Goal: Task Accomplishment & Management: Use online tool/utility

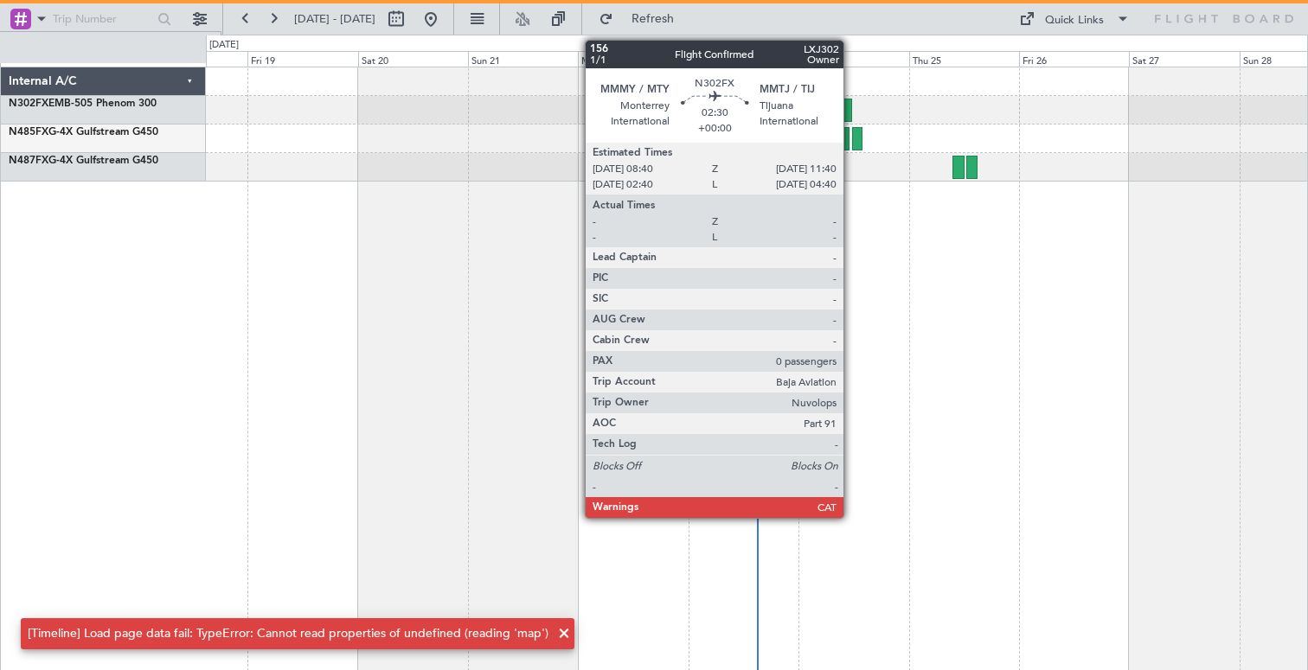
click at [851, 112] on div at bounding box center [844, 110] width 14 height 23
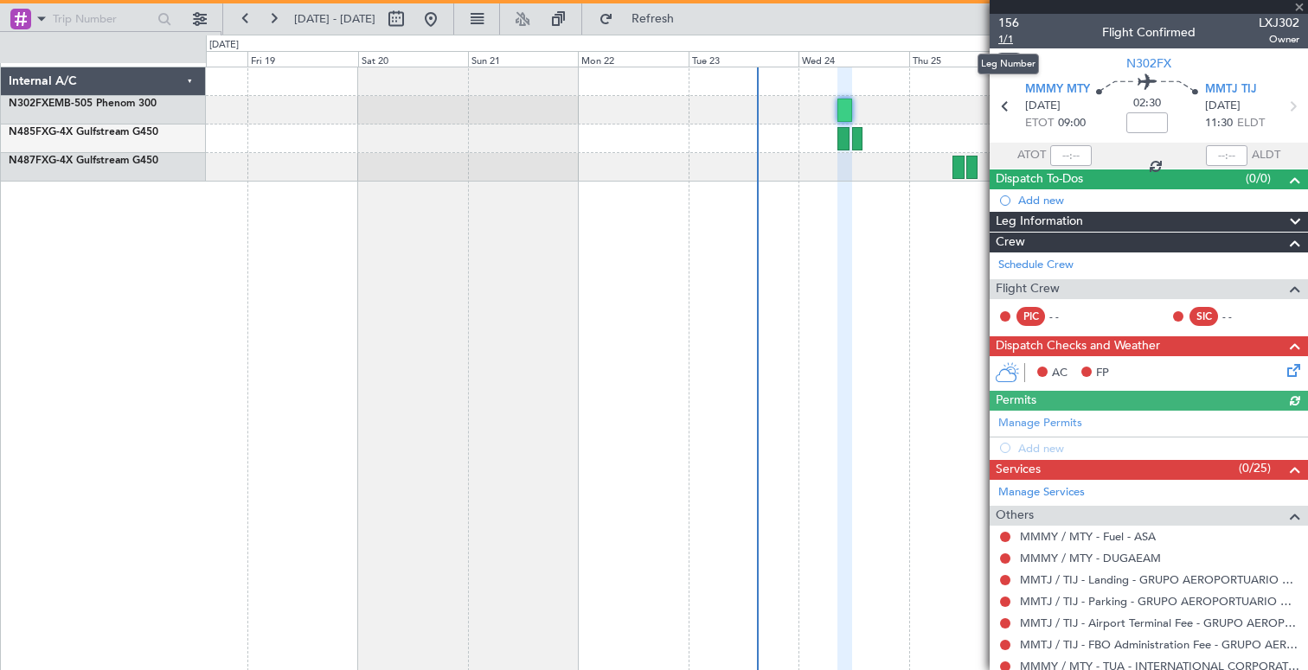
click at [1007, 38] on span "1/1" at bounding box center [1008, 39] width 21 height 15
click at [473, 144] on div at bounding box center [756, 139] width 1101 height 29
click at [1299, 13] on span at bounding box center [1299, 8] width 17 height 16
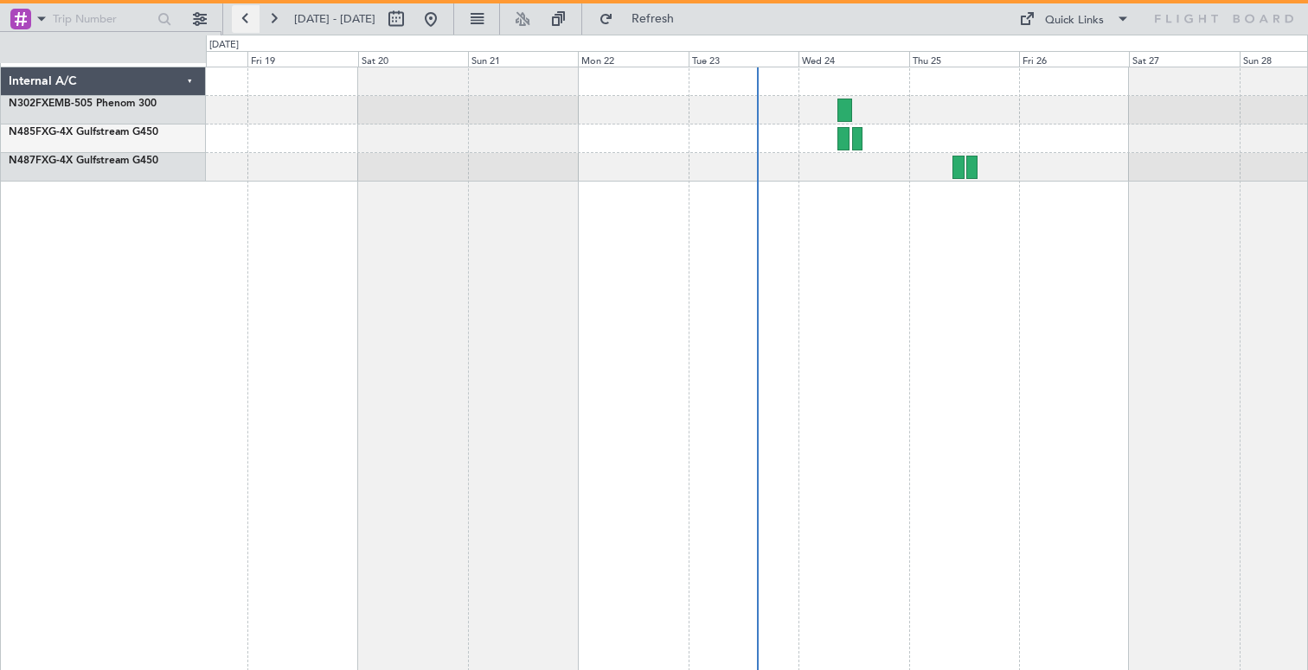
click at [245, 11] on button at bounding box center [246, 19] width 28 height 28
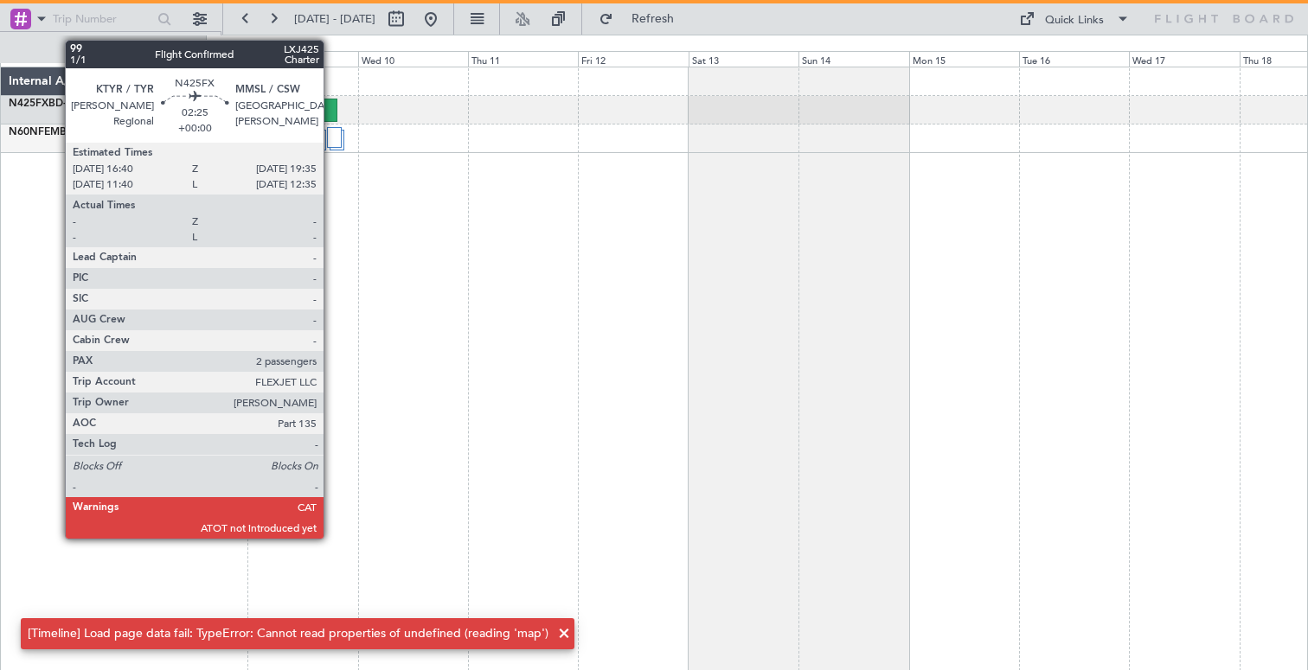
click at [330, 107] on div at bounding box center [331, 110] width 14 height 23
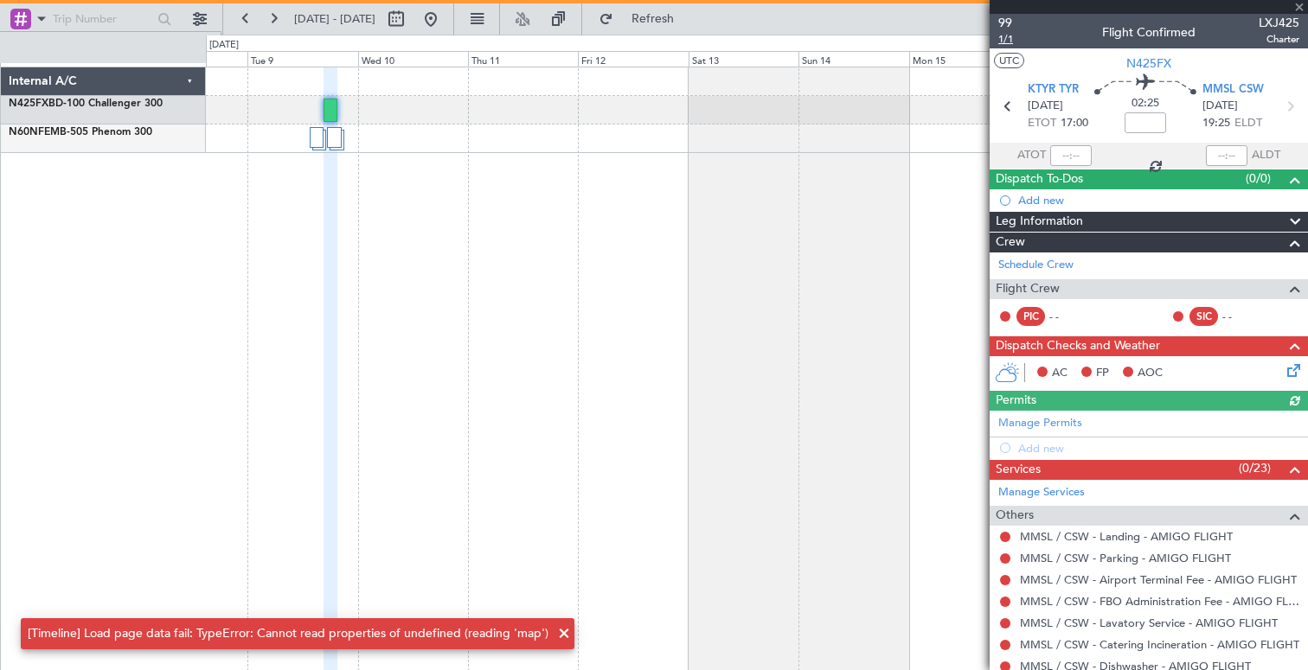
click at [1007, 39] on span "1/1" at bounding box center [1005, 39] width 15 height 15
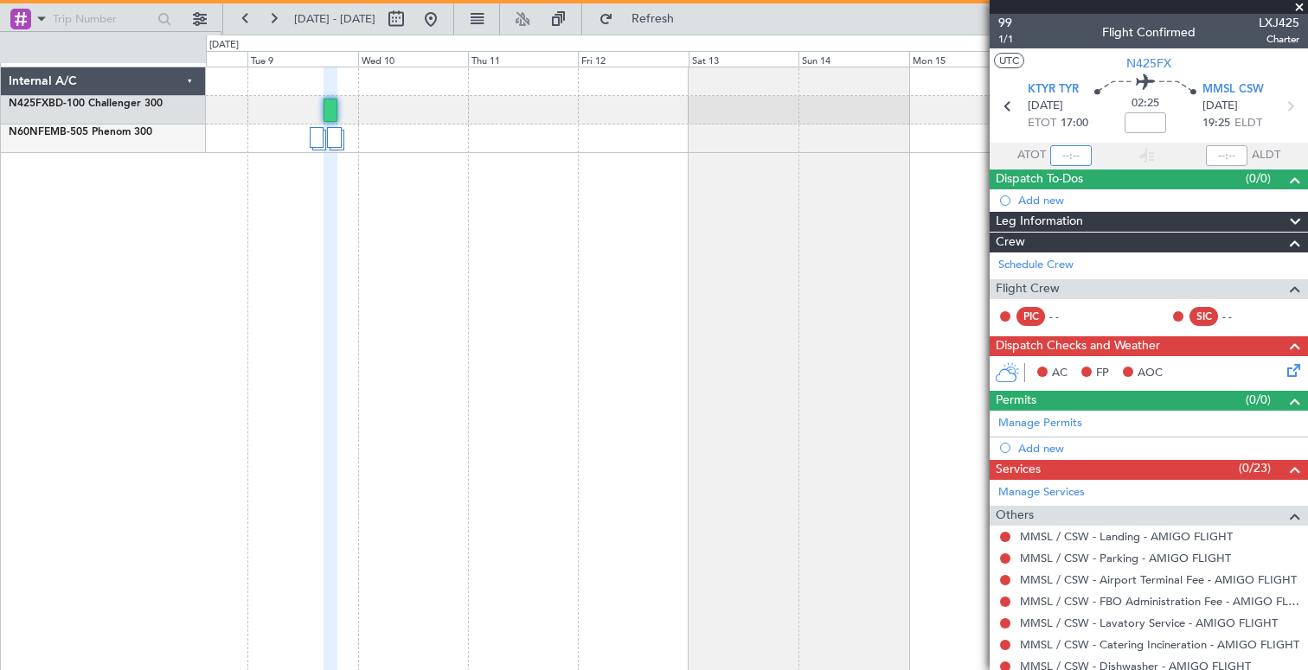
click at [1062, 160] on input "text" at bounding box center [1071, 155] width 42 height 21
type input "17:10"
click at [1156, 120] on input at bounding box center [1146, 122] width 42 height 21
click at [1226, 150] on input "text" at bounding box center [1227, 155] width 42 height 21
click at [1228, 149] on input "10:35" at bounding box center [1227, 155] width 42 height 21
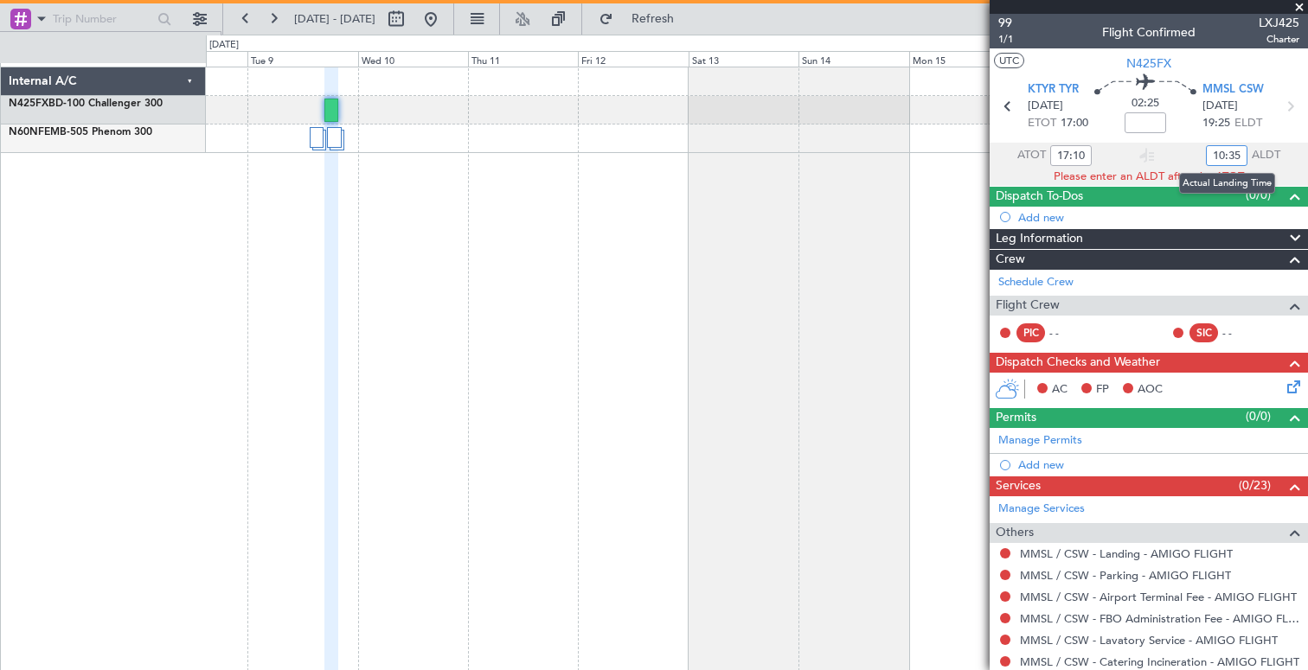
click at [1225, 151] on input "10:35" at bounding box center [1227, 155] width 42 height 21
click at [1164, 146] on section "ATOT 17:10 19:35 ALDT" at bounding box center [1149, 156] width 318 height 26
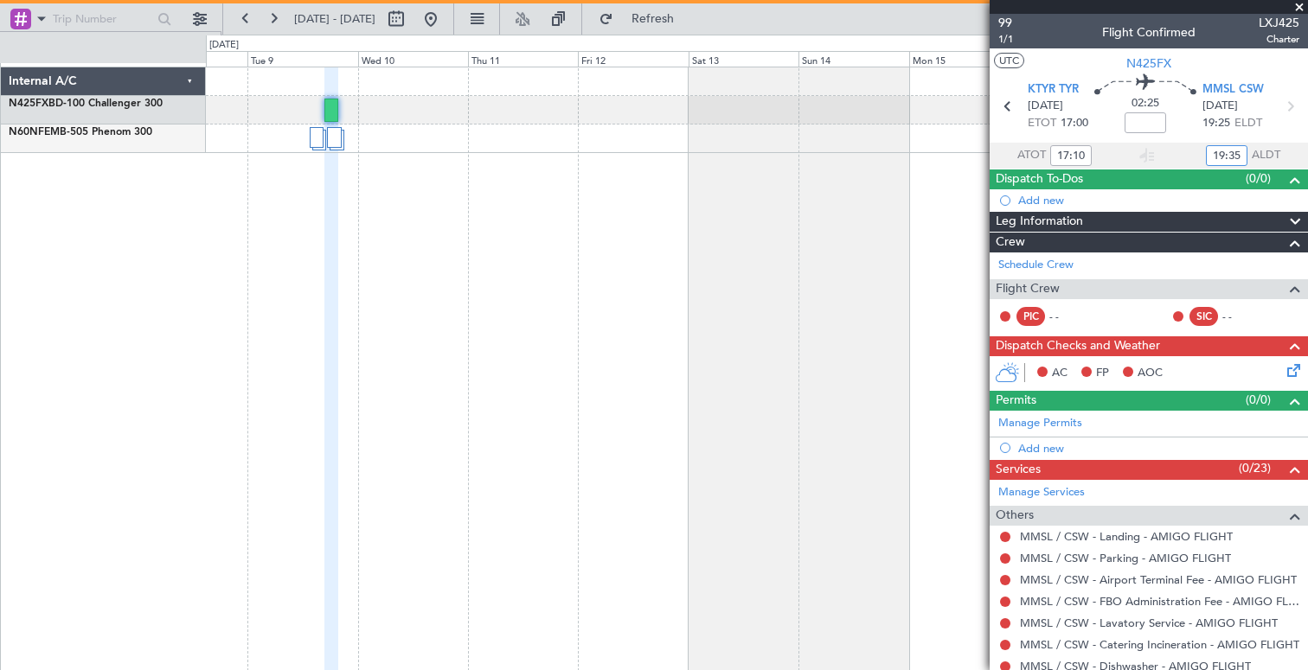
click at [1233, 154] on input "19:35" at bounding box center [1227, 155] width 42 height 21
click at [1241, 153] on input "19:35" at bounding box center [1227, 155] width 42 height 21
type input "19:40"
click at [1082, 160] on input "17:10" at bounding box center [1071, 155] width 42 height 21
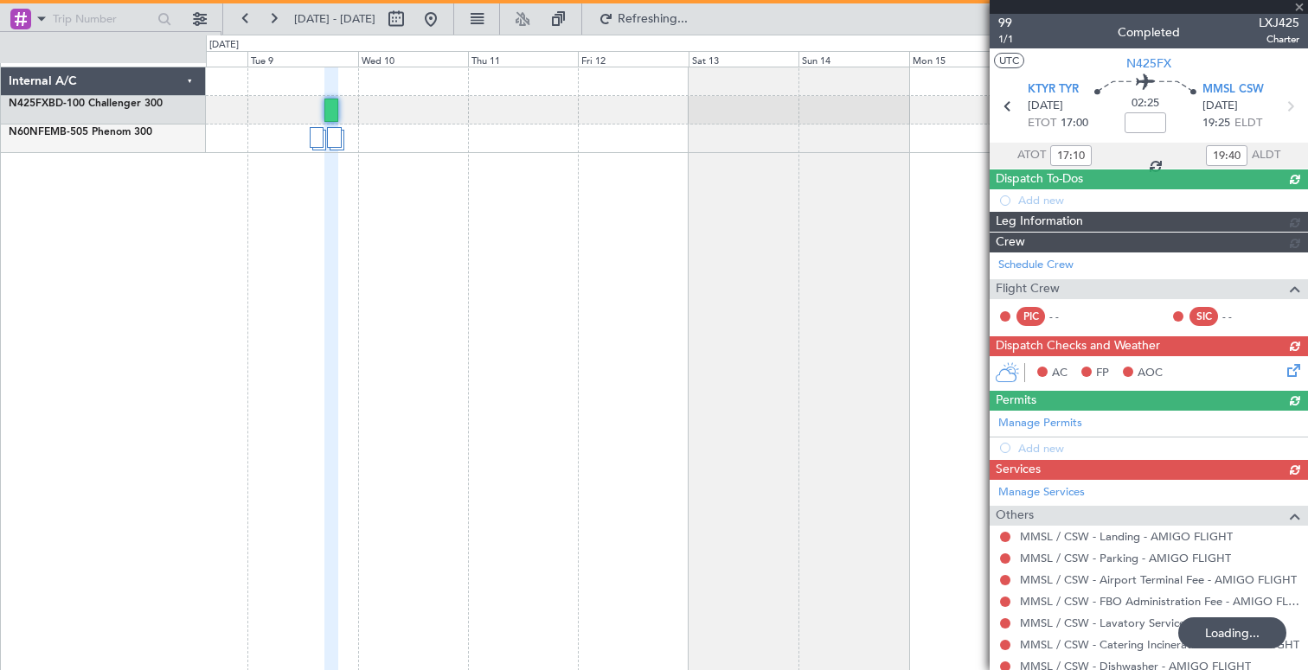
click at [1082, 158] on div "17:10" at bounding box center [1071, 155] width 42 height 21
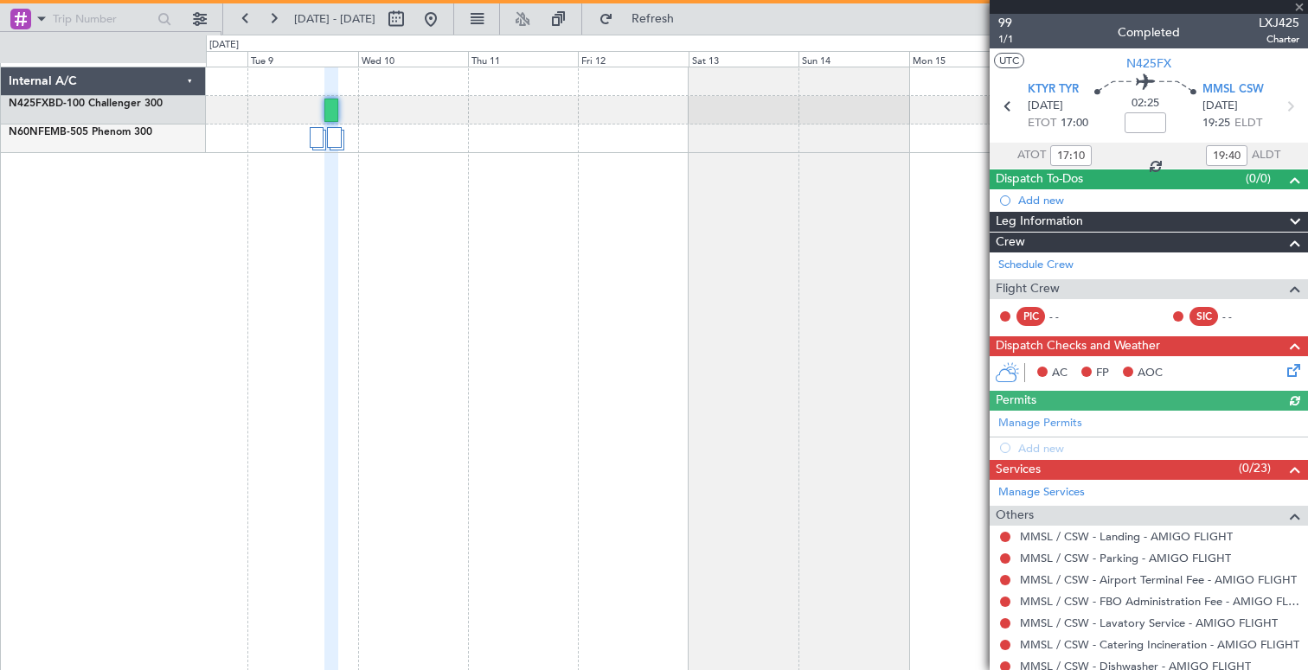
click at [1081, 153] on div "17:10" at bounding box center [1071, 155] width 42 height 21
click at [1081, 153] on input "17:10" at bounding box center [1071, 155] width 42 height 21
click at [1103, 133] on div "02:25" at bounding box center [1145, 106] width 114 height 64
click at [1004, 36] on span "1/1" at bounding box center [1005, 39] width 15 height 15
click at [1075, 156] on input "17:15" at bounding box center [1071, 155] width 42 height 21
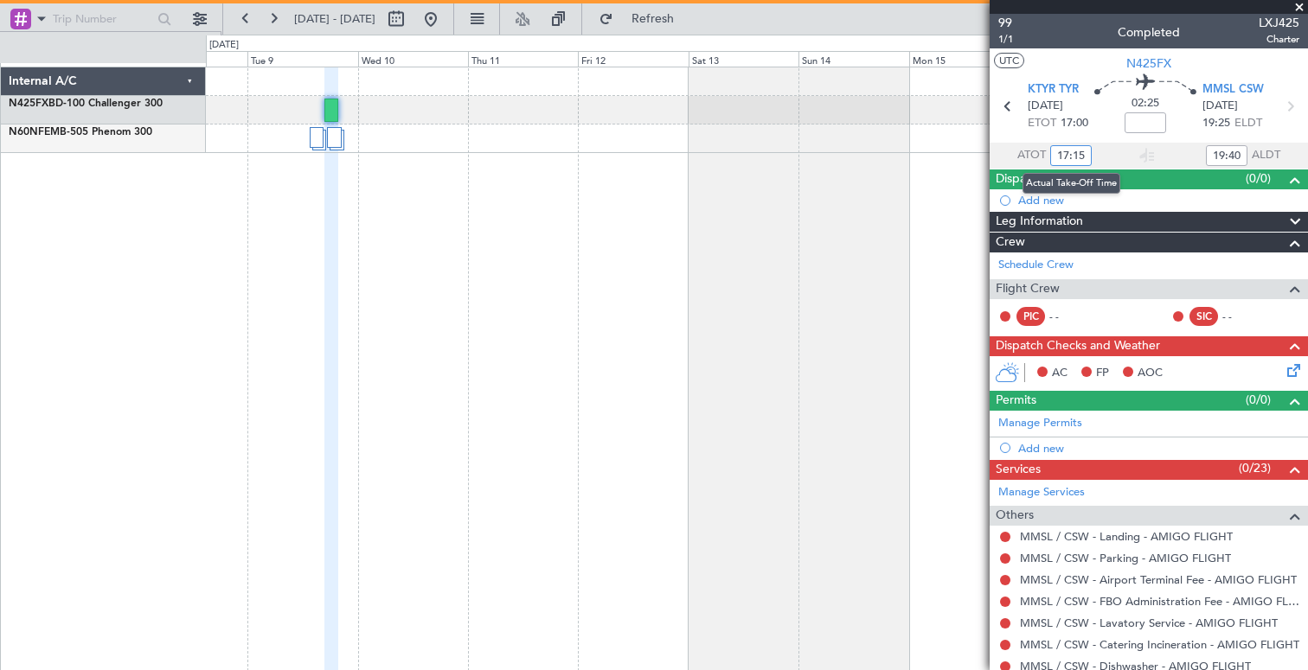
click at [1088, 152] on input "17:15" at bounding box center [1071, 155] width 42 height 21
type input "17:00"
click at [1060, 50] on section "UTC N425FX" at bounding box center [1149, 61] width 318 height 26
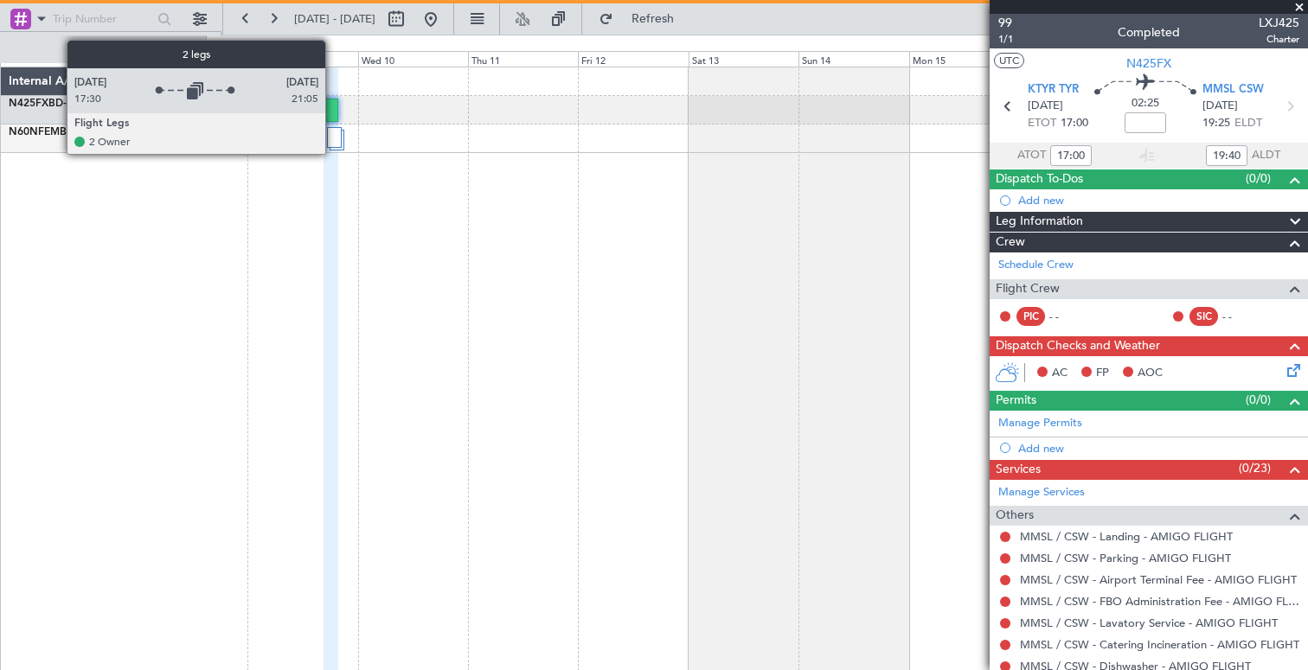
click at [335, 140] on div at bounding box center [334, 137] width 15 height 21
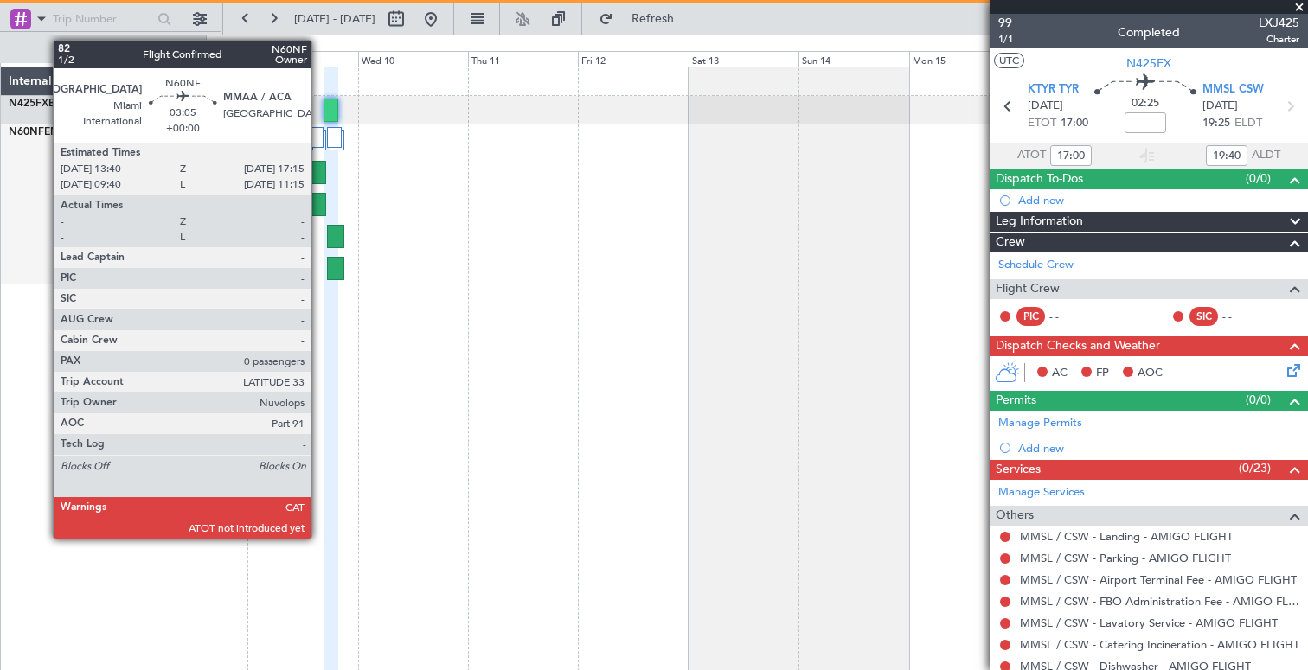
click at [319, 176] on div at bounding box center [318, 172] width 17 height 23
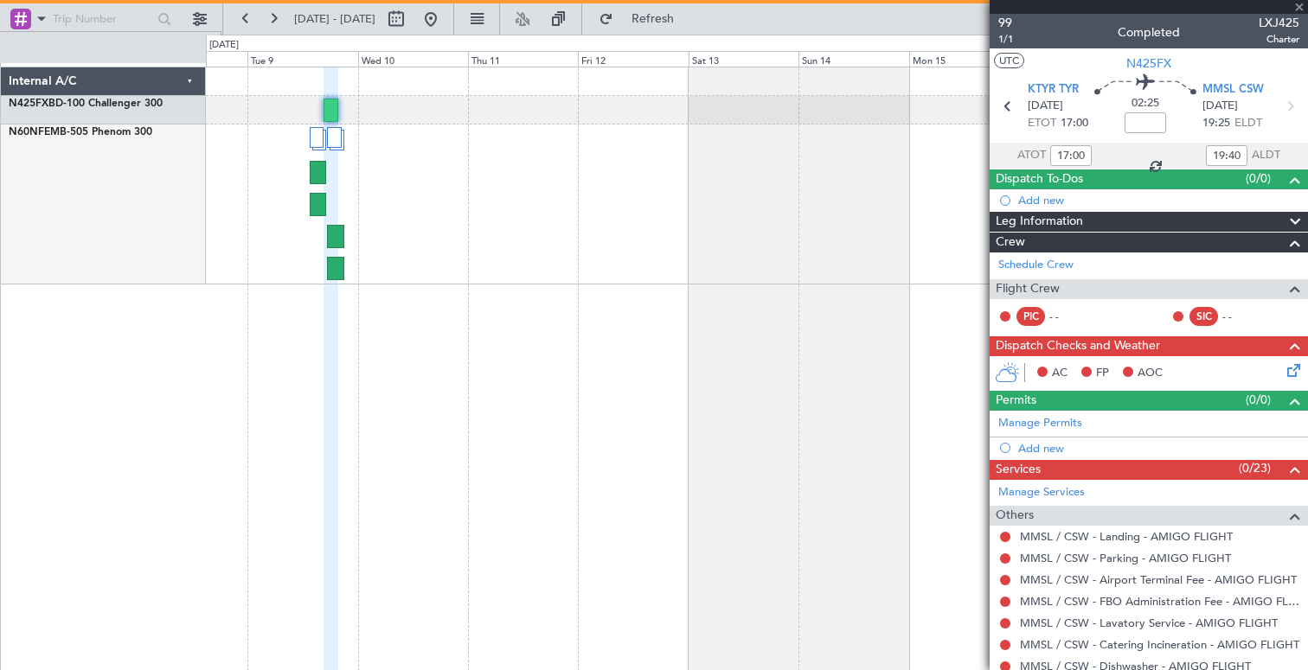
type input "0"
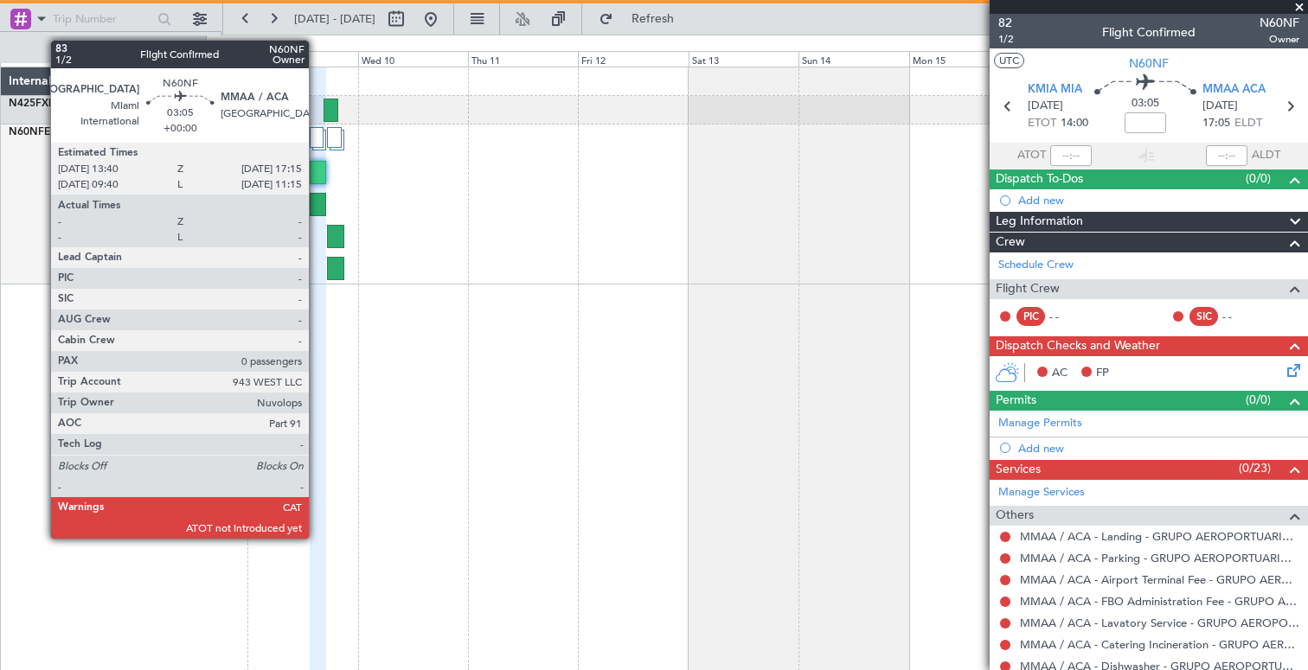
click at [317, 206] on div at bounding box center [318, 204] width 17 height 23
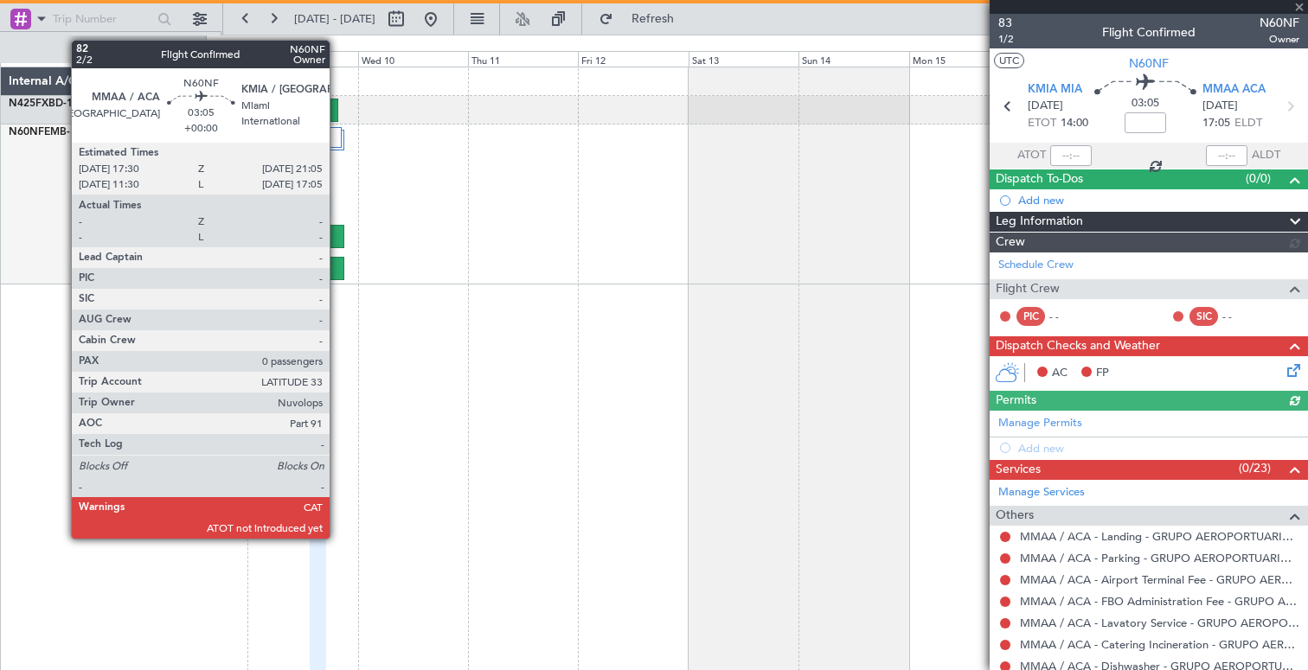
click at [337, 237] on div at bounding box center [335, 236] width 17 height 23
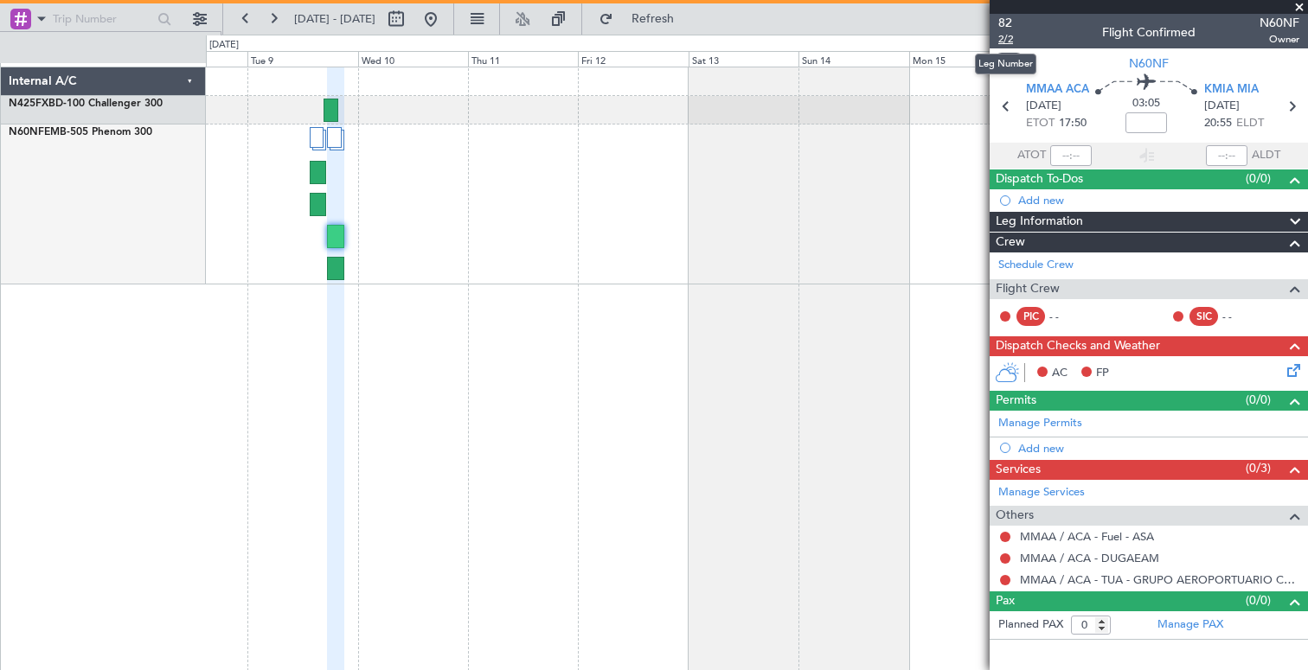
click at [1006, 41] on span "2/2" at bounding box center [1005, 39] width 15 height 15
click at [1068, 157] on input "text" at bounding box center [1071, 155] width 42 height 21
type input "17:55"
click at [1039, 138] on section "MMAA ACA 09/09/2025 ETOT 17:50 03:05 KMIA MIA 09/09/2025 20:55 ELDT" at bounding box center [1149, 108] width 318 height 68
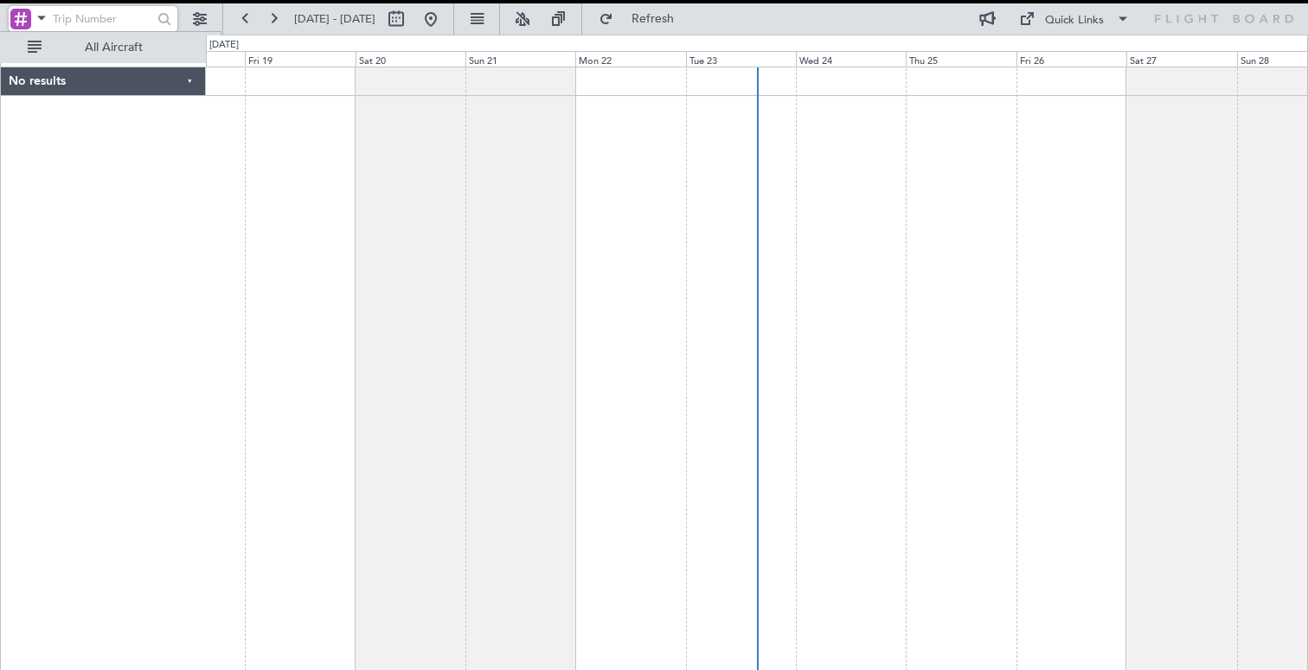
click at [74, 16] on input "text" at bounding box center [102, 19] width 99 height 26
paste input "31"
type input "31"
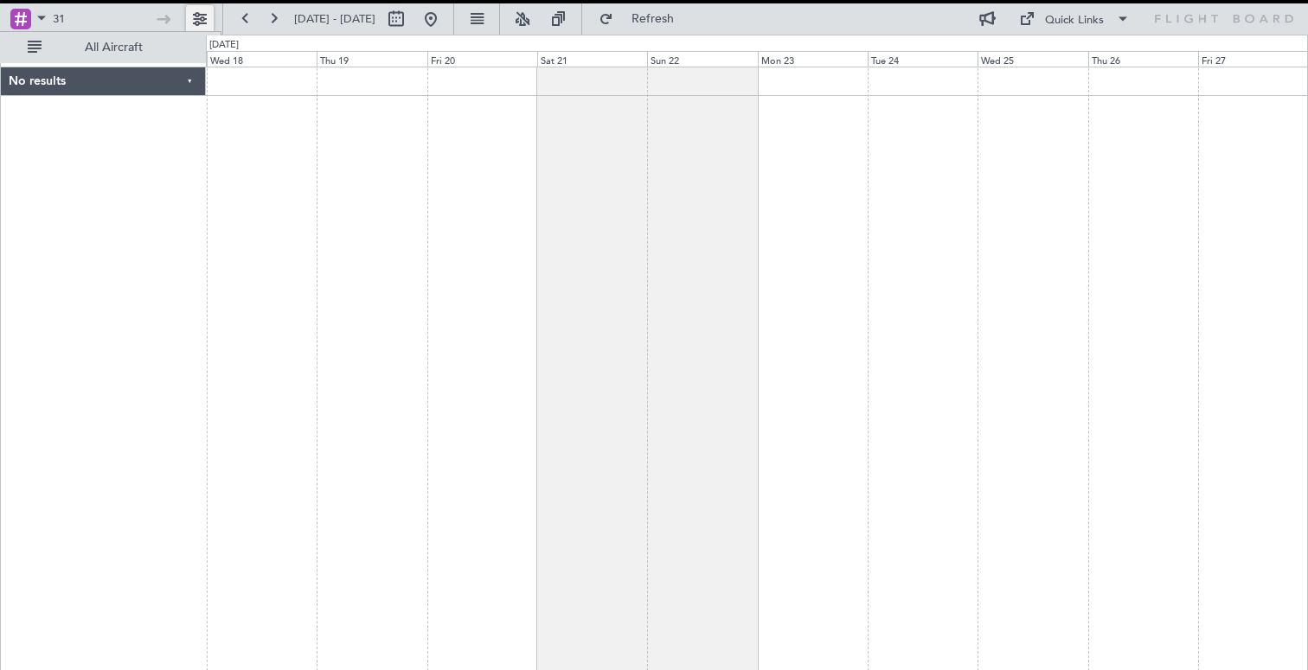
click at [208, 19] on button at bounding box center [200, 19] width 28 height 28
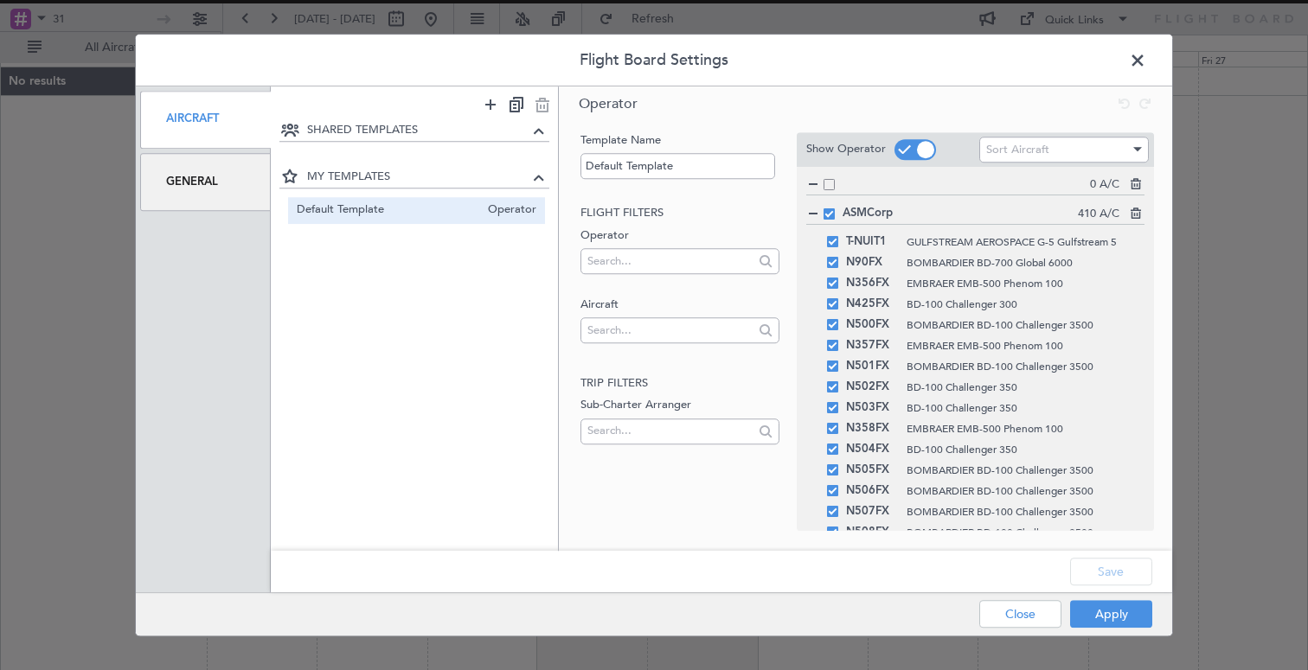
click at [195, 203] on div "General" at bounding box center [205, 182] width 131 height 58
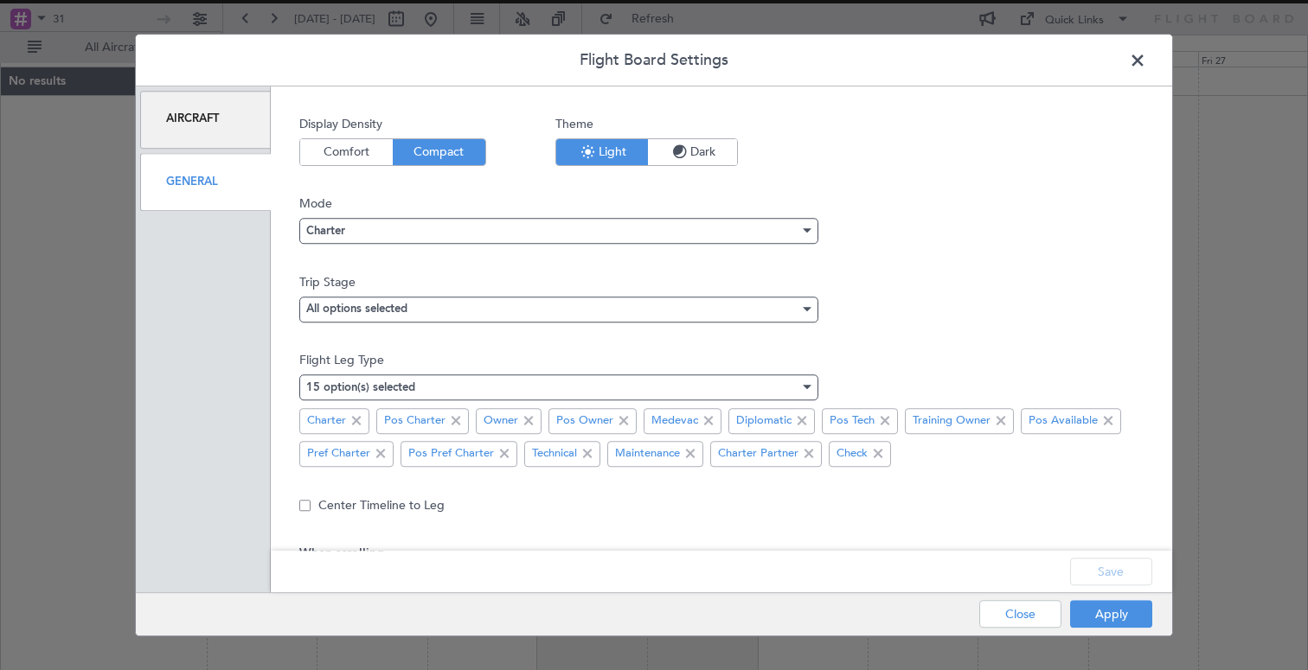
click at [1146, 57] on span at bounding box center [1146, 65] width 0 height 35
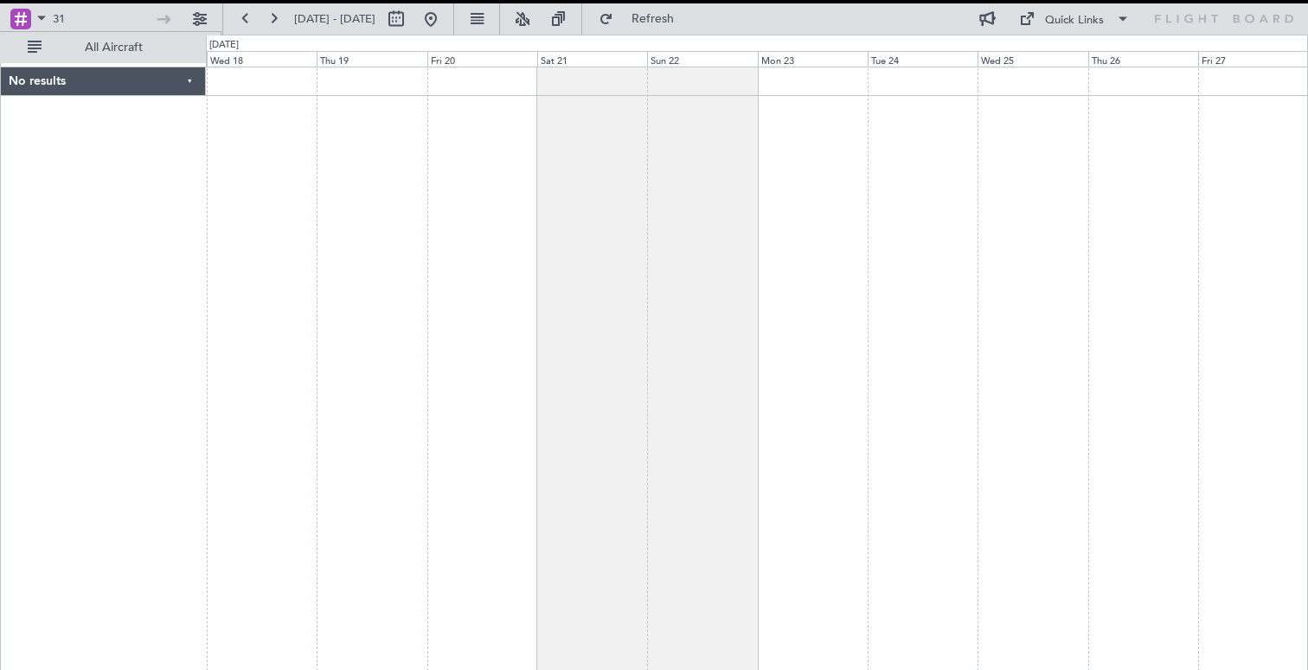
click at [144, 79] on div "No results" at bounding box center [103, 81] width 205 height 29
click at [151, 55] on button "All Aircraft" at bounding box center [103, 48] width 169 height 28
click at [150, 51] on span "Only With Activity" at bounding box center [114, 48] width 138 height 12
click at [150, 51] on span "All Aircraft" at bounding box center [114, 48] width 138 height 12
click at [337, 124] on div at bounding box center [756, 370] width 1103 height 607
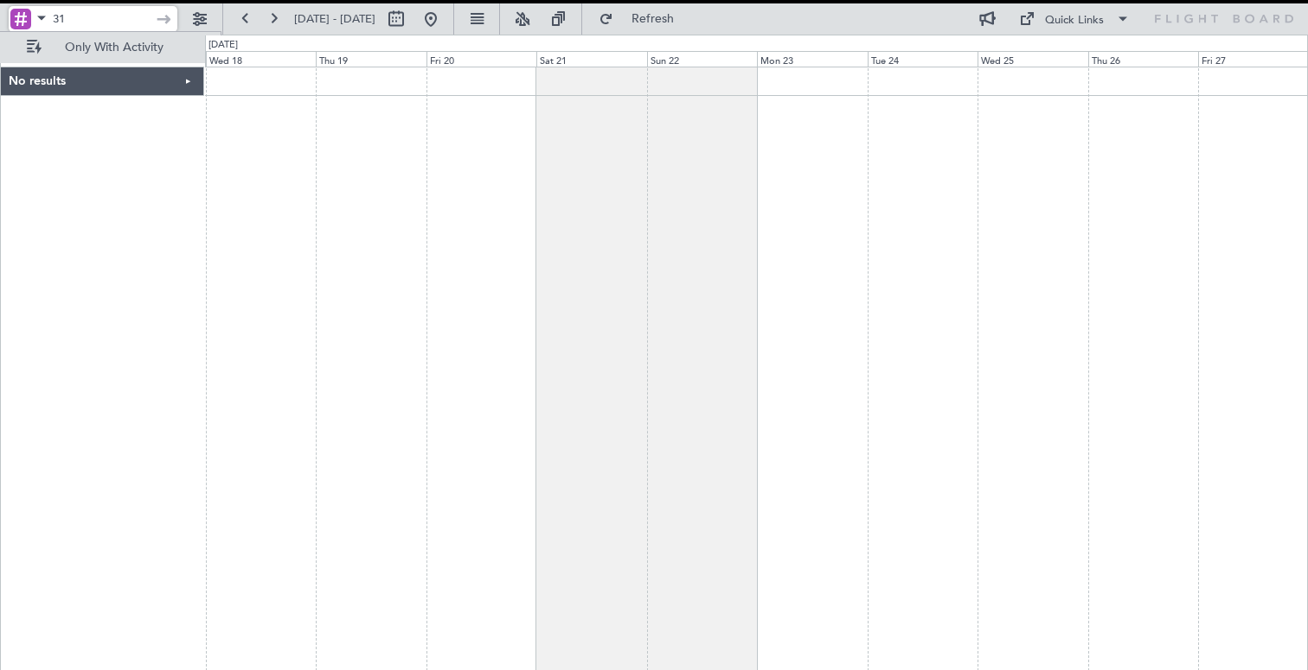
click at [145, 25] on input "31" at bounding box center [102, 19] width 99 height 26
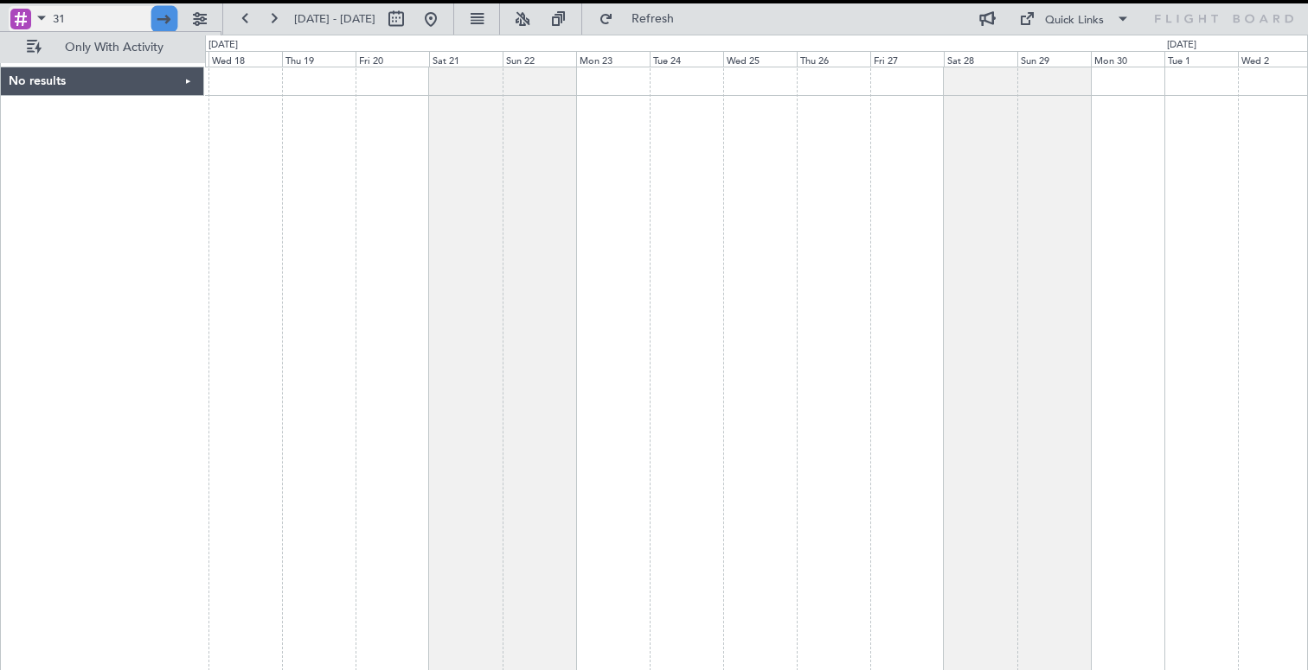
click at [164, 14] on div at bounding box center [164, 19] width 27 height 27
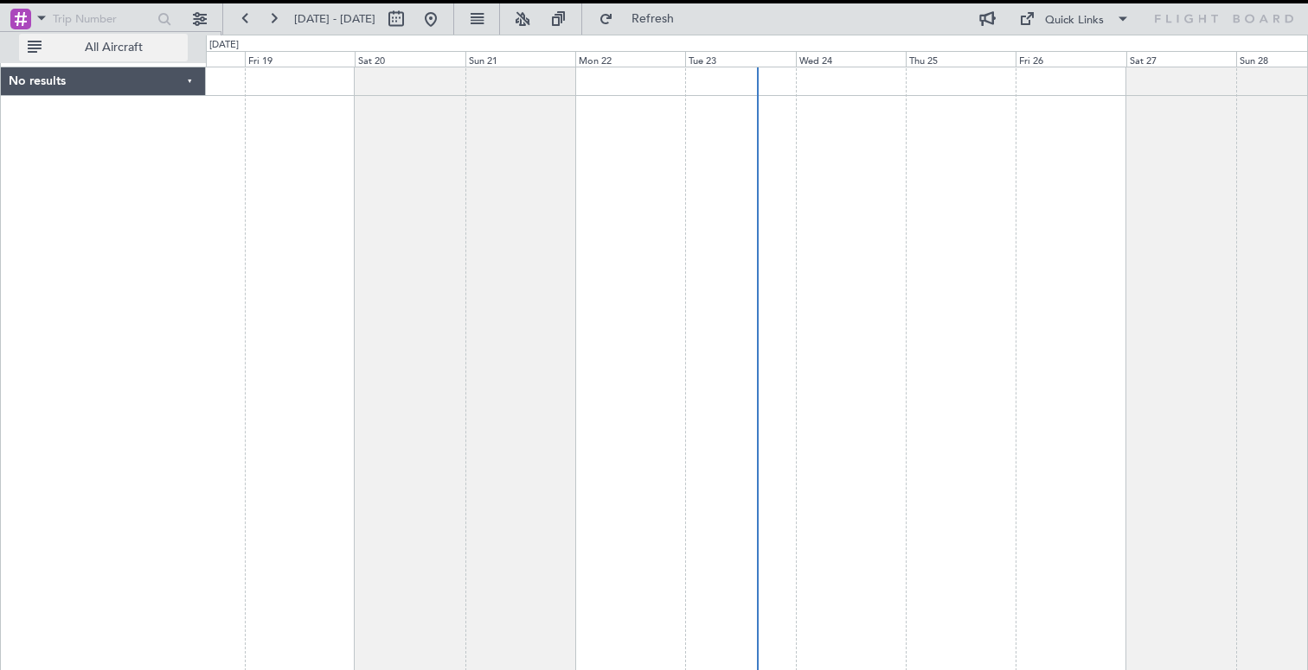
click at [144, 46] on span "All Aircraft" at bounding box center [114, 48] width 138 height 12
click at [144, 46] on span "Only With Activity" at bounding box center [114, 48] width 138 height 12
click at [201, 24] on button at bounding box center [200, 19] width 28 height 28
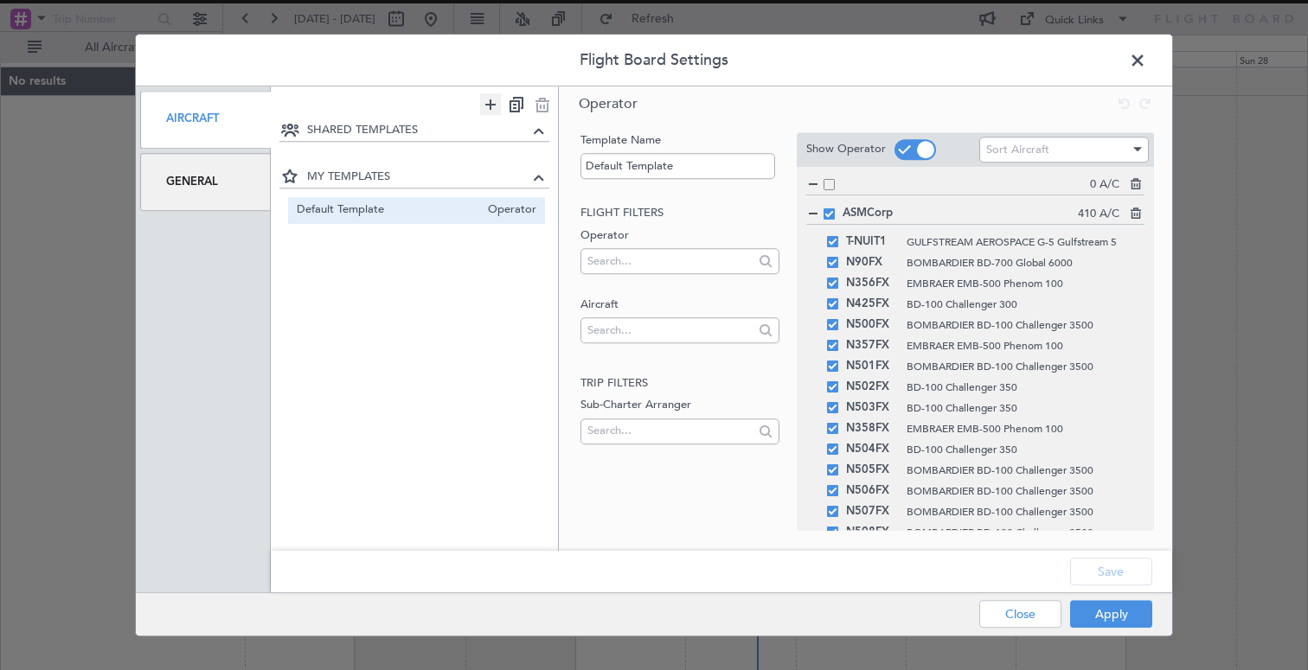
click at [490, 111] on icon at bounding box center [490, 104] width 21 height 22
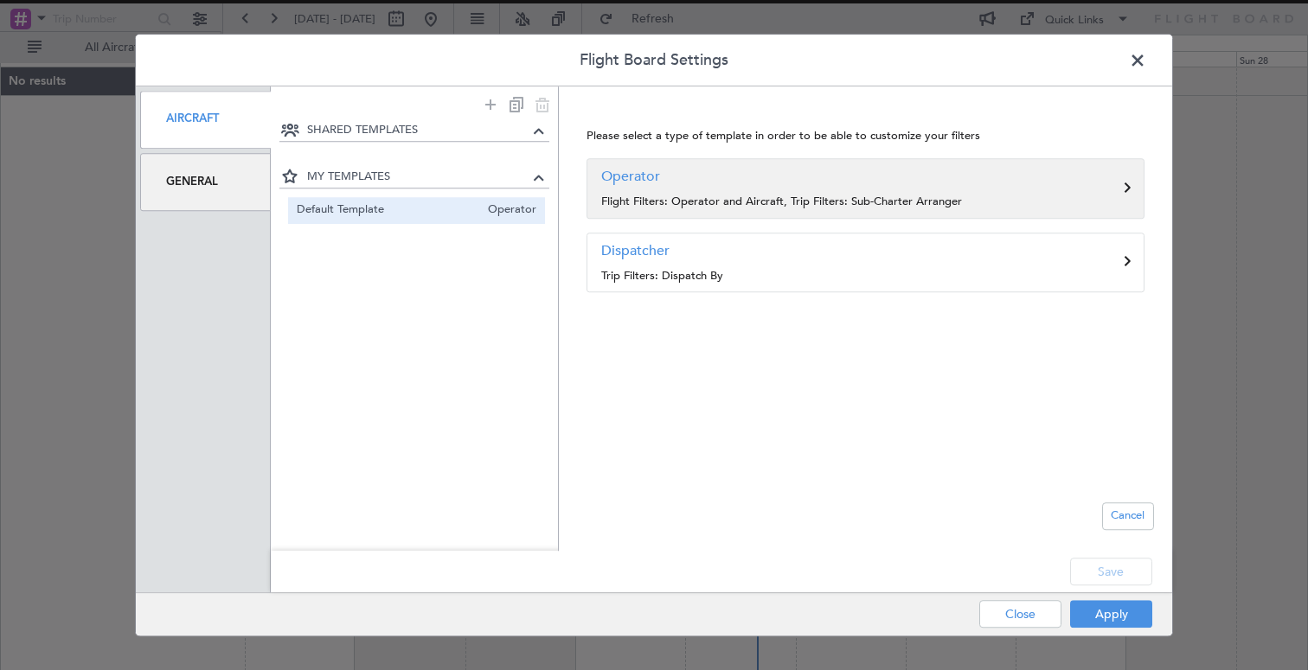
click at [620, 186] on h3 "Operator" at bounding box center [865, 176] width 529 height 21
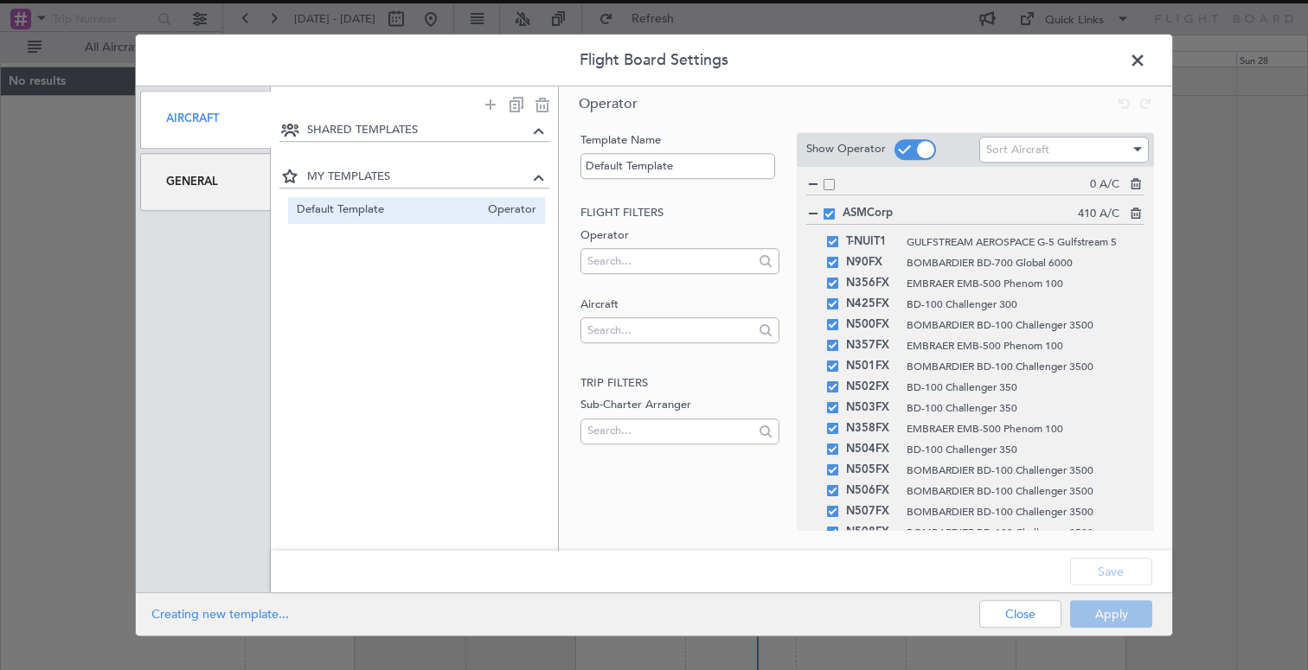
type input "Template (0)"
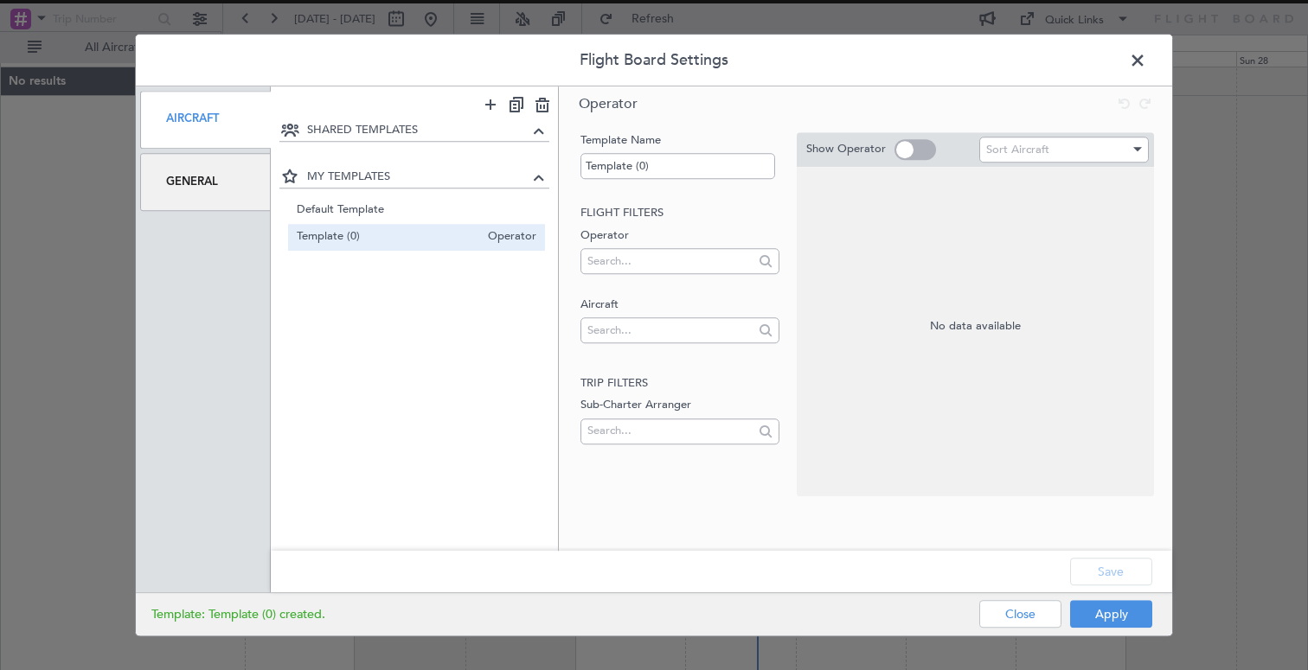
click at [907, 153] on span at bounding box center [916, 149] width 42 height 21
click at [0, 0] on input "checkbox" at bounding box center [0, 0] width 0 height 0
click at [913, 151] on span at bounding box center [916, 149] width 42 height 21
click at [0, 0] on input "checkbox" at bounding box center [0, 0] width 0 height 0
click at [675, 260] on input "text" at bounding box center [669, 261] width 165 height 26
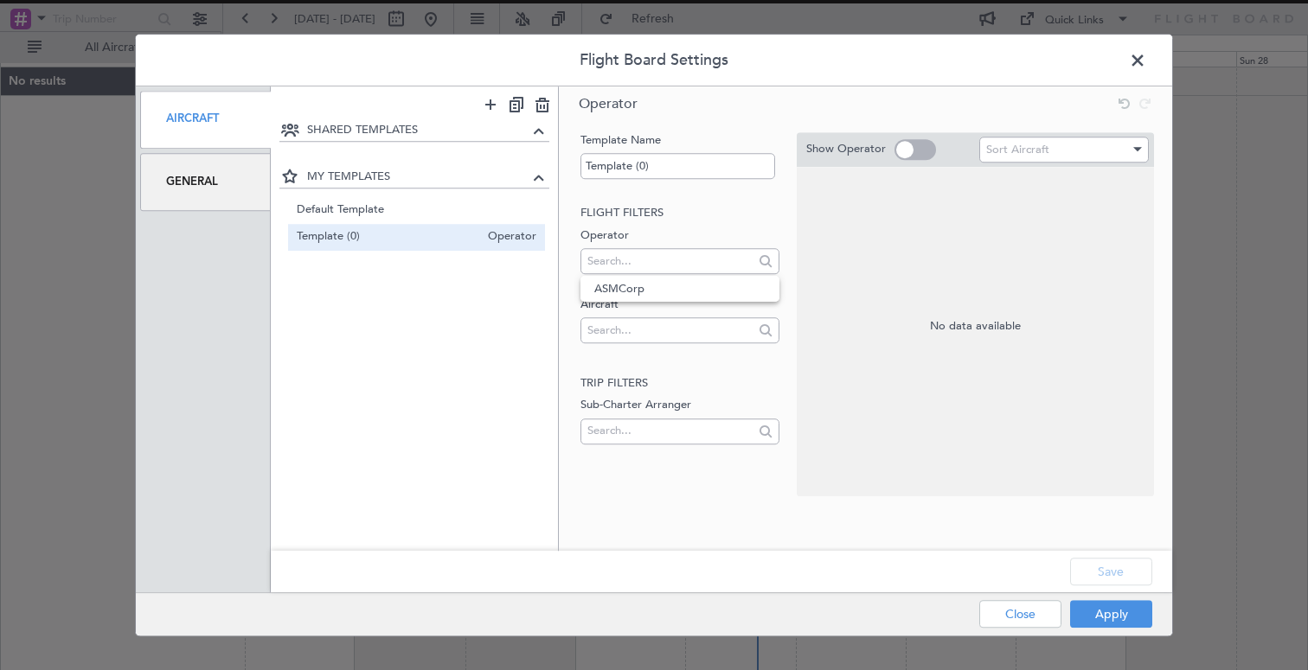
click at [1146, 57] on span at bounding box center [1146, 65] width 0 height 35
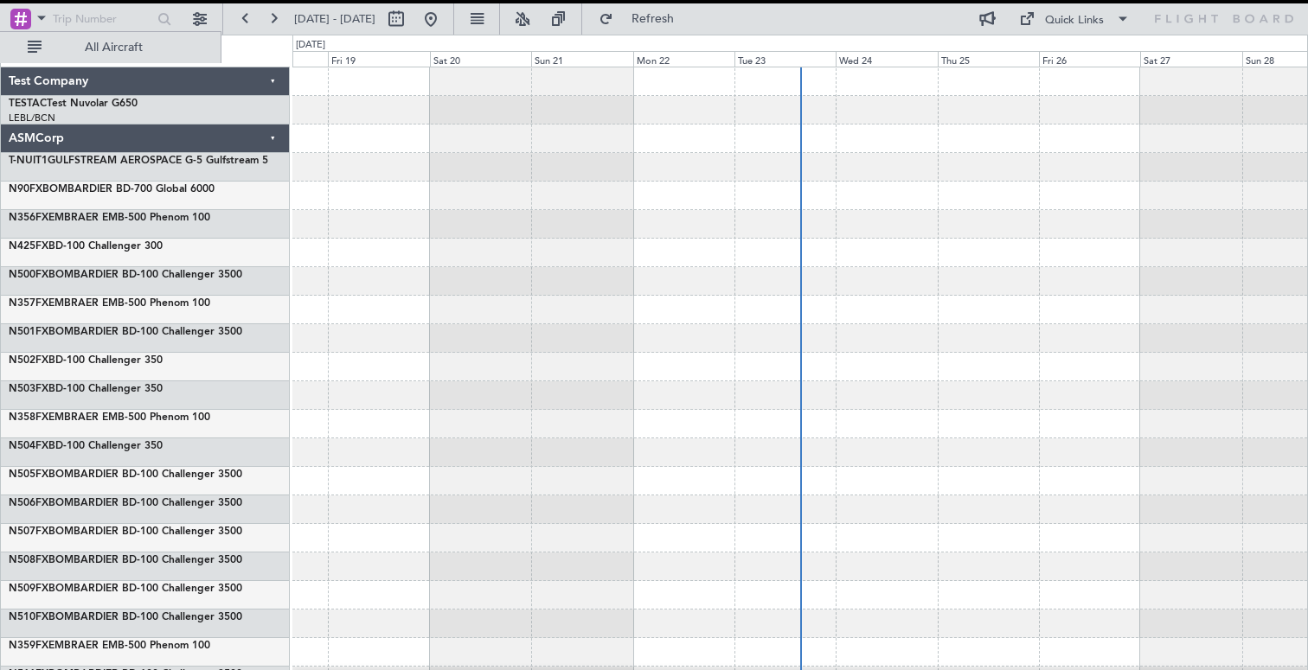
click at [242, 113] on div "LEBL/BCN [PERSON_NAME]" at bounding box center [149, 119] width 280 height 15
click at [119, 19] on input "text" at bounding box center [102, 19] width 99 height 26
type input "31"
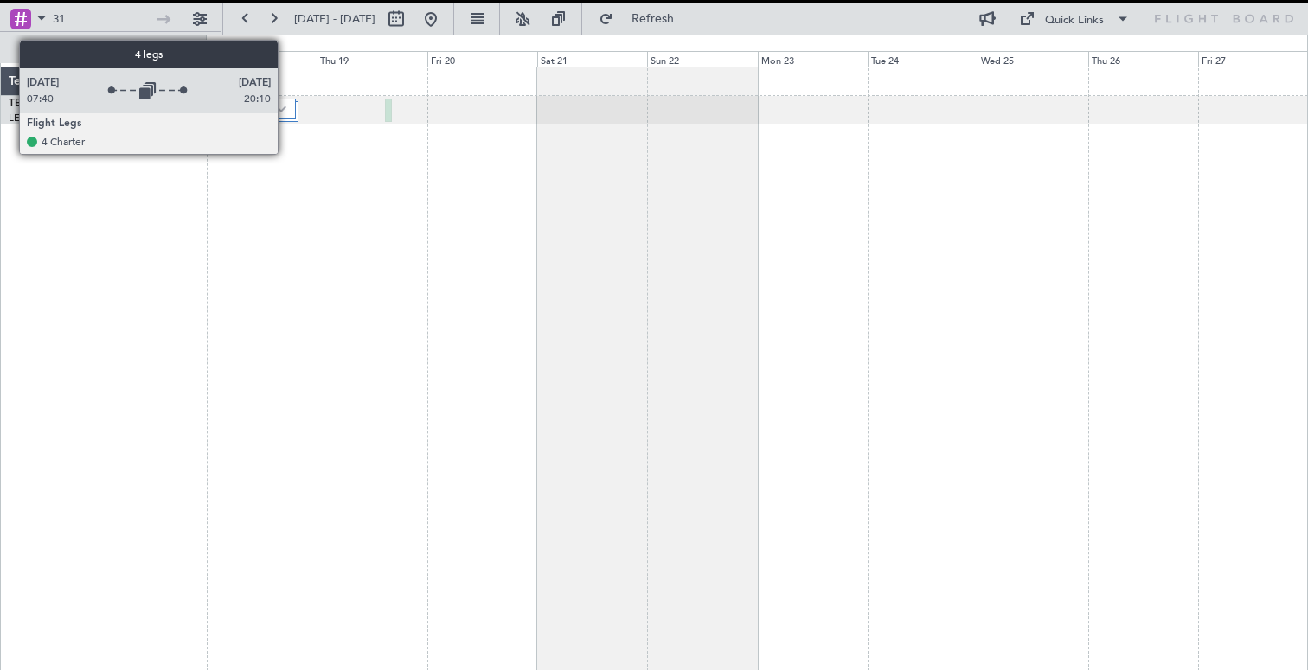
click at [285, 110] on img at bounding box center [281, 109] width 10 height 7
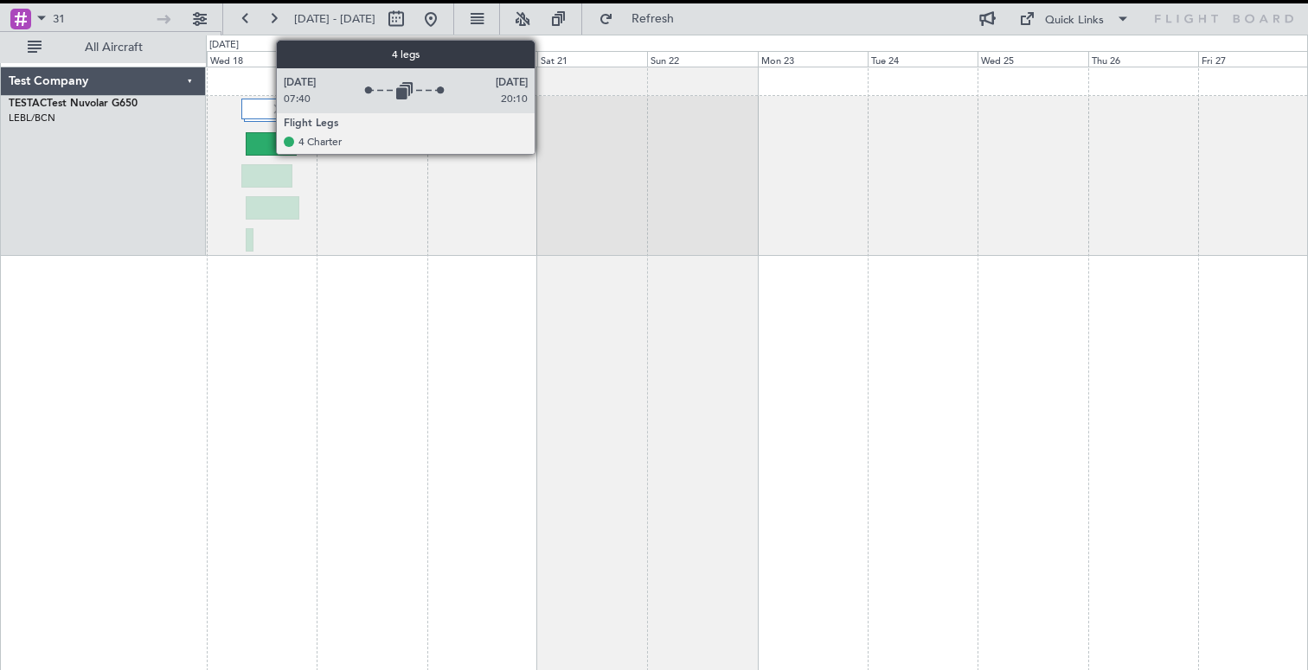
click at [267, 111] on div at bounding box center [268, 109] width 55 height 21
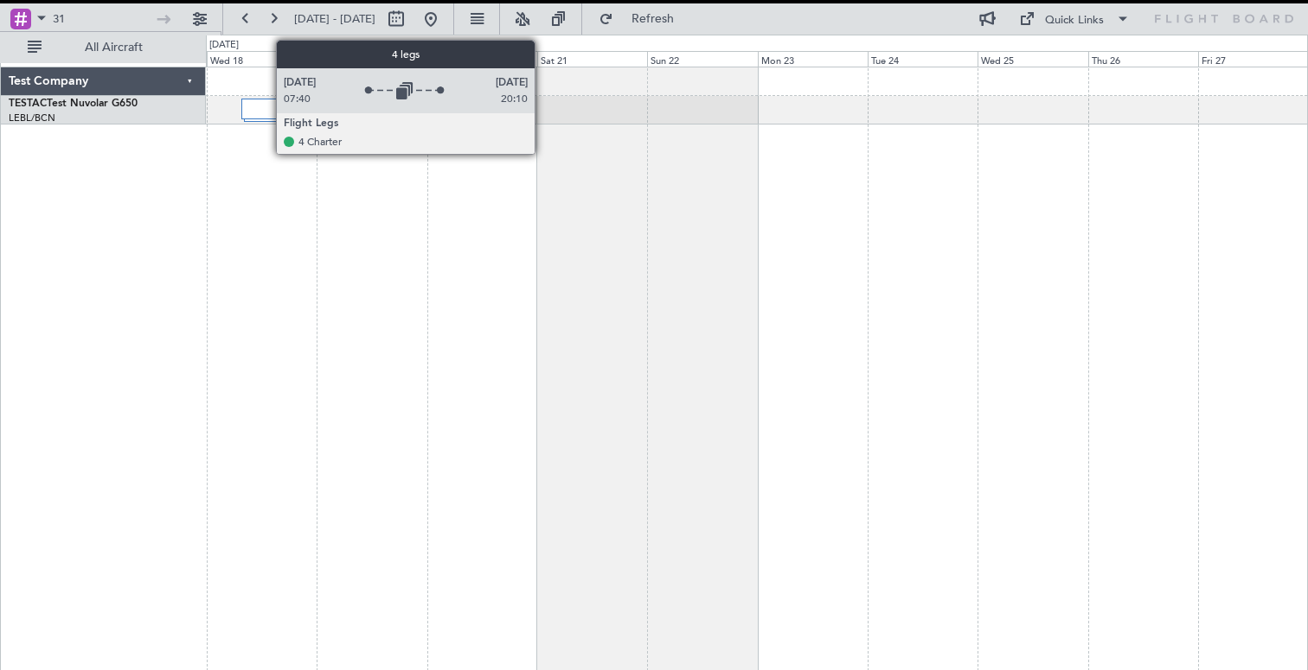
click at [267, 111] on div at bounding box center [268, 109] width 55 height 21
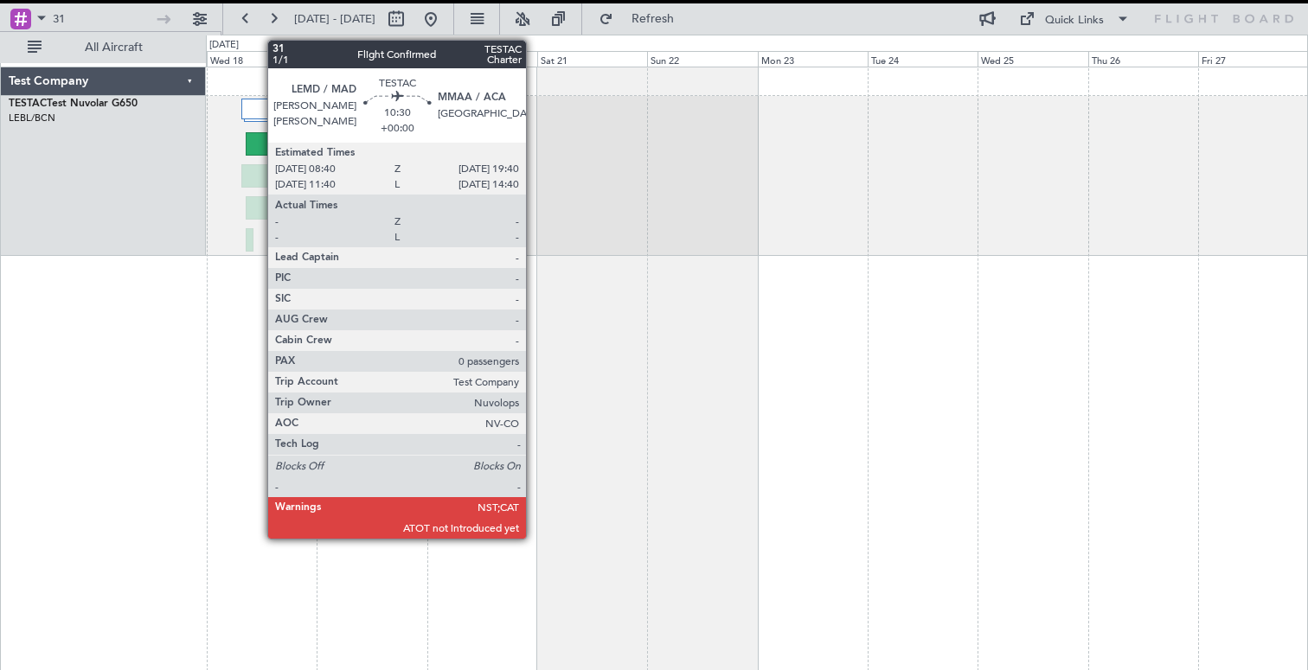
click at [259, 149] on div at bounding box center [271, 143] width 51 height 23
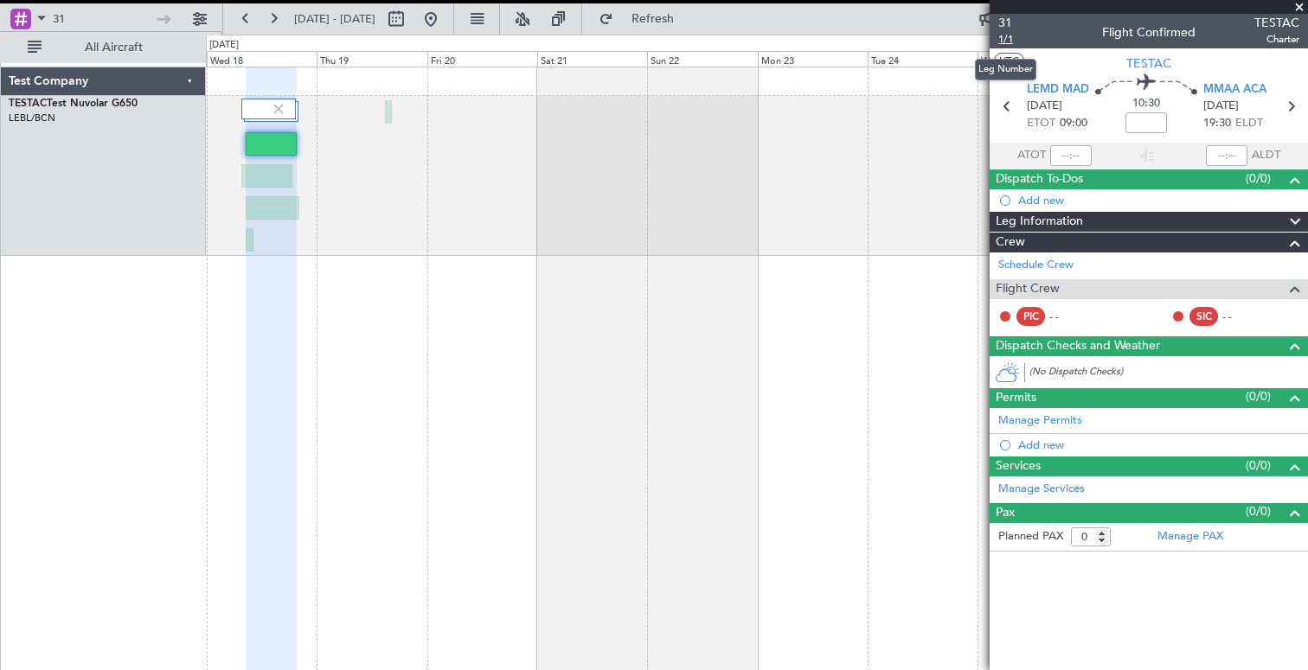
click at [1006, 37] on span "1/1" at bounding box center [1005, 39] width 15 height 15
click at [1074, 160] on input "text" at bounding box center [1071, 155] width 42 height 21
click at [1222, 146] on div at bounding box center [1227, 155] width 42 height 21
click at [1231, 143] on section "ATOT ALDT" at bounding box center [1149, 156] width 318 height 26
click at [1220, 155] on div at bounding box center [1227, 155] width 42 height 21
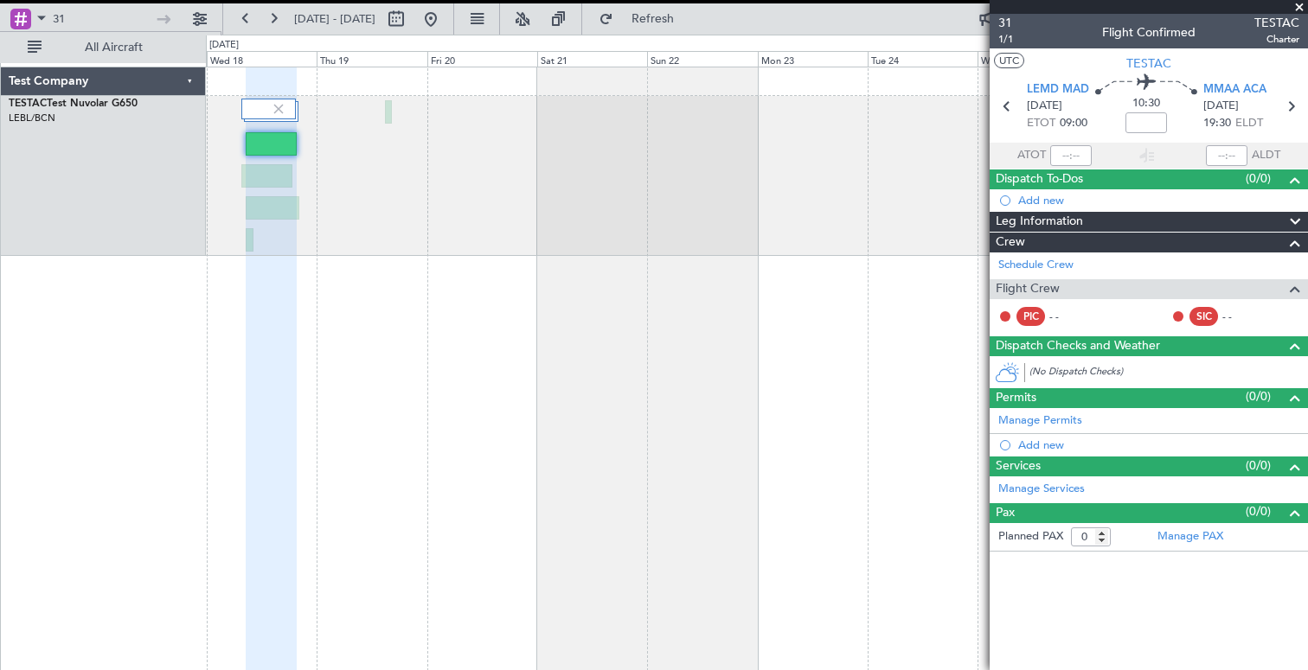
click at [1220, 155] on div at bounding box center [1227, 155] width 42 height 21
click at [1060, 162] on input "text" at bounding box center [1071, 155] width 42 height 21
type input "09:10"
click at [1167, 153] on section "ATOT 09:10 ALDT" at bounding box center [1149, 156] width 318 height 26
click at [1232, 154] on input "text" at bounding box center [1227, 155] width 42 height 21
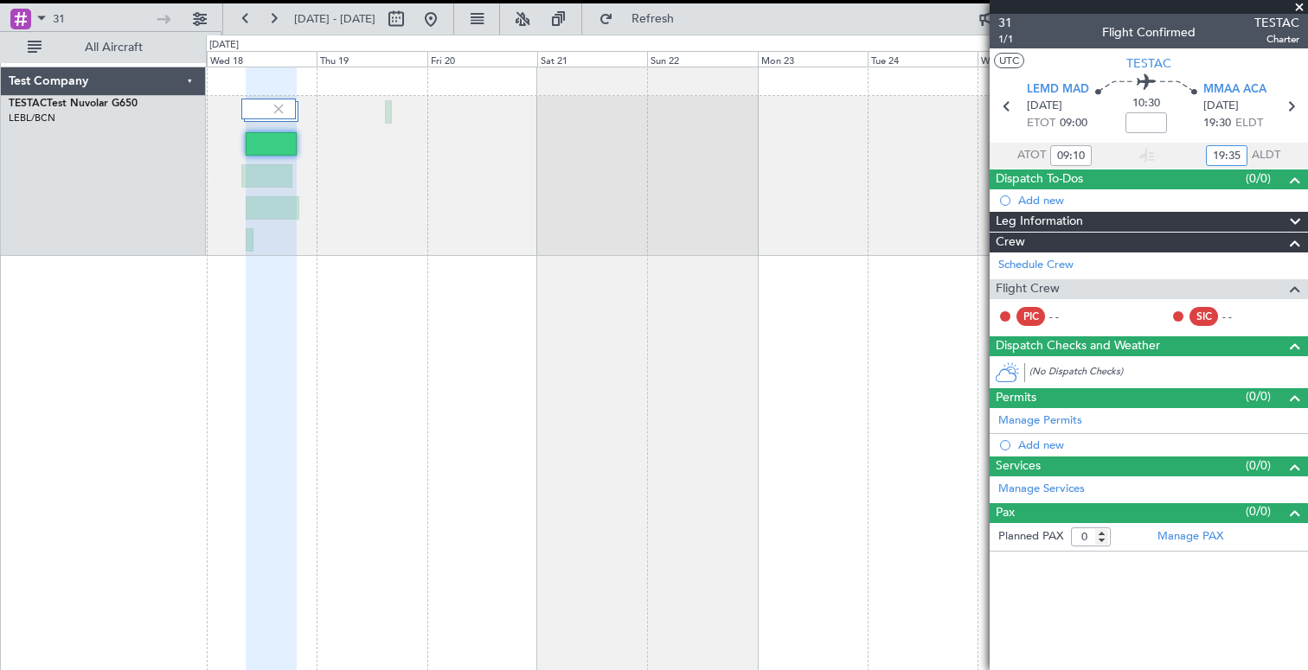
type input "19:35"
click at [1177, 143] on section "ATOT 09:10 19:35 ALDT" at bounding box center [1149, 156] width 318 height 26
type input "09:10"
type input "19:35"
type input "09:10"
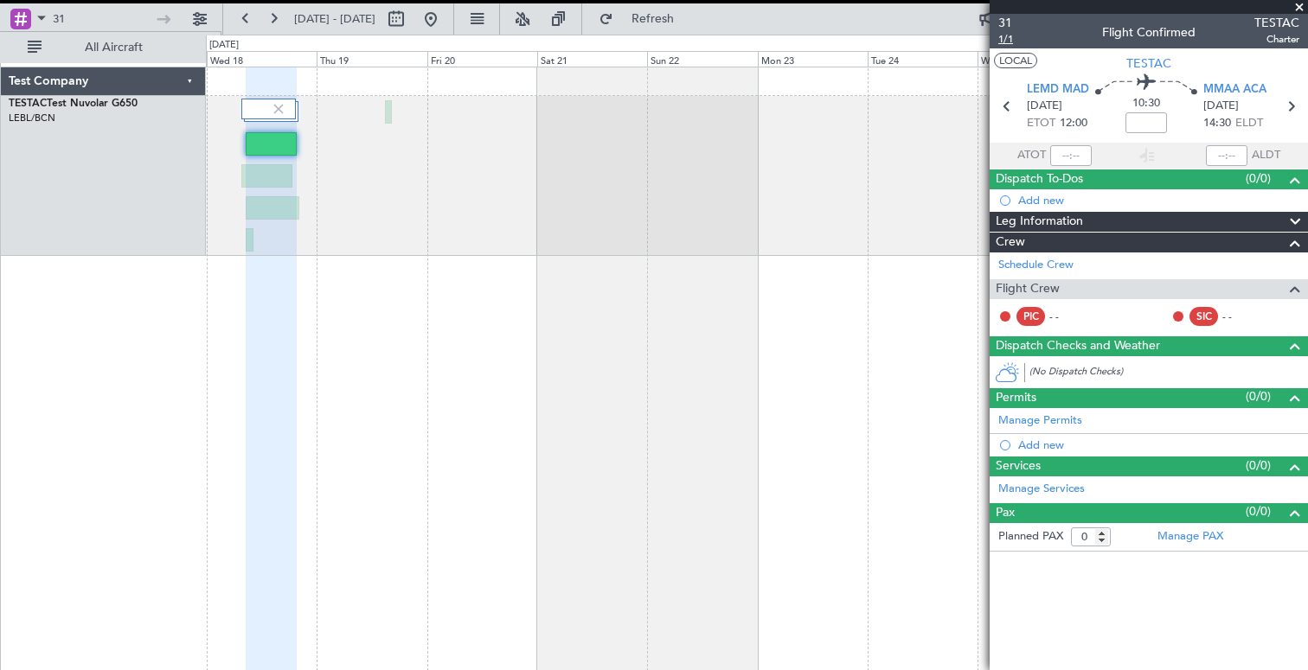
type input "19:35"
click at [1004, 39] on span "1/1" at bounding box center [1005, 39] width 15 height 15
type input "09:10"
click at [1224, 153] on input "19:35" at bounding box center [1227, 155] width 42 height 21
click at [1081, 157] on input "09:10" at bounding box center [1071, 155] width 42 height 21
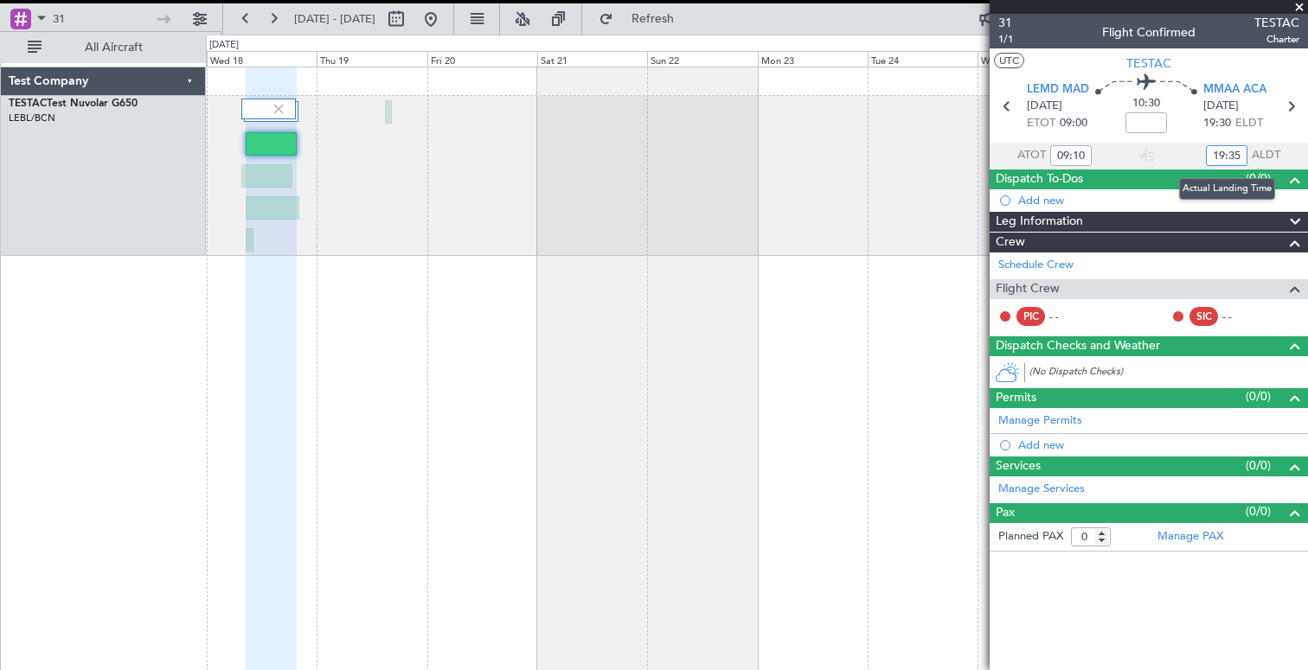
click at [1239, 154] on input "19:35" at bounding box center [1227, 155] width 42 height 21
click at [1237, 152] on input "19:35" at bounding box center [1227, 155] width 42 height 21
type input "19:40"
click at [1168, 144] on section "ATOT 09:10 19:40 ALDT" at bounding box center [1149, 156] width 318 height 26
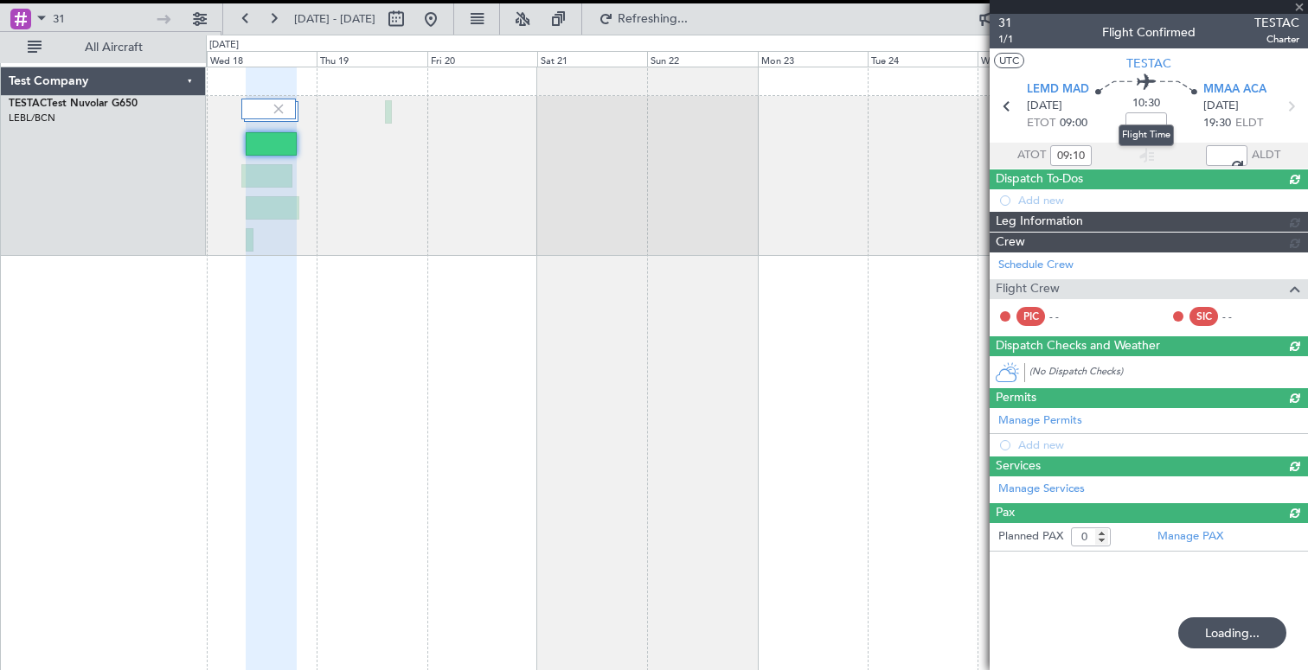
click at [1139, 127] on div "Flight Time" at bounding box center [1146, 136] width 55 height 22
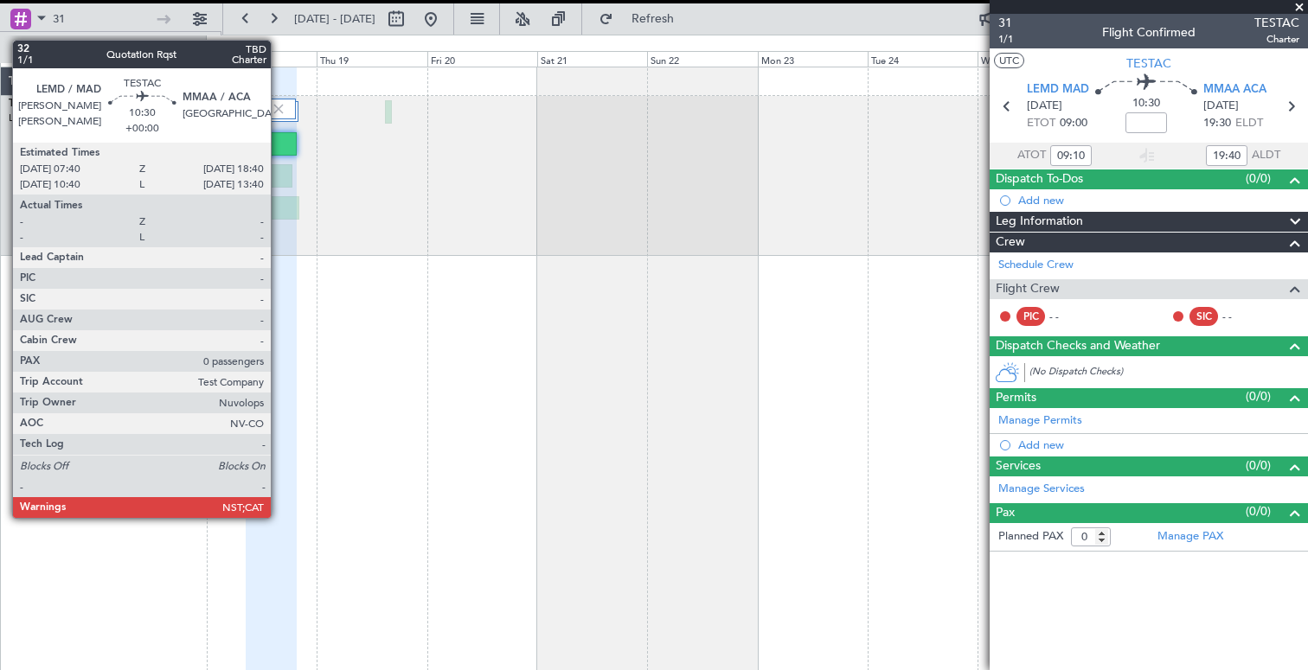
click at [279, 179] on div at bounding box center [266, 175] width 51 height 23
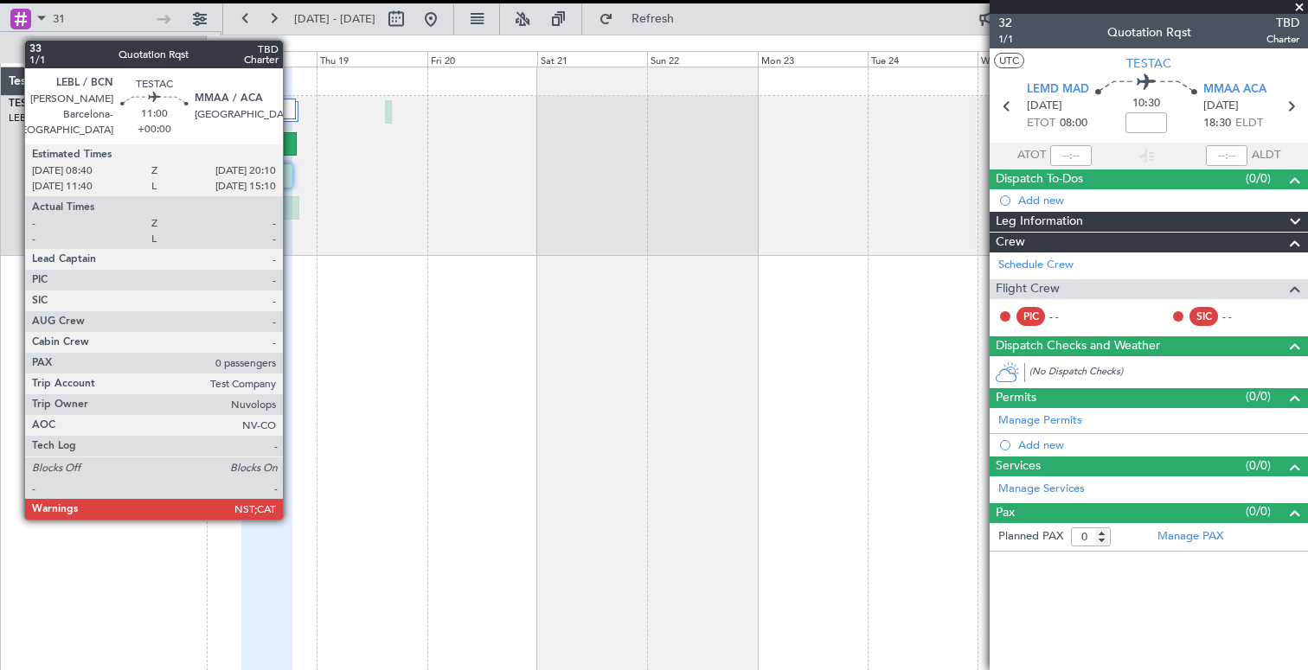
click at [291, 208] on div at bounding box center [273, 207] width 54 height 23
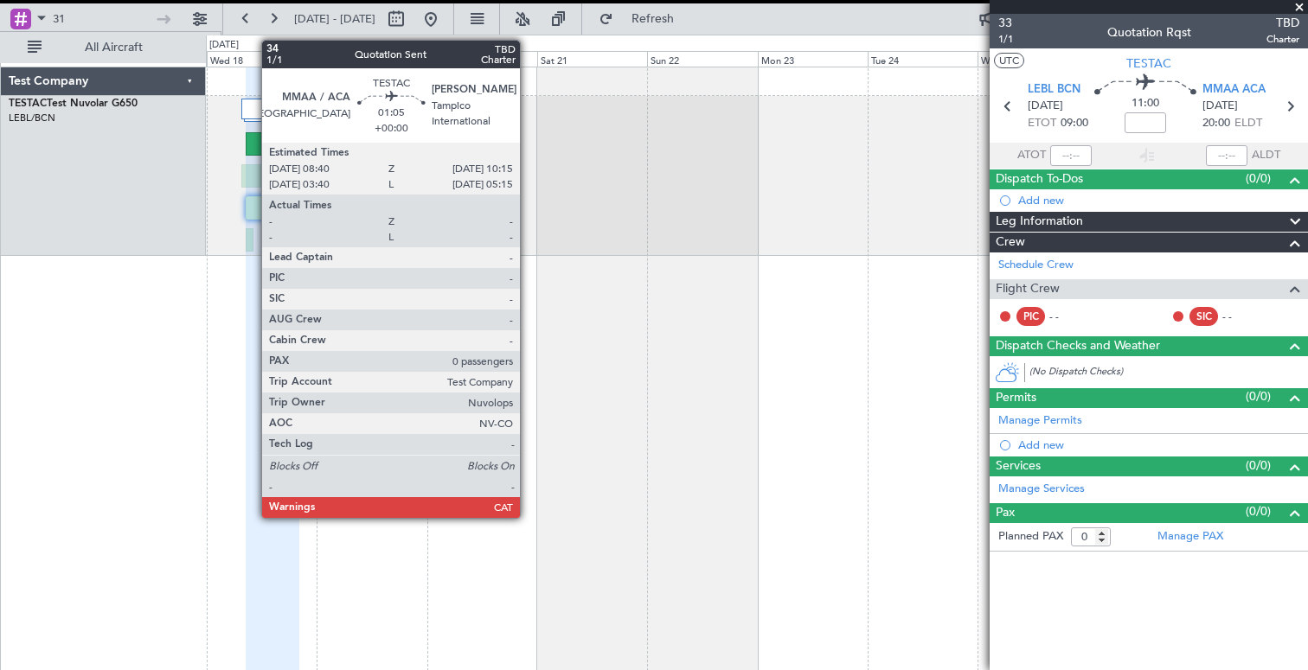
click at [251, 236] on div at bounding box center [250, 239] width 8 height 23
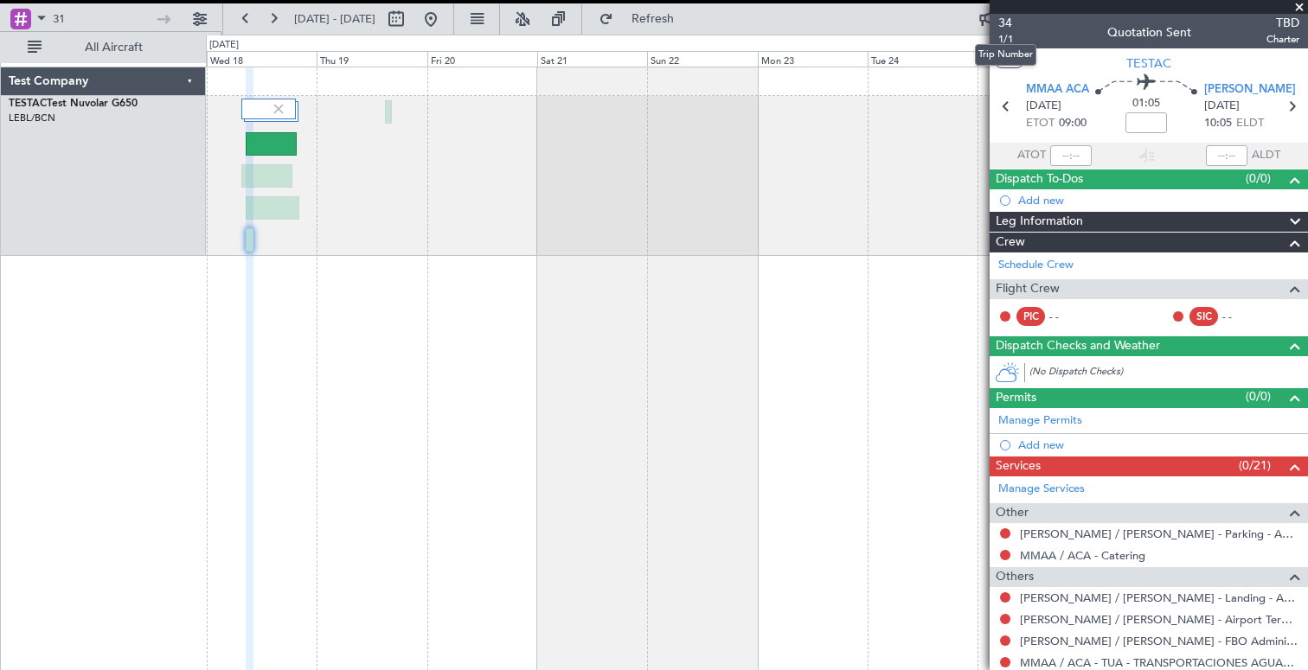
click at [1005, 39] on mat-tooltip-component "Trip Number" at bounding box center [1006, 55] width 86 height 46
click at [1004, 43] on mat-tooltip-component "Trip Number" at bounding box center [1006, 55] width 86 height 46
click at [1049, 22] on div "34 1/1 Quotation Sent TBD Charter" at bounding box center [1149, 31] width 318 height 35
click at [1005, 39] on span "1/1" at bounding box center [1005, 39] width 15 height 15
click at [1064, 153] on div at bounding box center [1071, 155] width 42 height 21
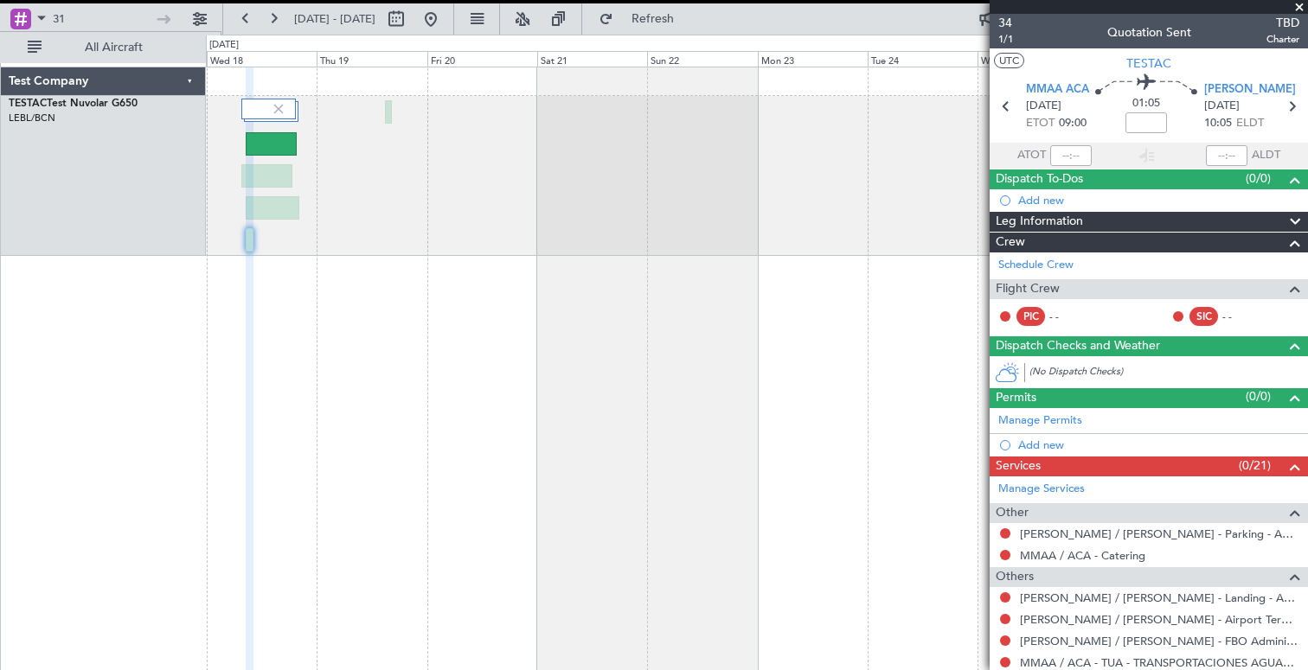
click at [1068, 157] on div at bounding box center [1071, 155] width 42 height 21
click at [1069, 150] on div at bounding box center [1071, 155] width 42 height 21
click at [1071, 119] on span "09:00" at bounding box center [1073, 123] width 28 height 17
click at [1063, 158] on div at bounding box center [1071, 155] width 42 height 21
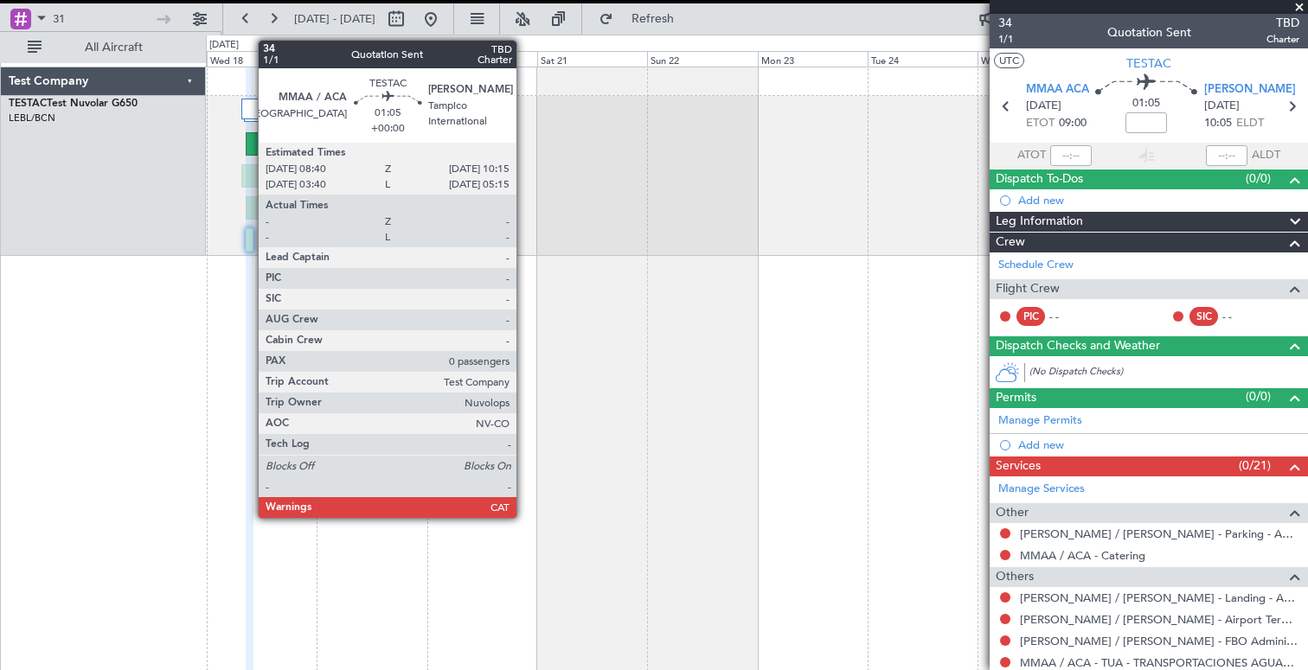
click at [249, 244] on div at bounding box center [250, 239] width 8 height 23
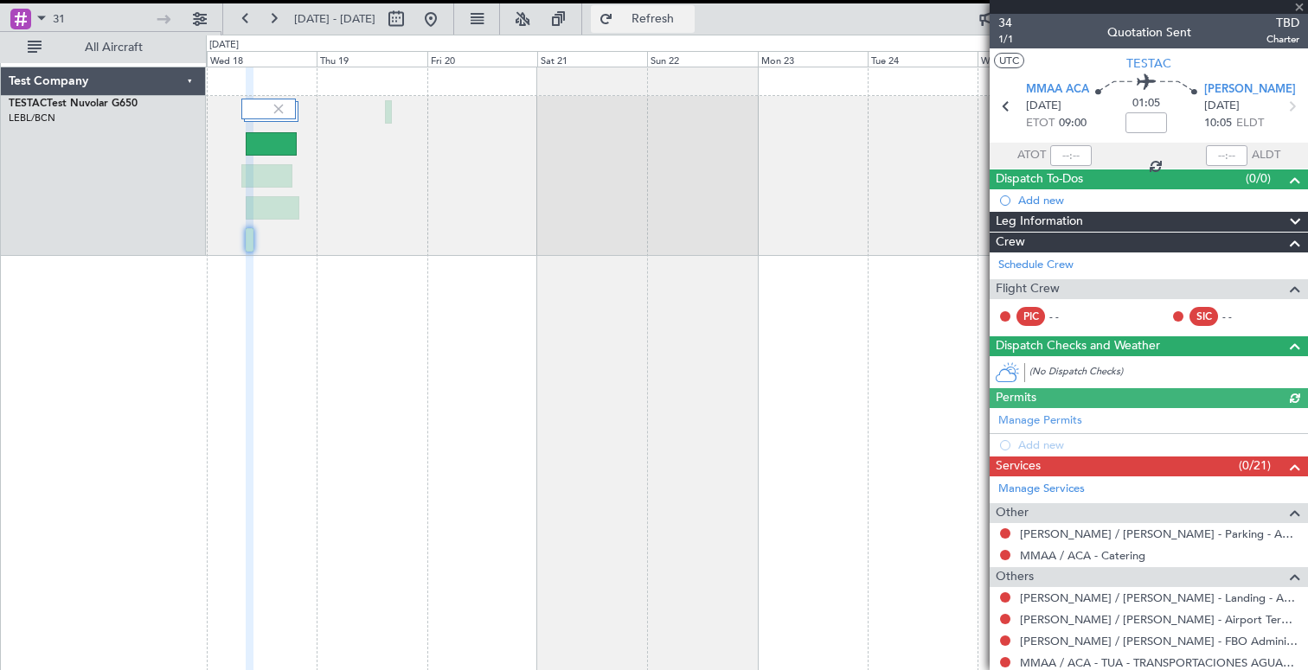
click at [666, 16] on button "Refresh" at bounding box center [643, 19] width 104 height 28
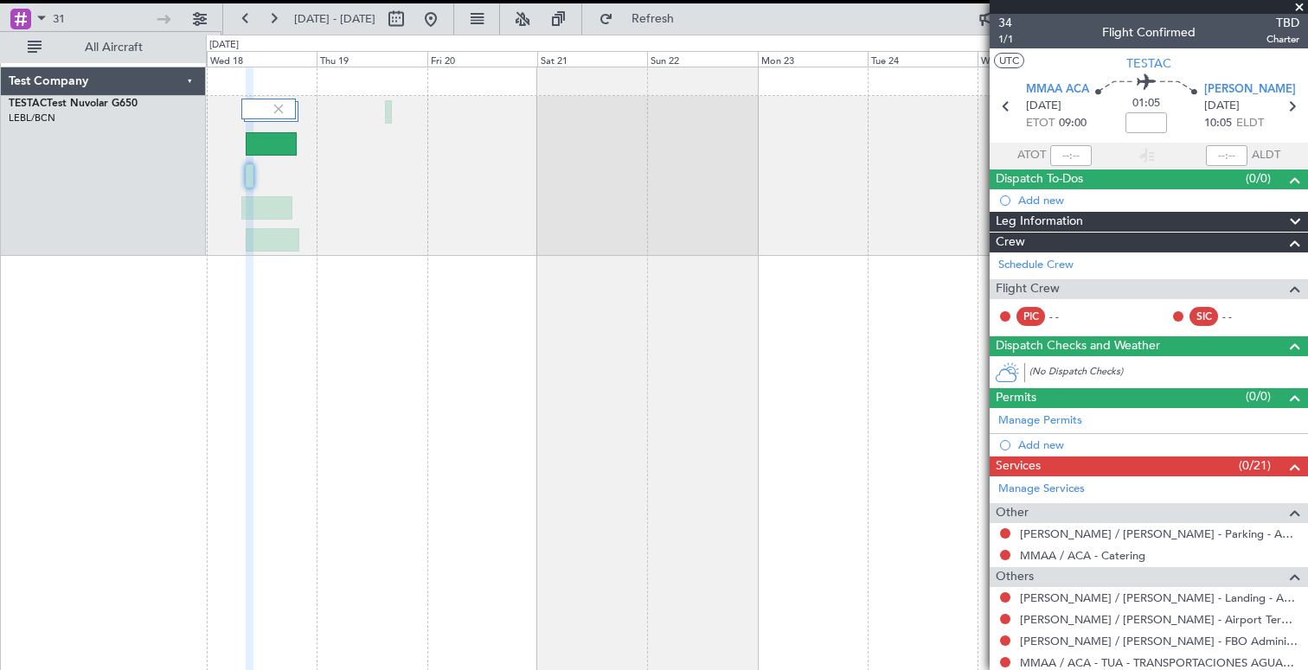
click at [1060, 141] on section "MMAA ACA 18/09/2024 ETOT 09:00 01:05 MMTM TAM 18/09/2024 10:05 ELDT" at bounding box center [1149, 108] width 318 height 68
click at [1060, 154] on input "text" at bounding box center [1071, 155] width 42 height 21
type input "09:10"
click at [1179, 146] on section "ATOT 09:10 ALDT" at bounding box center [1149, 156] width 318 height 26
click at [1228, 155] on input "text" at bounding box center [1227, 155] width 42 height 21
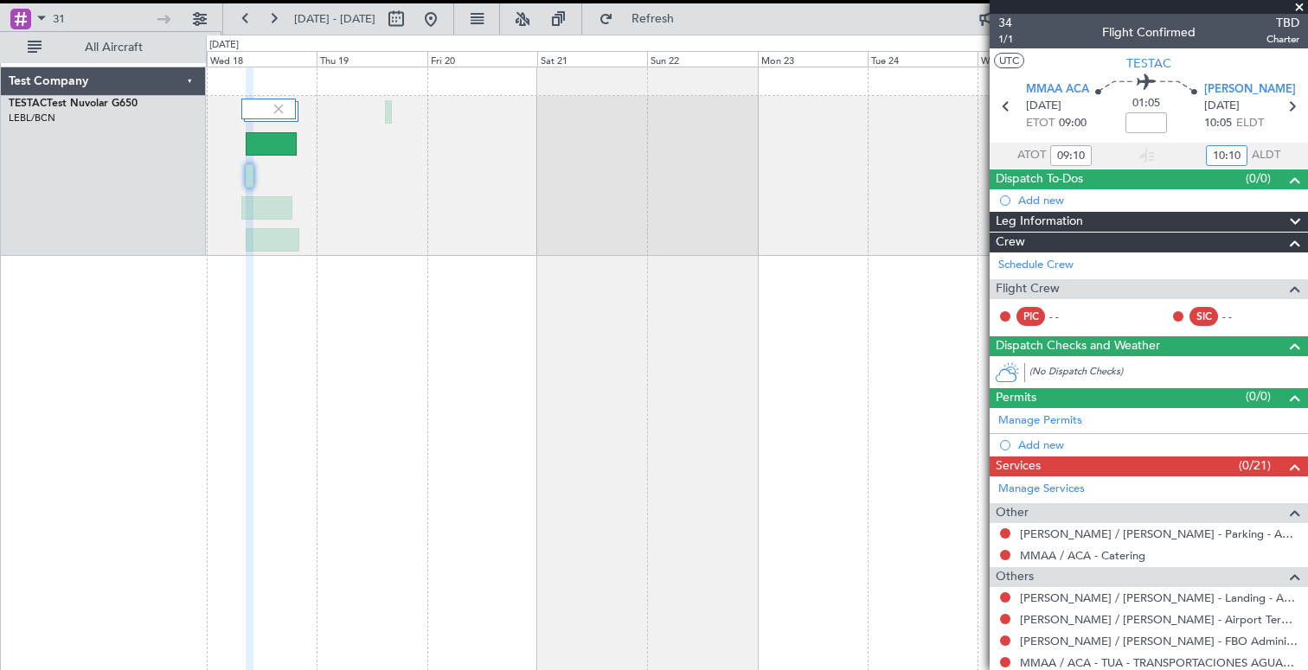
type input "10:10"
click at [1164, 139] on mat-tooltip-component "Flight Time Correction" at bounding box center [1147, 161] width 129 height 46
type input "09:10"
type input "10:10"
click at [1003, 37] on span "1/1" at bounding box center [1005, 39] width 15 height 15
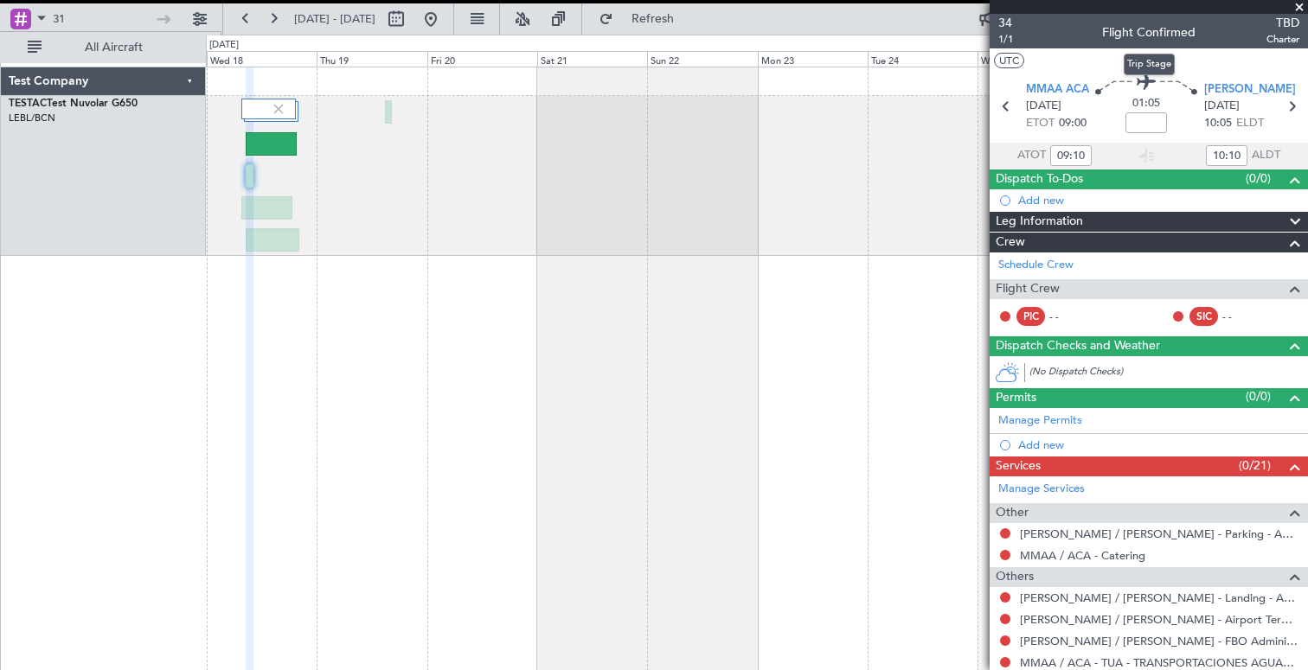
click at [1150, 63] on div "Trip Stage" at bounding box center [1149, 65] width 51 height 22
click at [1140, 64] on span "TESTAC" at bounding box center [1148, 64] width 45 height 18
click at [1216, 87] on span "[PERSON_NAME]" at bounding box center [1250, 89] width 92 height 17
click at [112, 17] on input "31" at bounding box center [102, 19] width 99 height 26
type input "3"
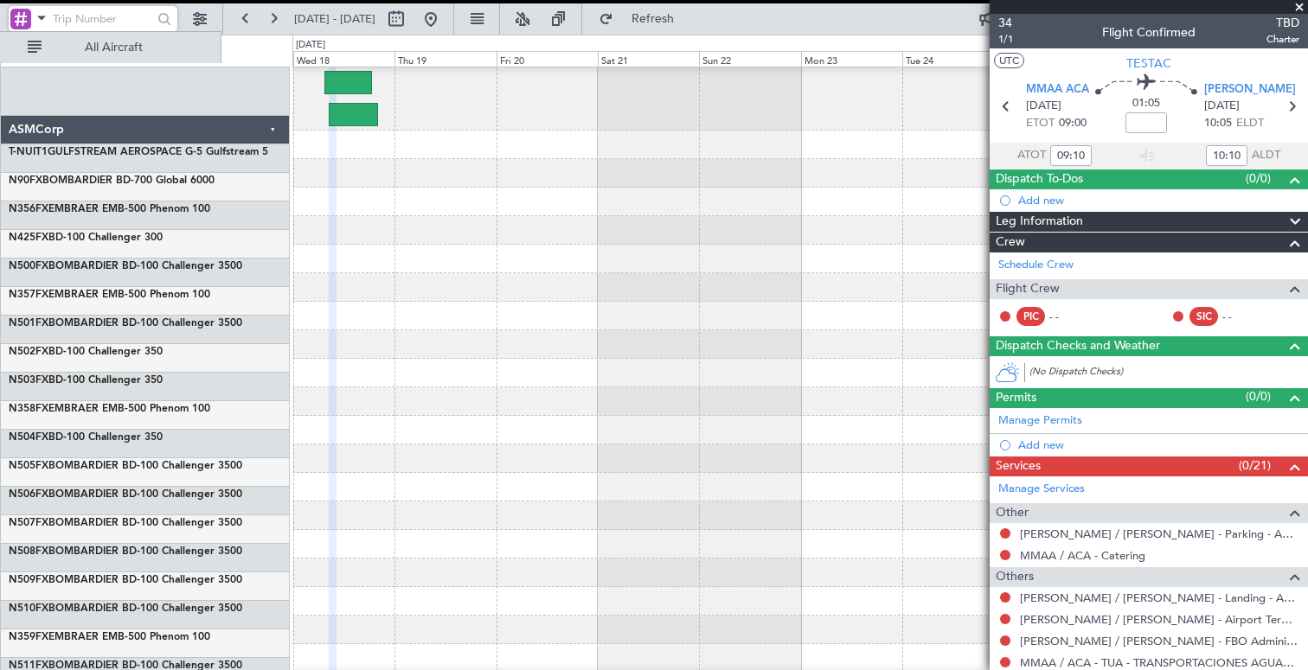
scroll to position [148, 0]
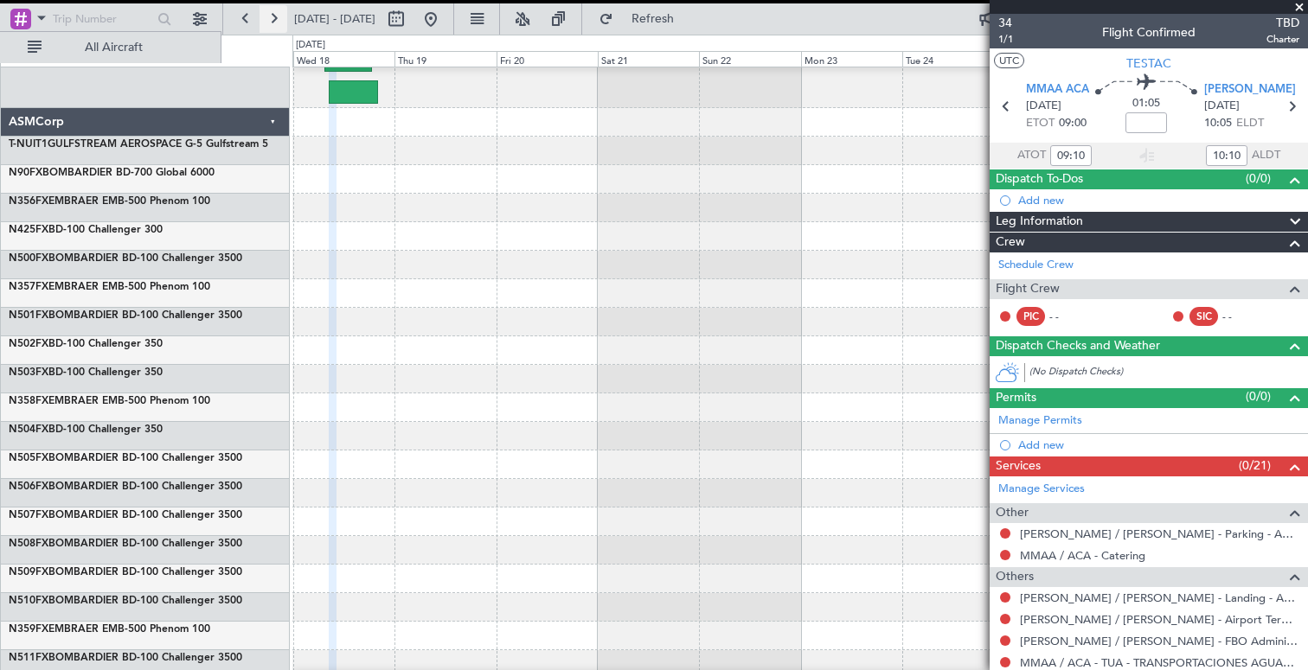
click at [275, 14] on button at bounding box center [274, 19] width 28 height 28
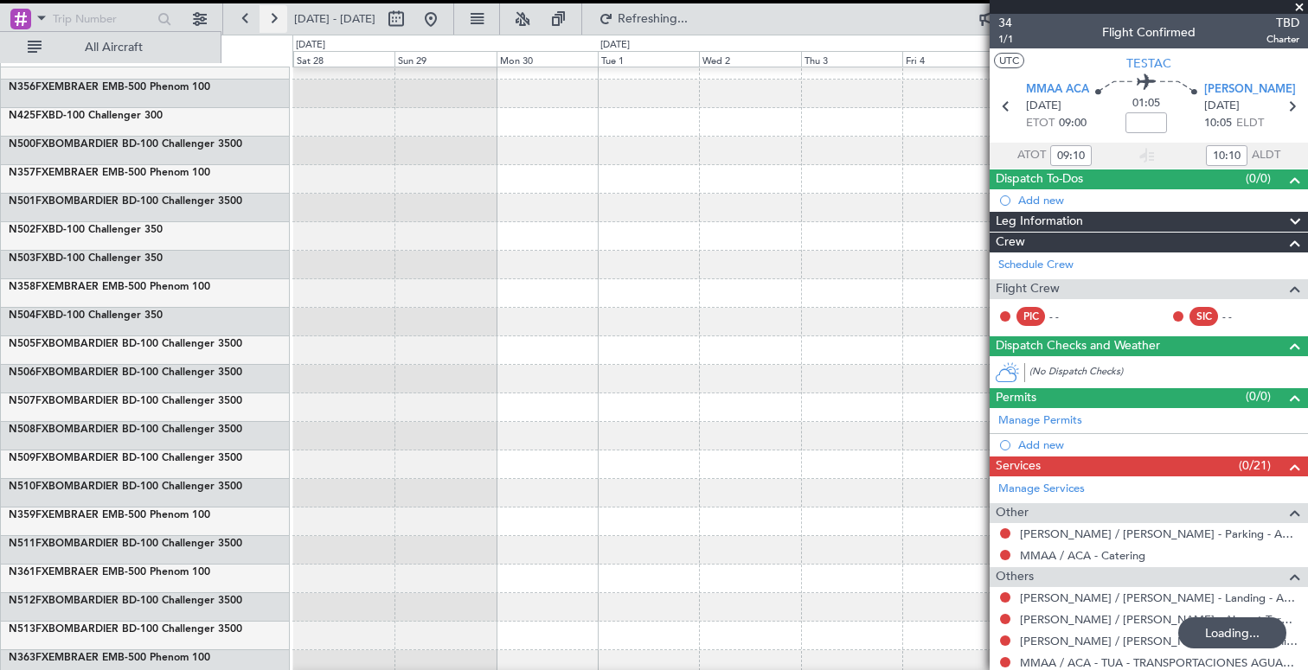
click at [275, 14] on button at bounding box center [274, 19] width 28 height 28
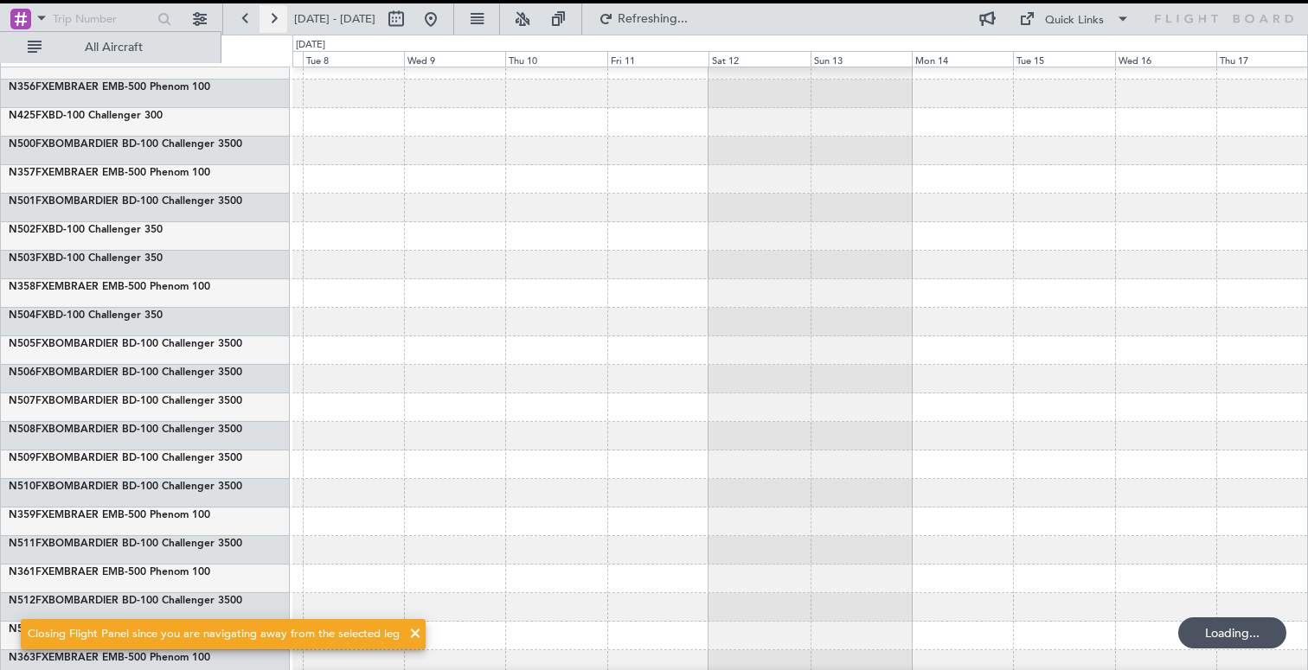
click at [276, 15] on button at bounding box center [274, 19] width 28 height 28
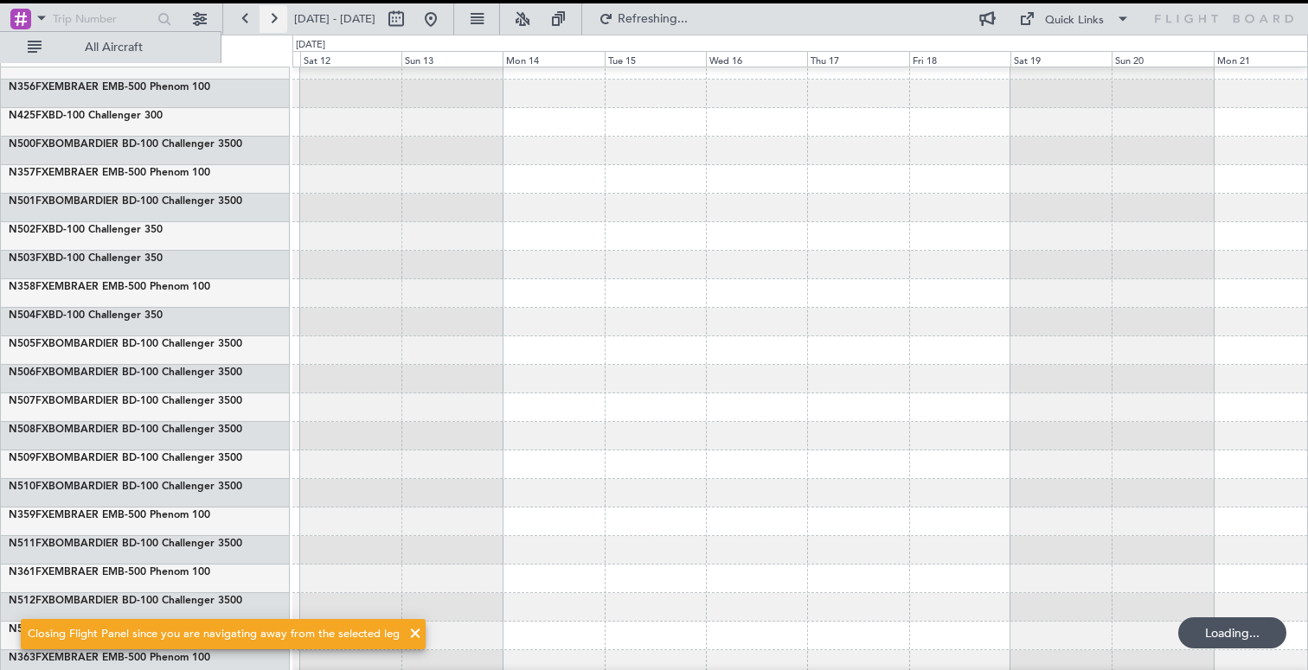
click at [276, 15] on button at bounding box center [274, 19] width 28 height 28
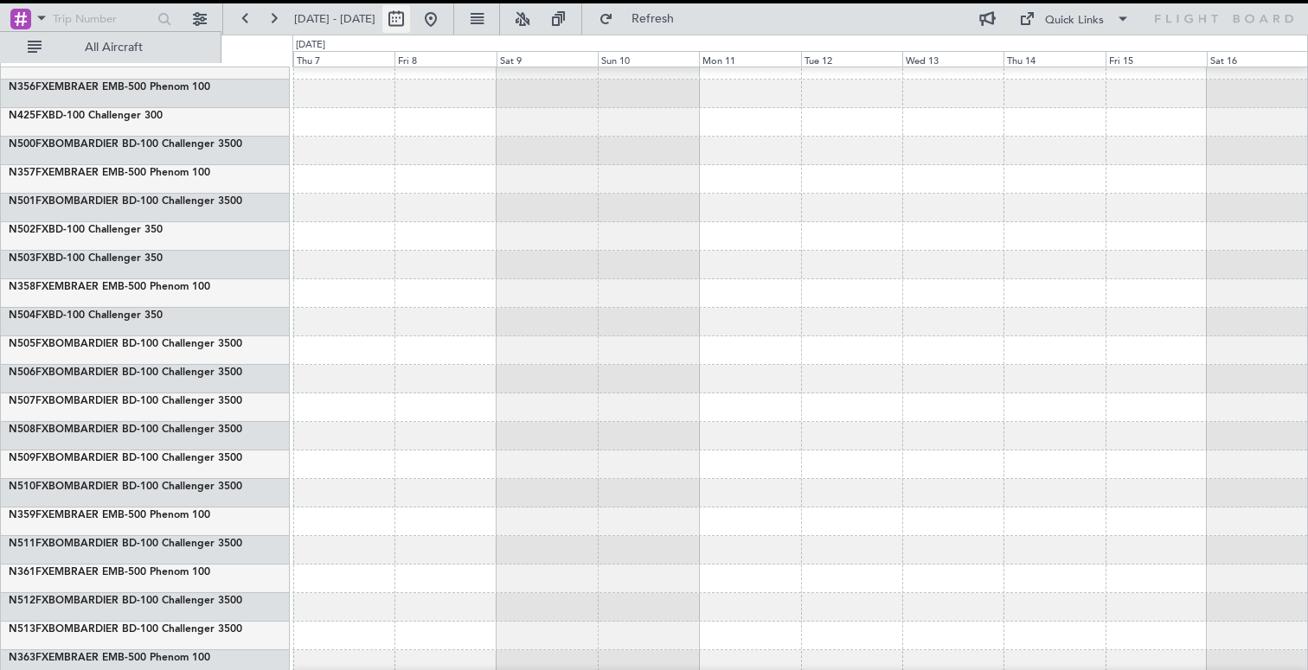
click at [410, 25] on button at bounding box center [396, 19] width 28 height 28
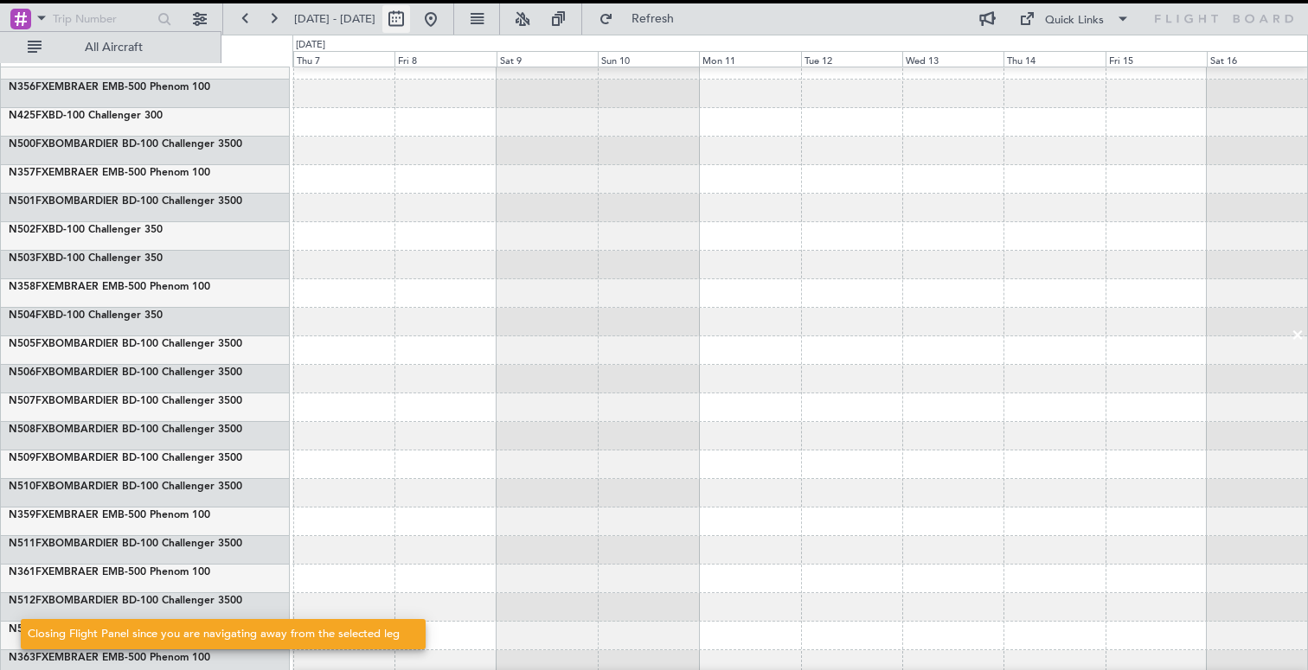
select select "11"
select select "2024"
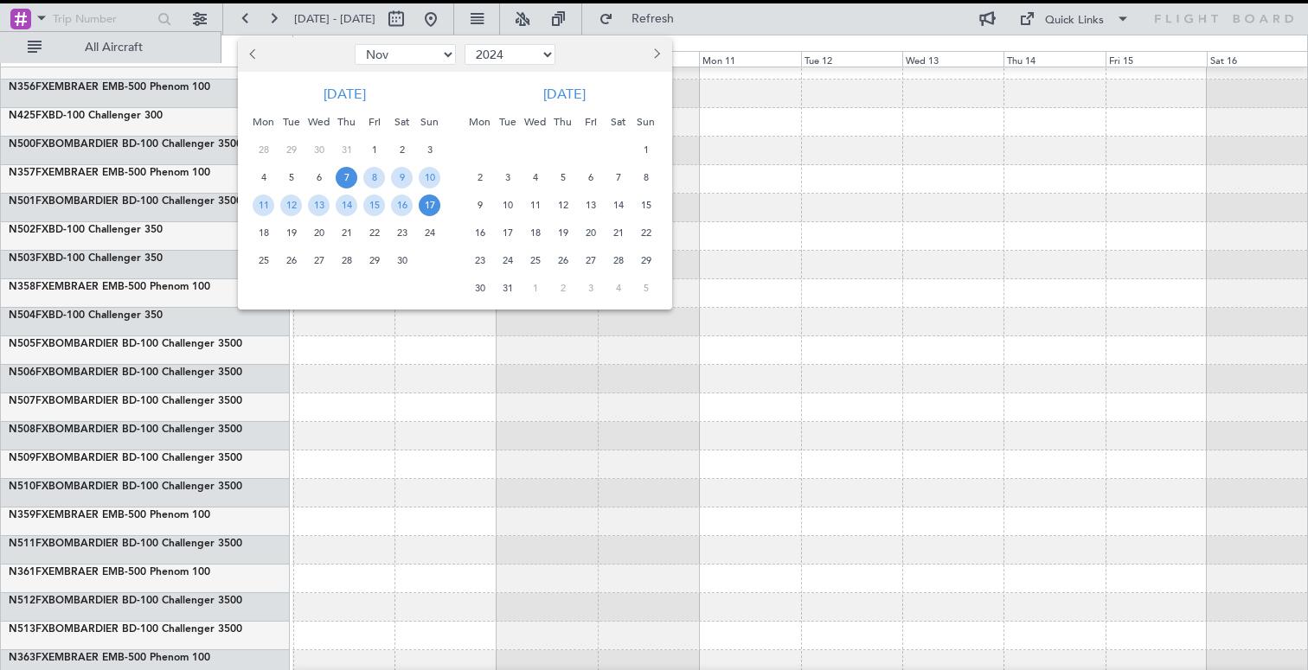
click at [657, 58] on button "Next month" at bounding box center [655, 55] width 19 height 28
select select "1"
select select "2025"
click at [657, 58] on button "Next month" at bounding box center [655, 55] width 19 height 28
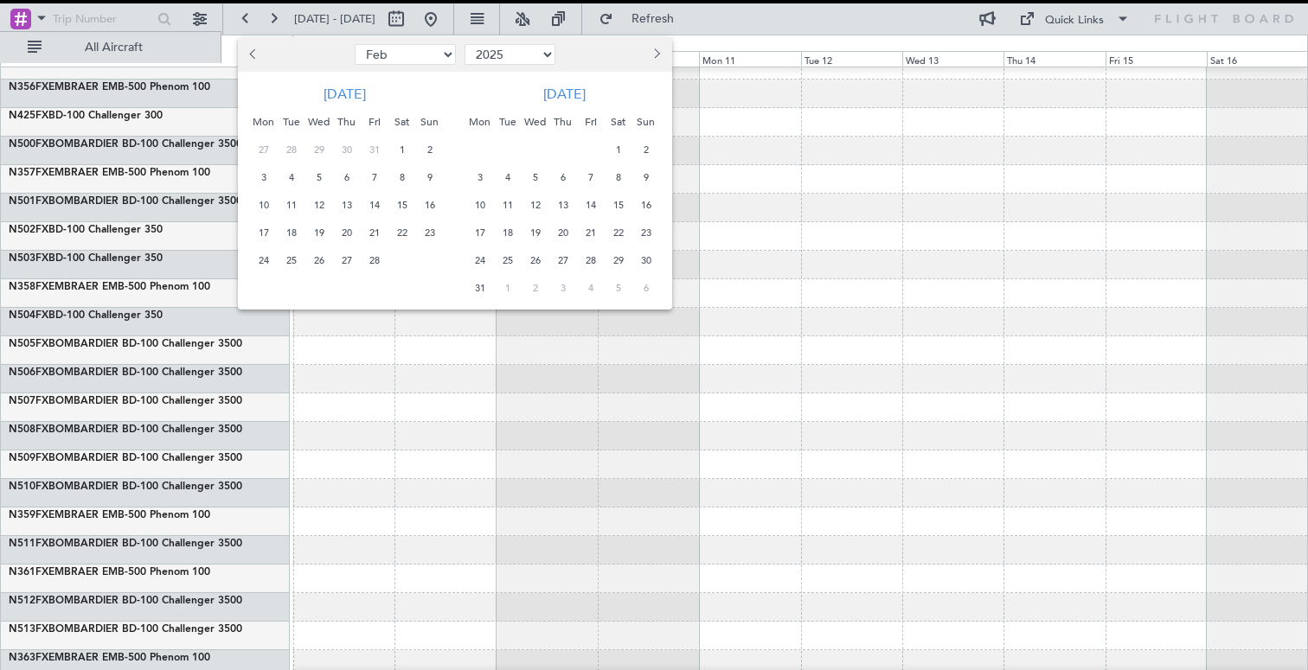
click at [657, 58] on button "Next month" at bounding box center [655, 55] width 19 height 28
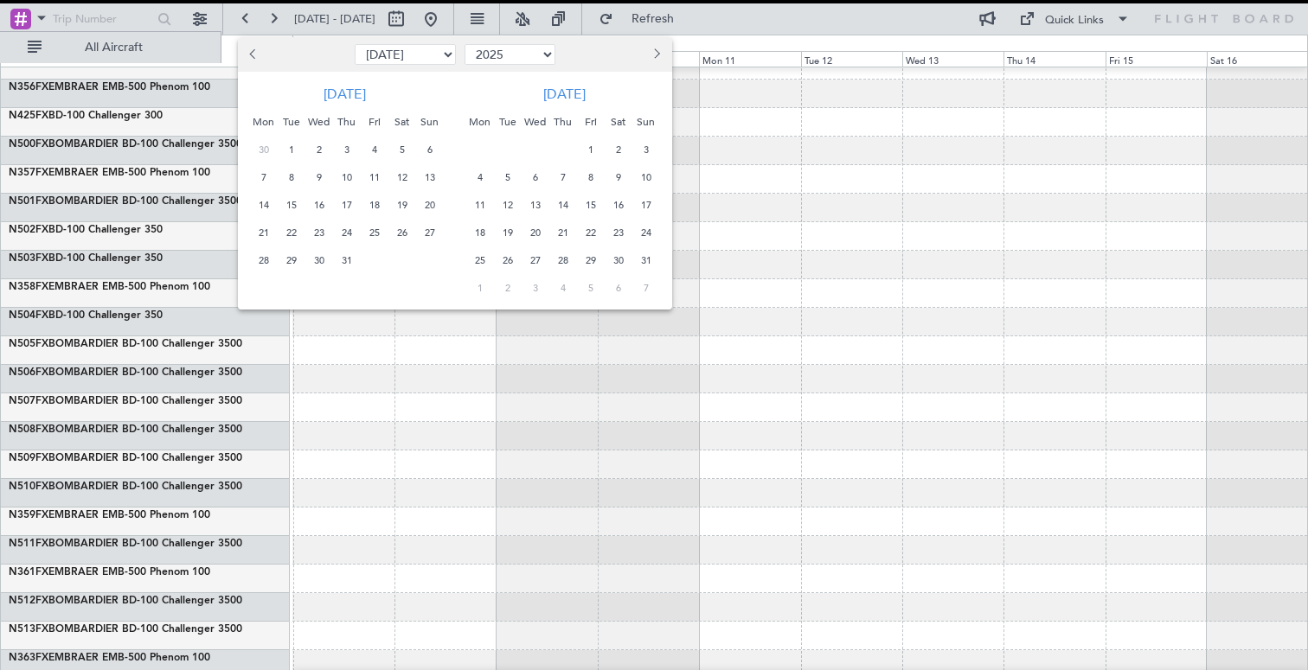
click at [657, 58] on button "Next month" at bounding box center [655, 55] width 19 height 28
click at [510, 203] on span "16" at bounding box center [508, 206] width 22 height 22
click at [510, 258] on span "30" at bounding box center [508, 261] width 22 height 22
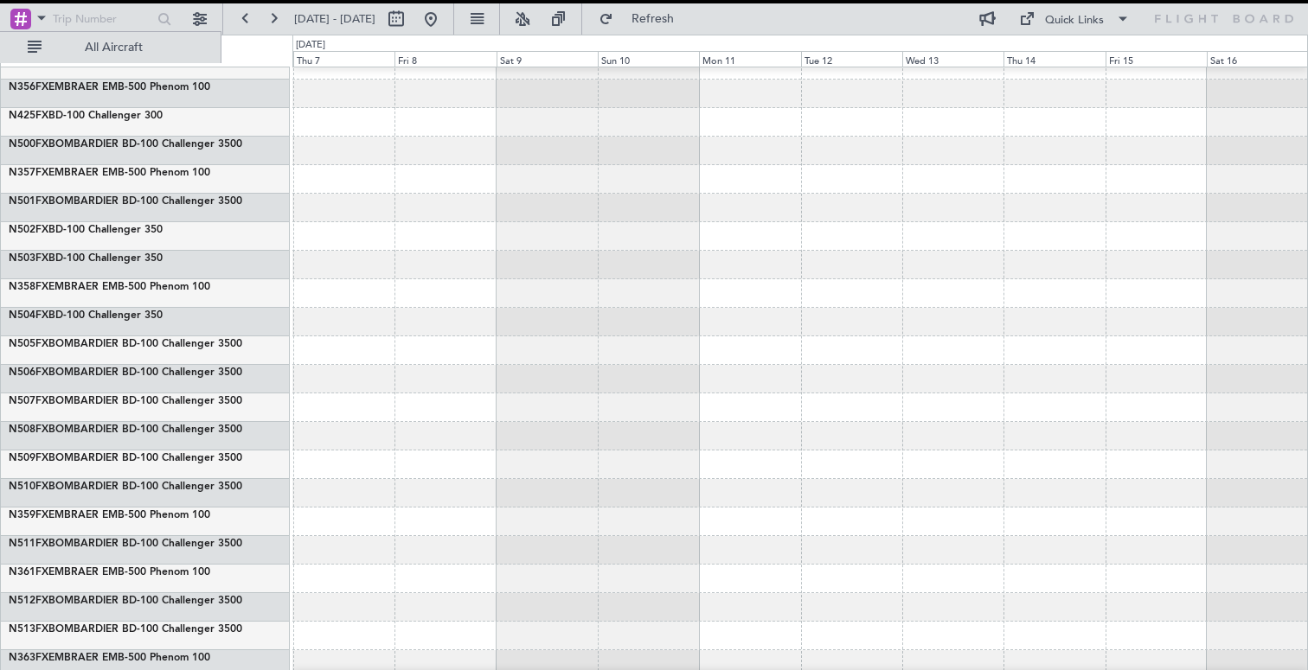
select select "9"
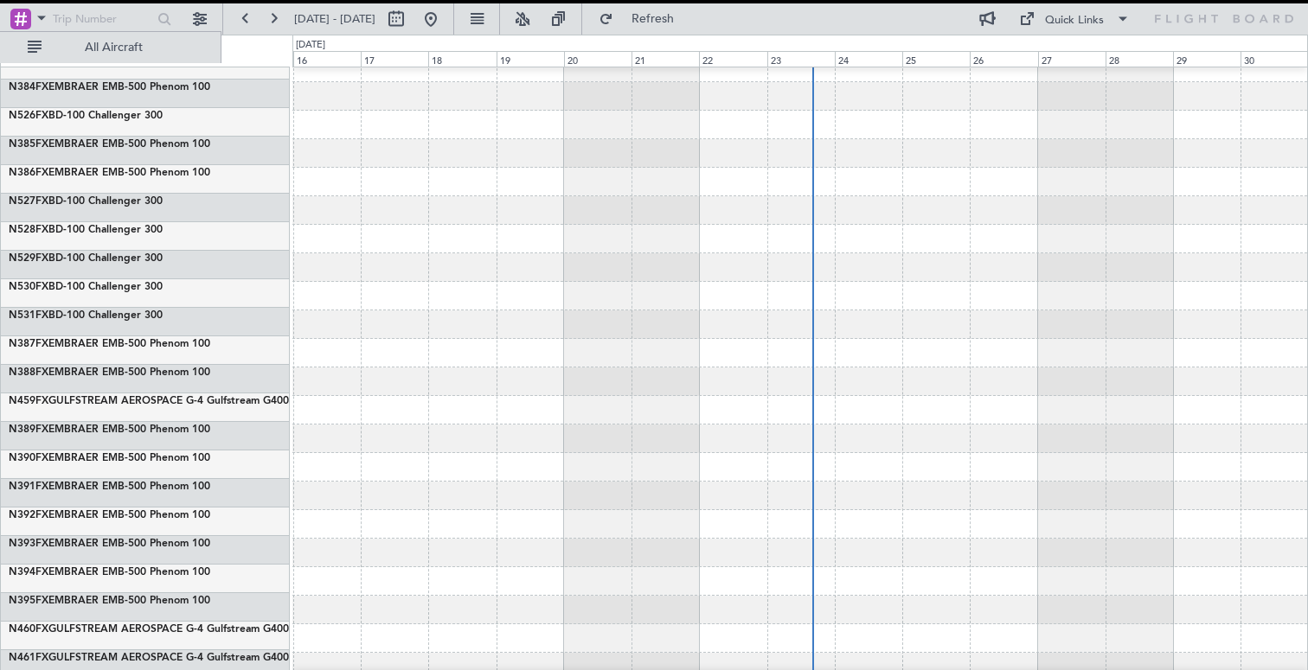
scroll to position [2228, 0]
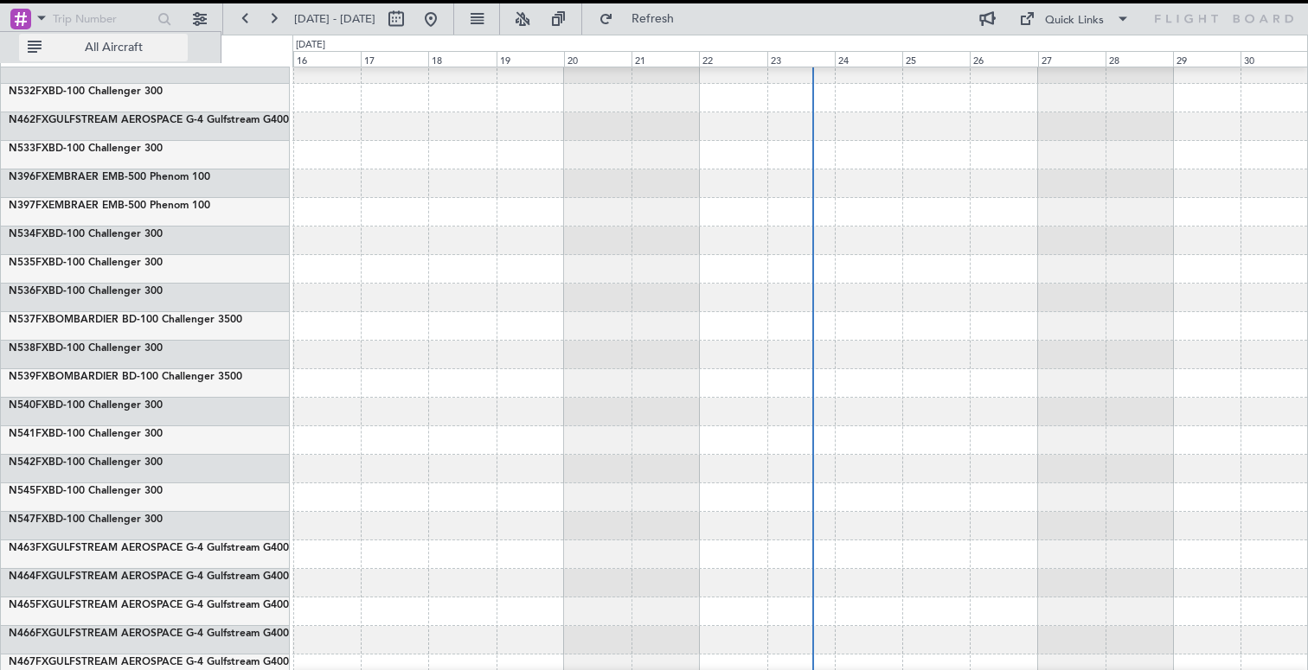
click at [143, 49] on span "All Aircraft" at bounding box center [114, 48] width 138 height 12
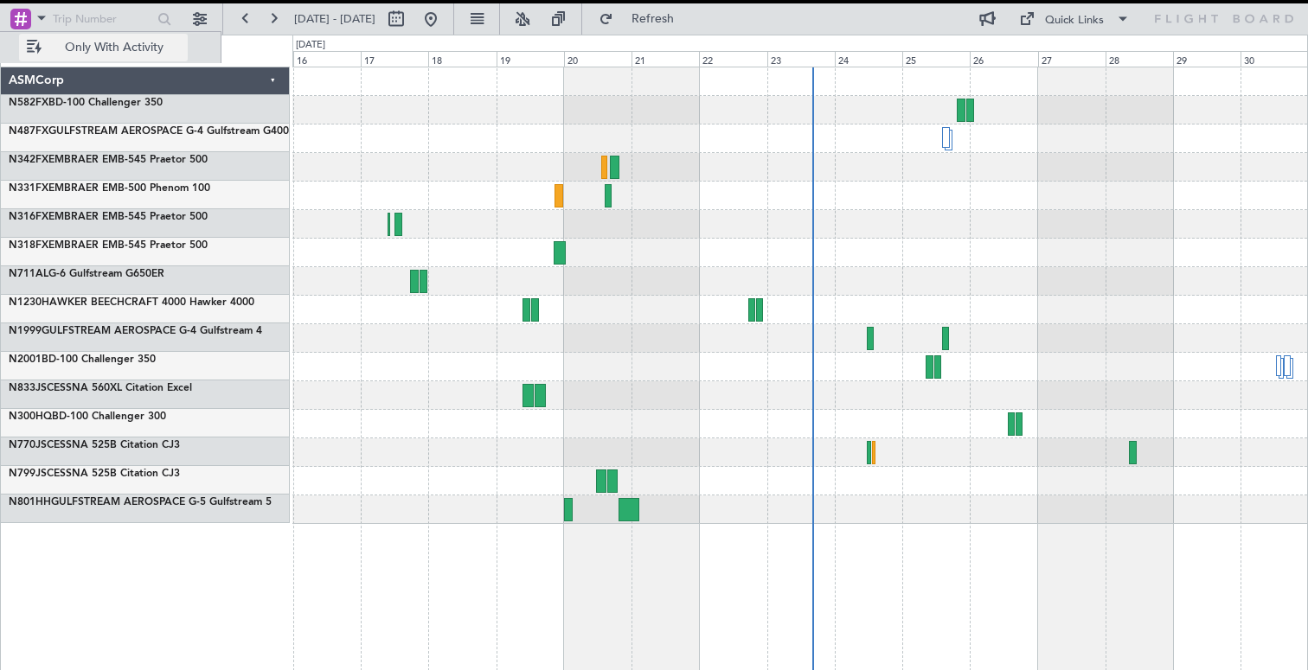
scroll to position [0, 0]
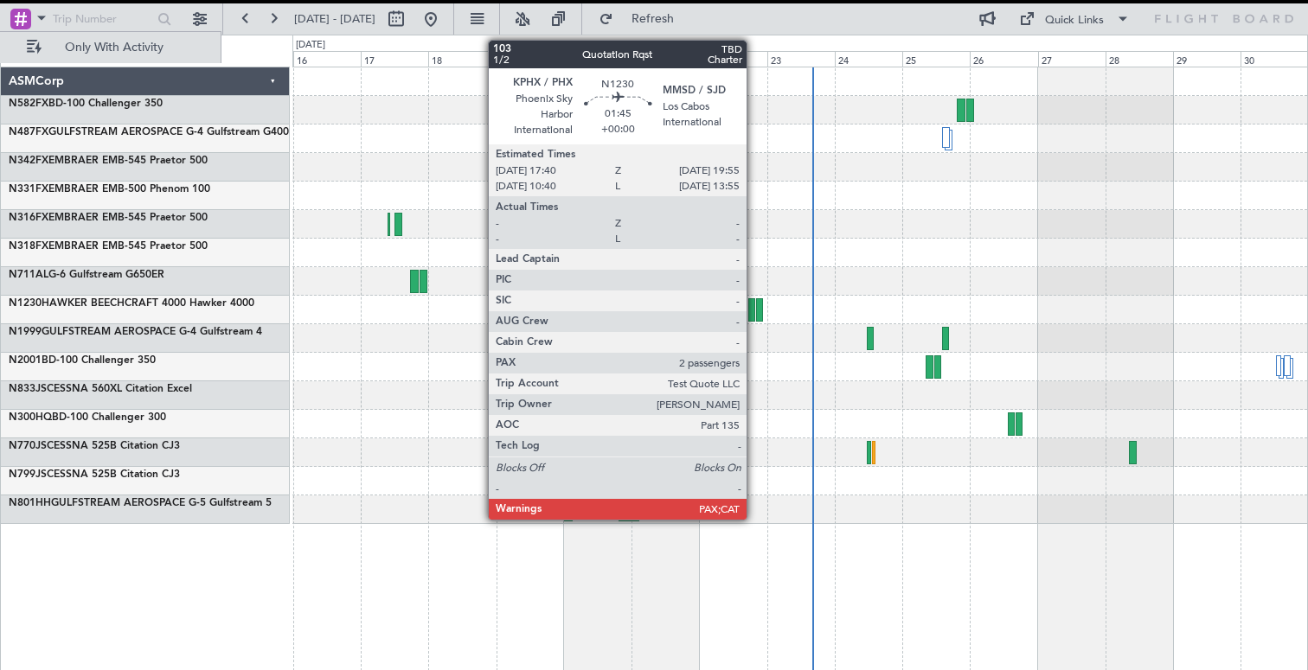
click at [754, 313] on div at bounding box center [751, 309] width 7 height 23
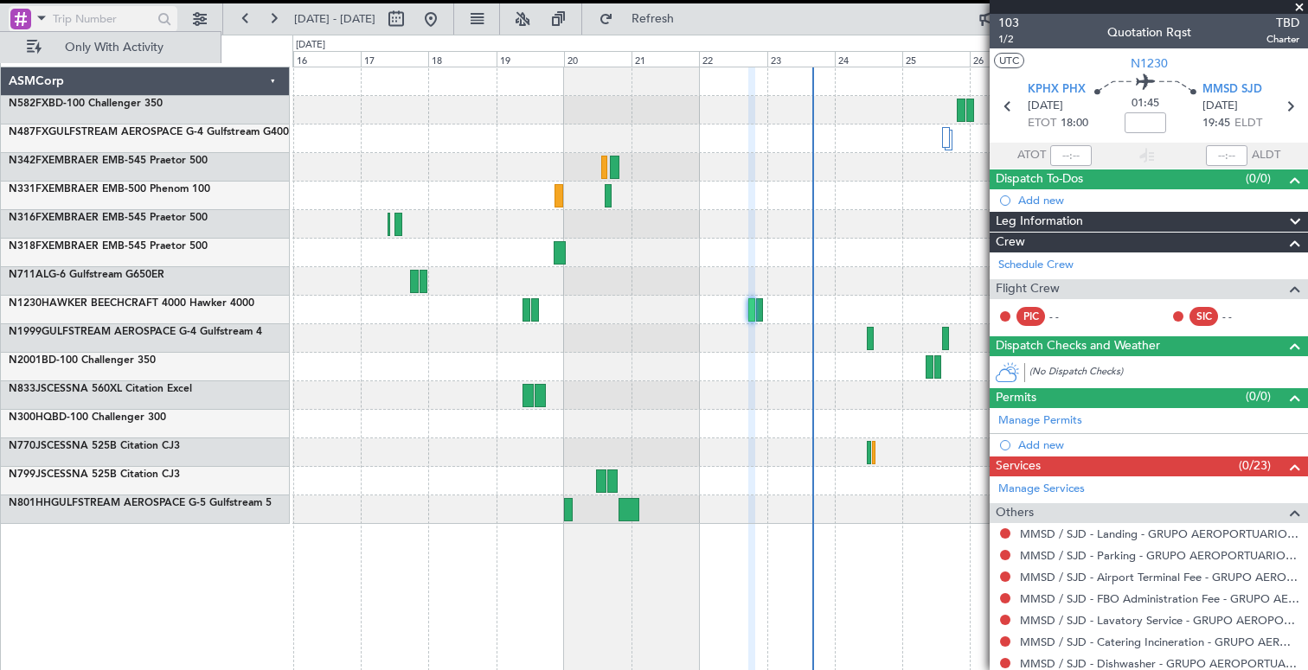
click at [88, 24] on input "text" at bounding box center [102, 19] width 99 height 26
type input "34"
click at [167, 24] on div at bounding box center [164, 19] width 27 height 27
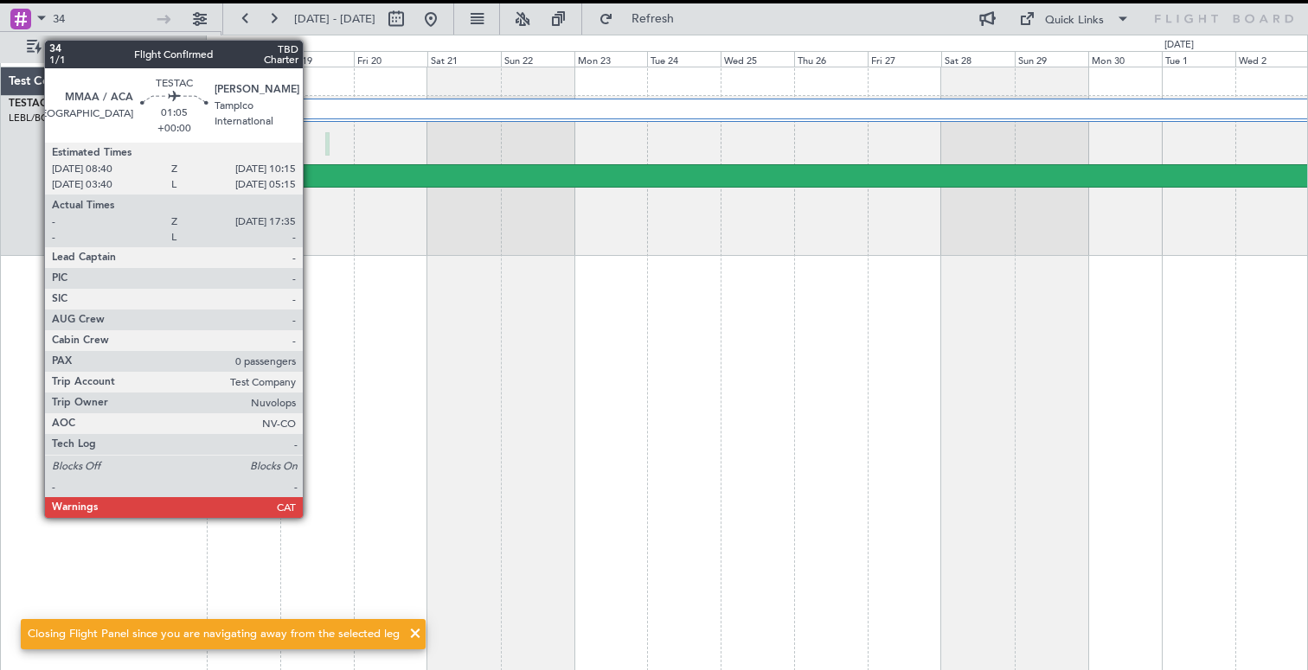
click at [311, 177] on div "08:40 Z" at bounding box center [779, 183] width 1083 height 12
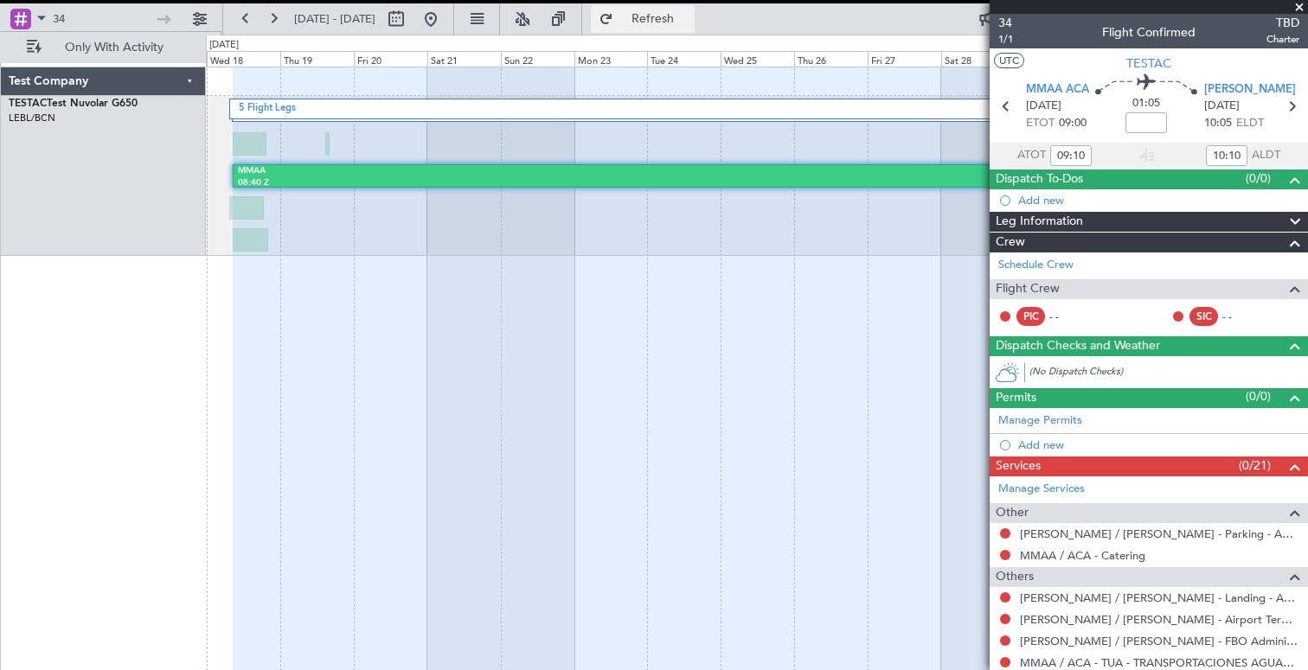
click at [661, 22] on button "Refresh" at bounding box center [643, 19] width 104 height 28
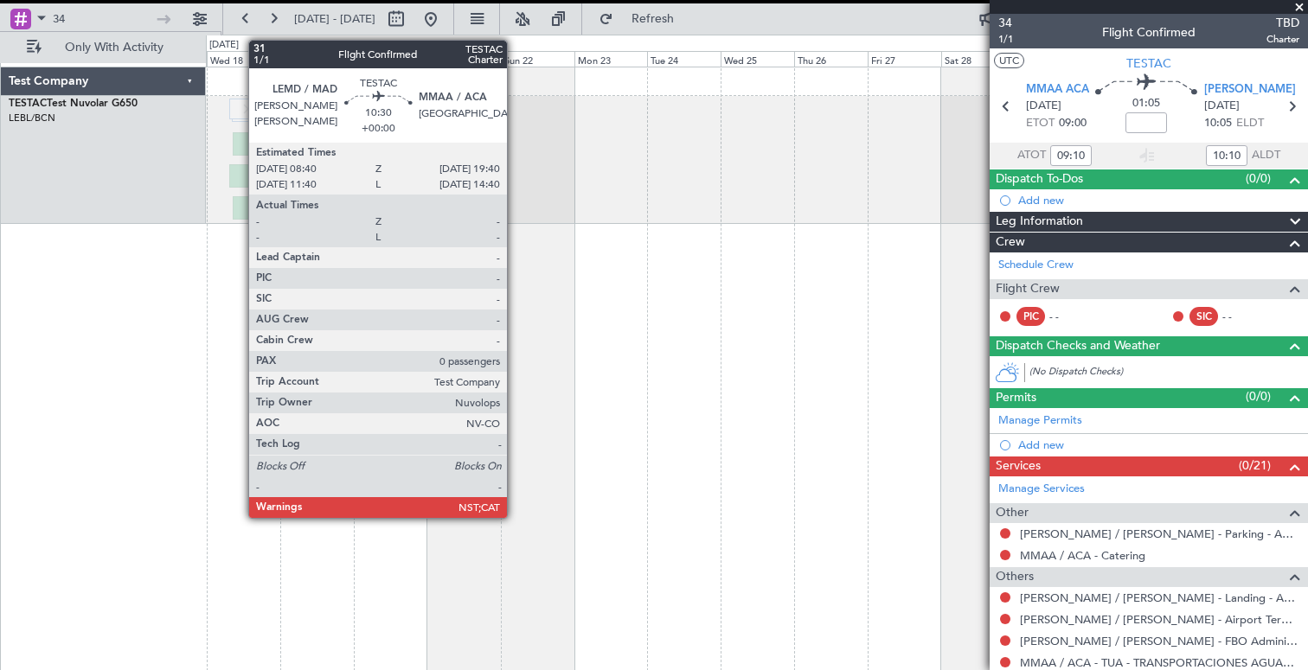
click at [240, 140] on div at bounding box center [250, 143] width 34 height 23
click at [243, 183] on div at bounding box center [246, 175] width 34 height 23
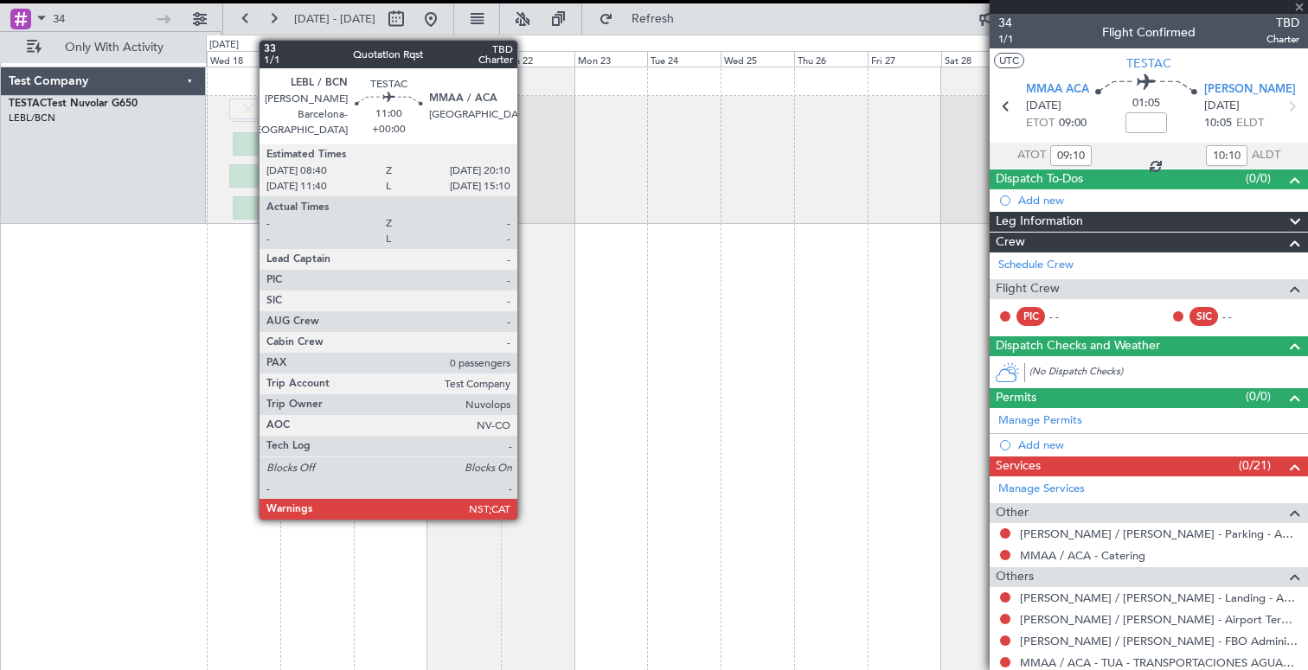
click at [250, 210] on div at bounding box center [250, 207] width 35 height 23
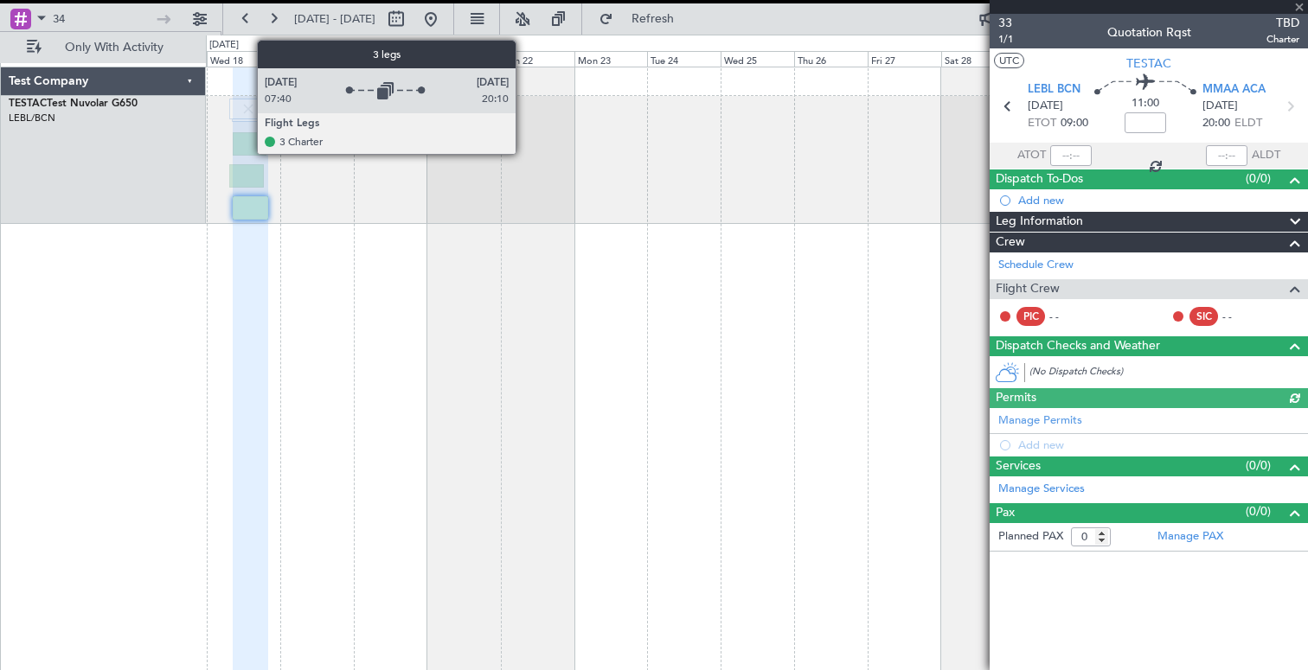
click at [248, 108] on img at bounding box center [249, 109] width 16 height 16
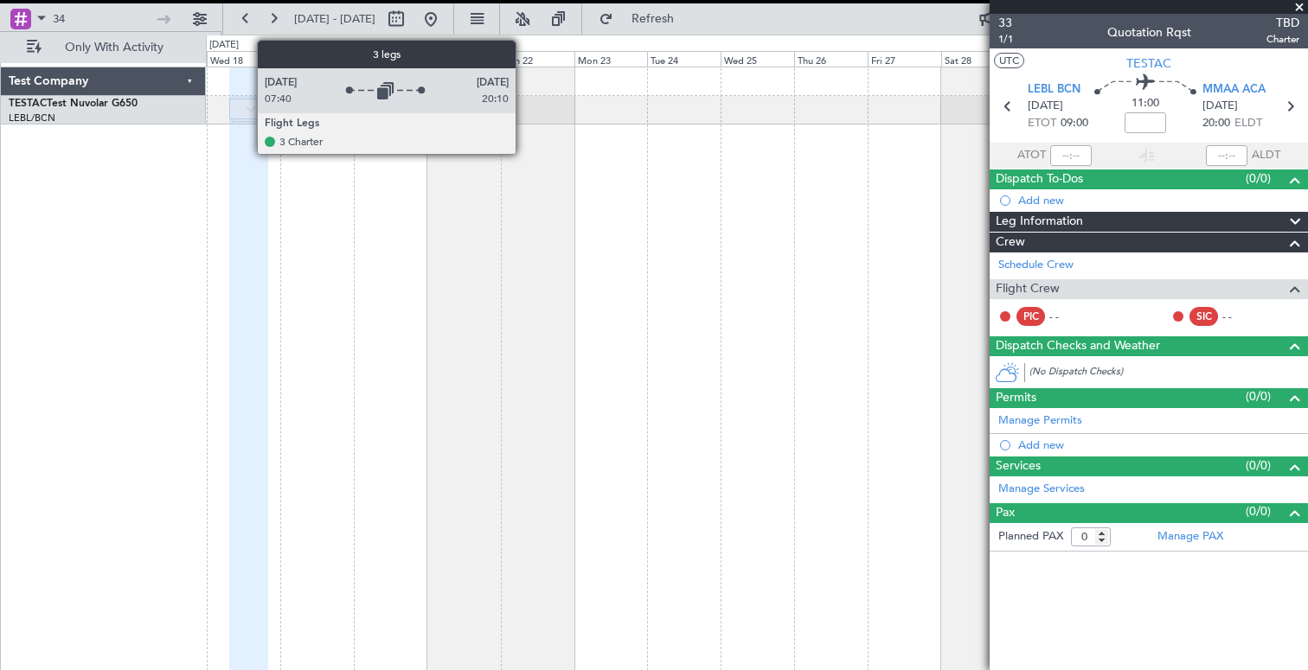
click at [248, 108] on img at bounding box center [251, 109] width 10 height 7
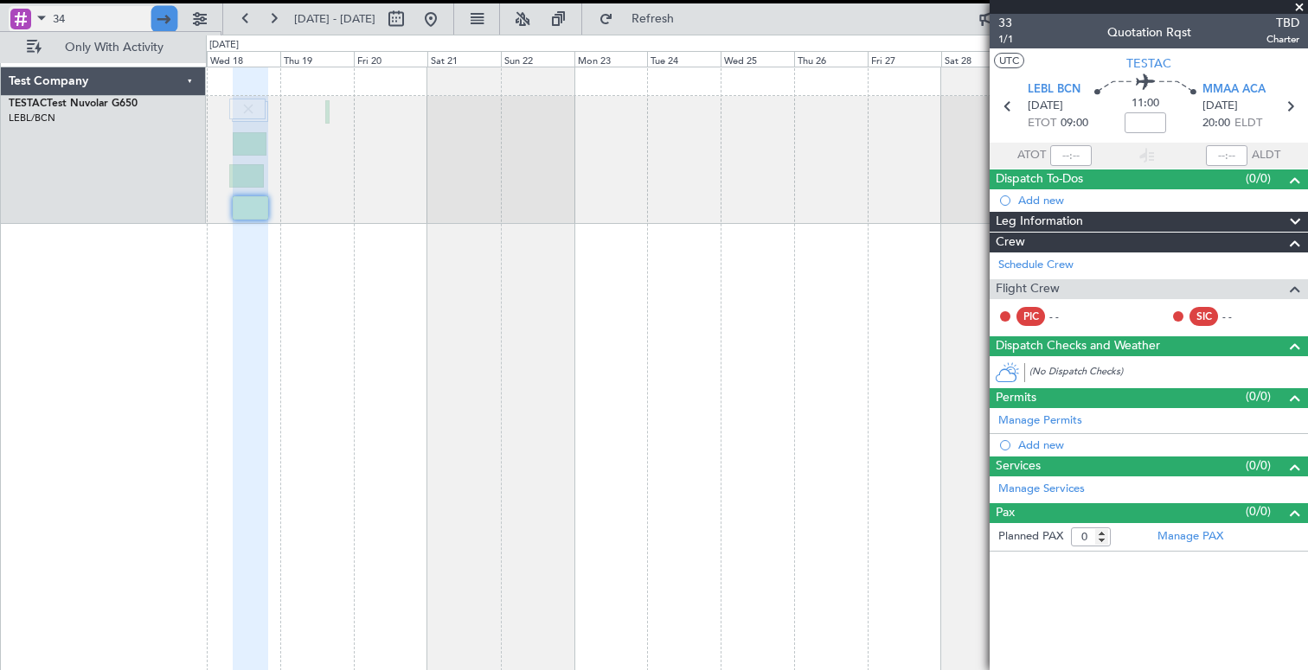
click at [163, 17] on div at bounding box center [164, 19] width 27 height 27
click at [142, 273] on div "Test Company TESTAC Test Nuvolar G650 LEBL/BCN Josep Tarradellas Barcelona-El P…" at bounding box center [103, 370] width 205 height 607
click at [168, 21] on div at bounding box center [164, 19] width 27 height 27
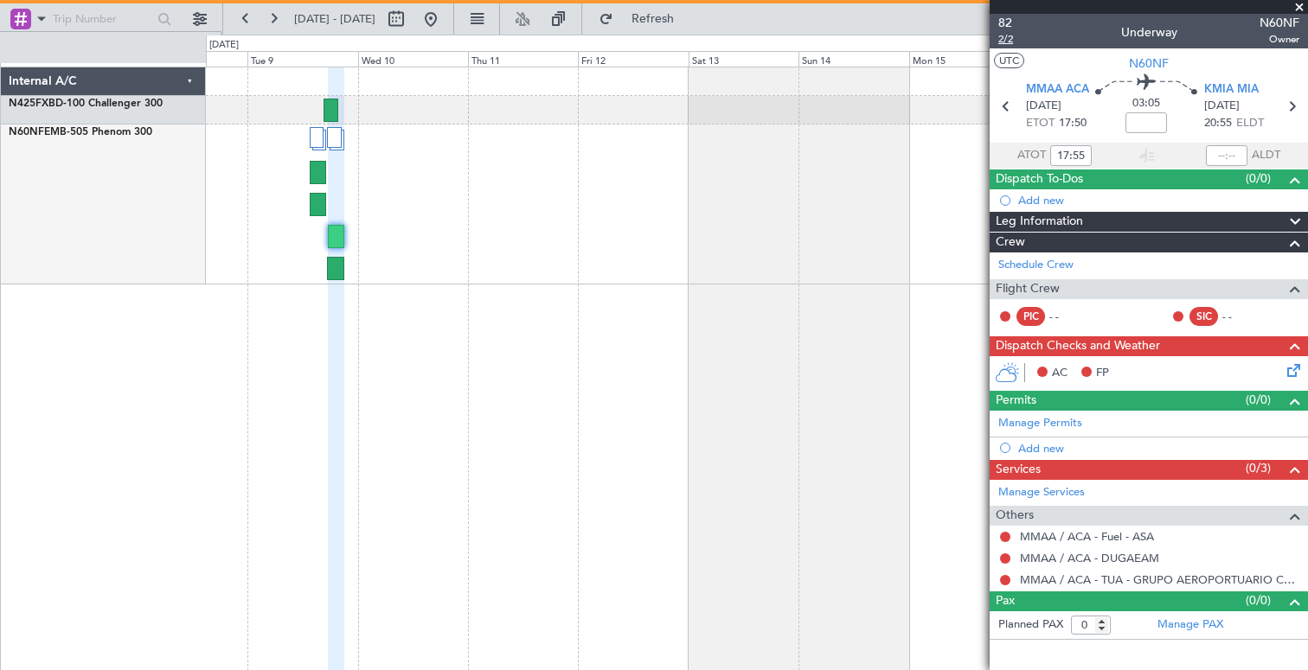
click at [1008, 40] on span "2/2" at bounding box center [1005, 39] width 15 height 15
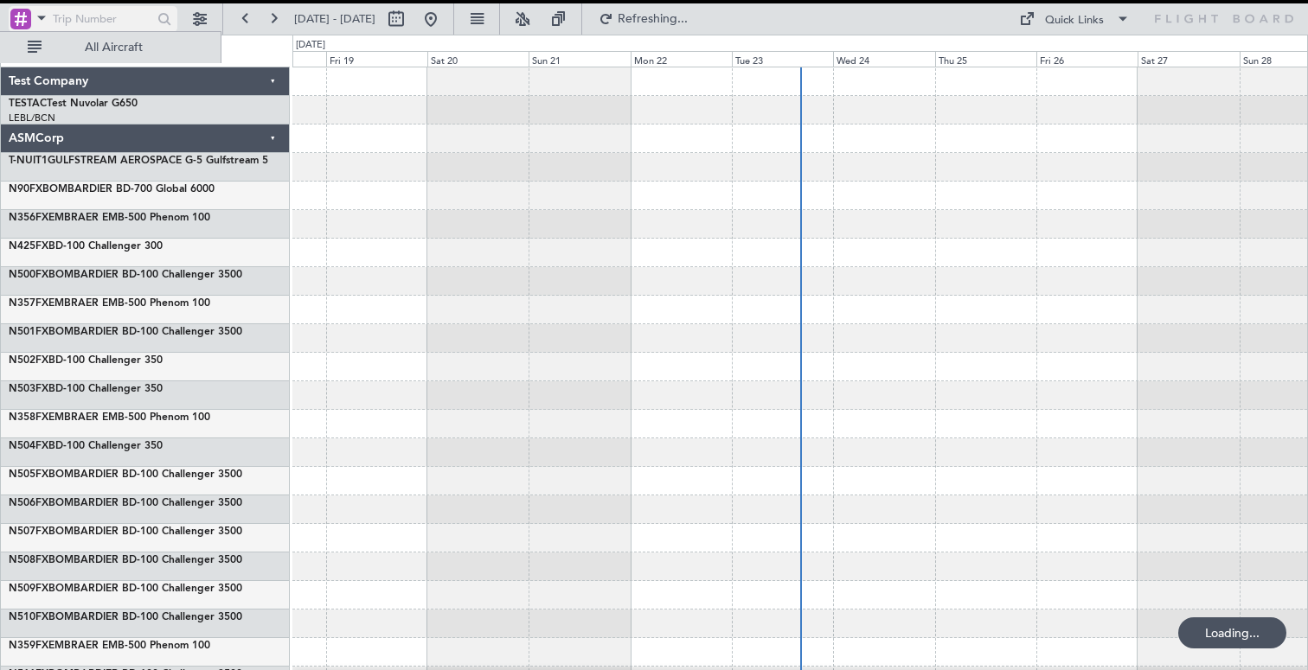
click at [100, 17] on input "text" at bounding box center [102, 19] width 99 height 26
type input "34"
click at [163, 20] on div at bounding box center [164, 19] width 27 height 27
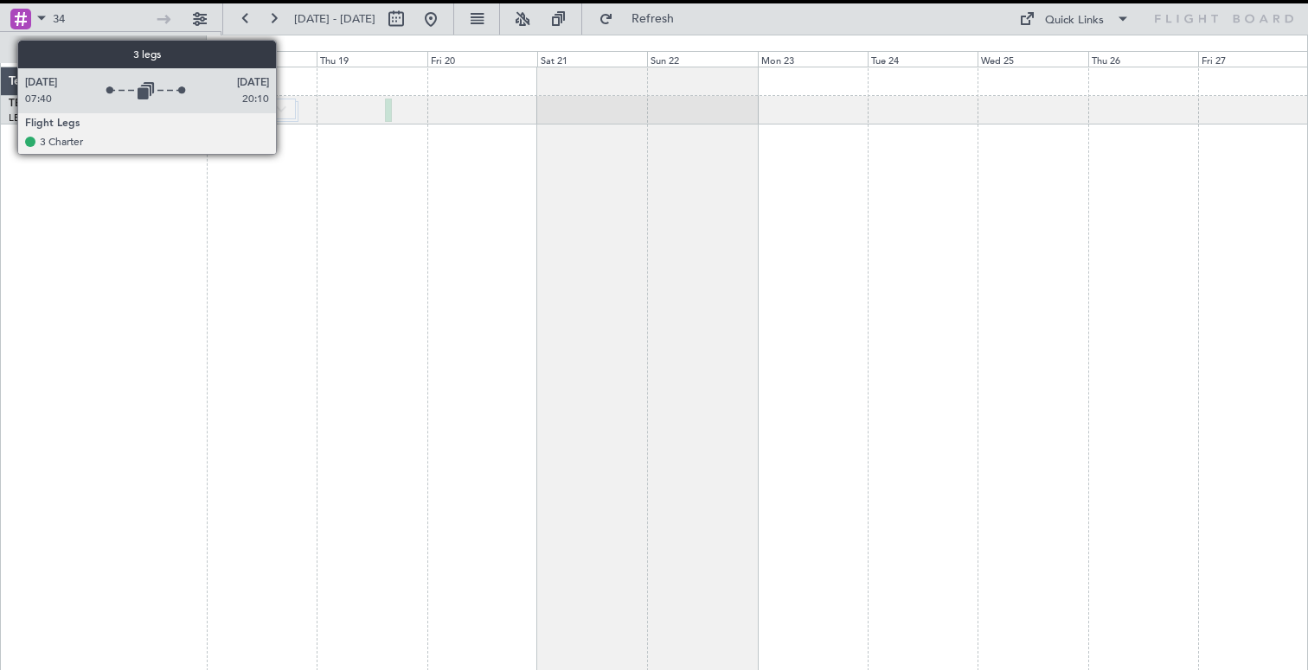
click at [283, 123] on div at bounding box center [270, 117] width 58 height 36
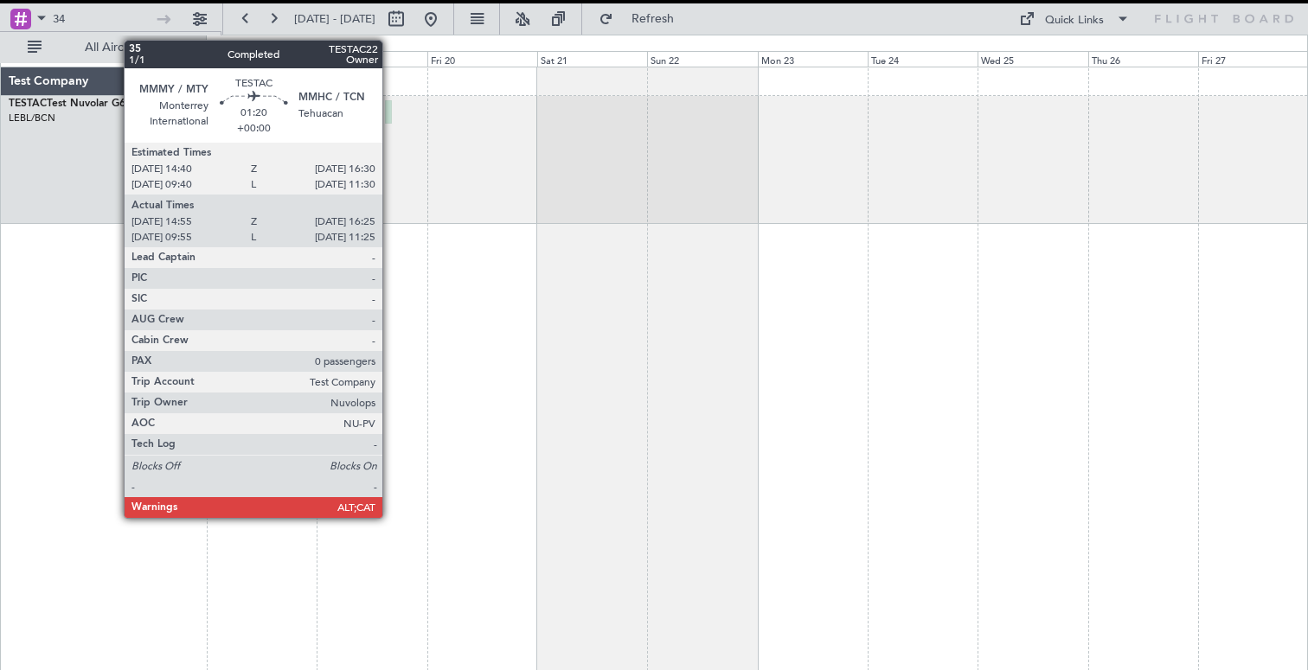
click at [390, 118] on div at bounding box center [388, 111] width 7 height 23
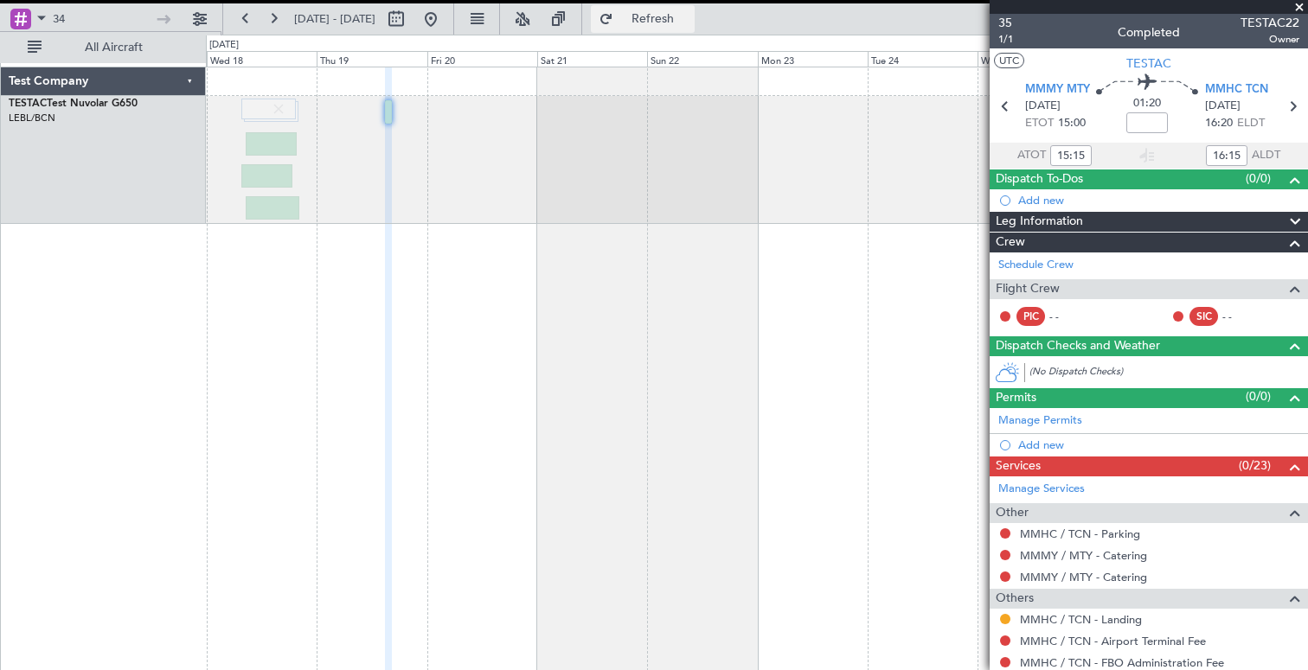
click at [690, 24] on span "Refresh" at bounding box center [653, 19] width 73 height 12
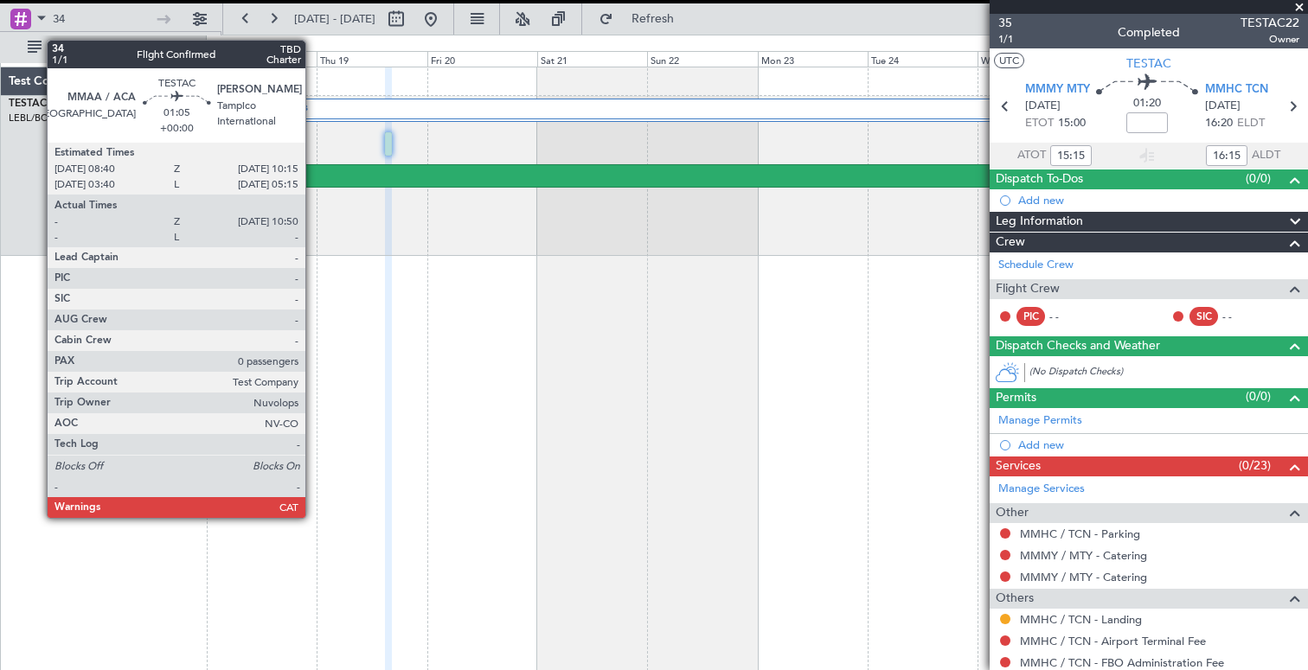
click at [313, 176] on div "MMAA" at bounding box center [789, 171] width 1076 height 12
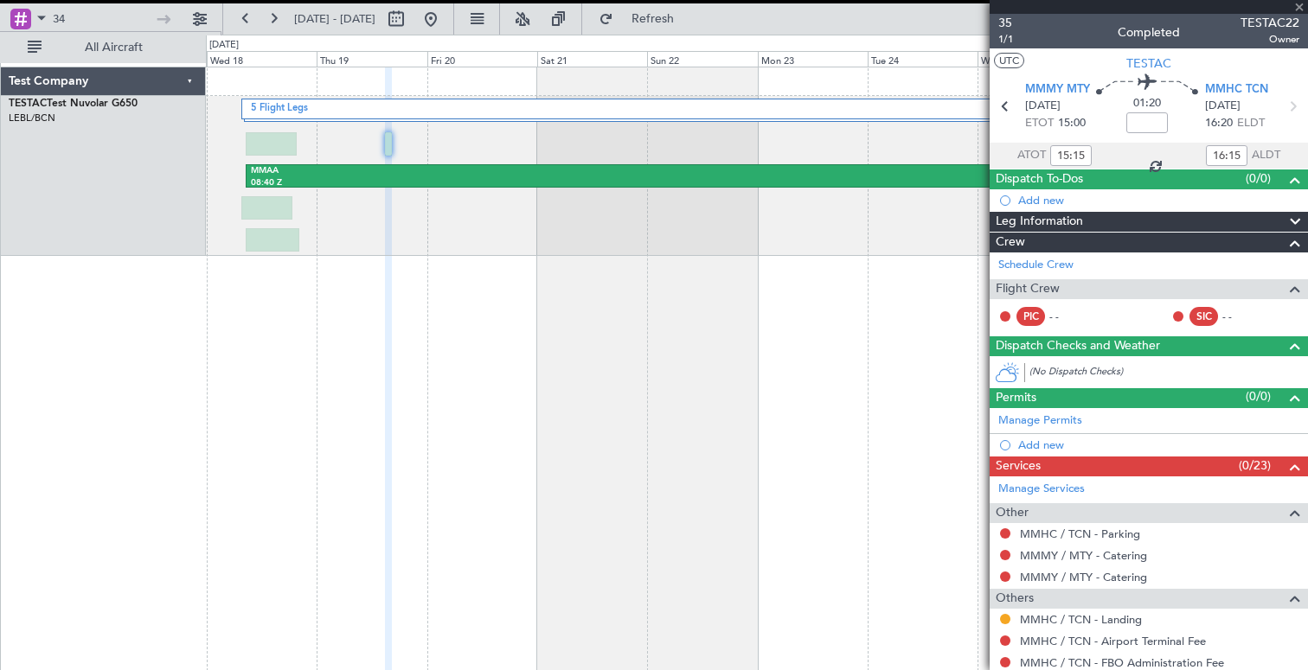
type input "09:10"
type input "10:10"
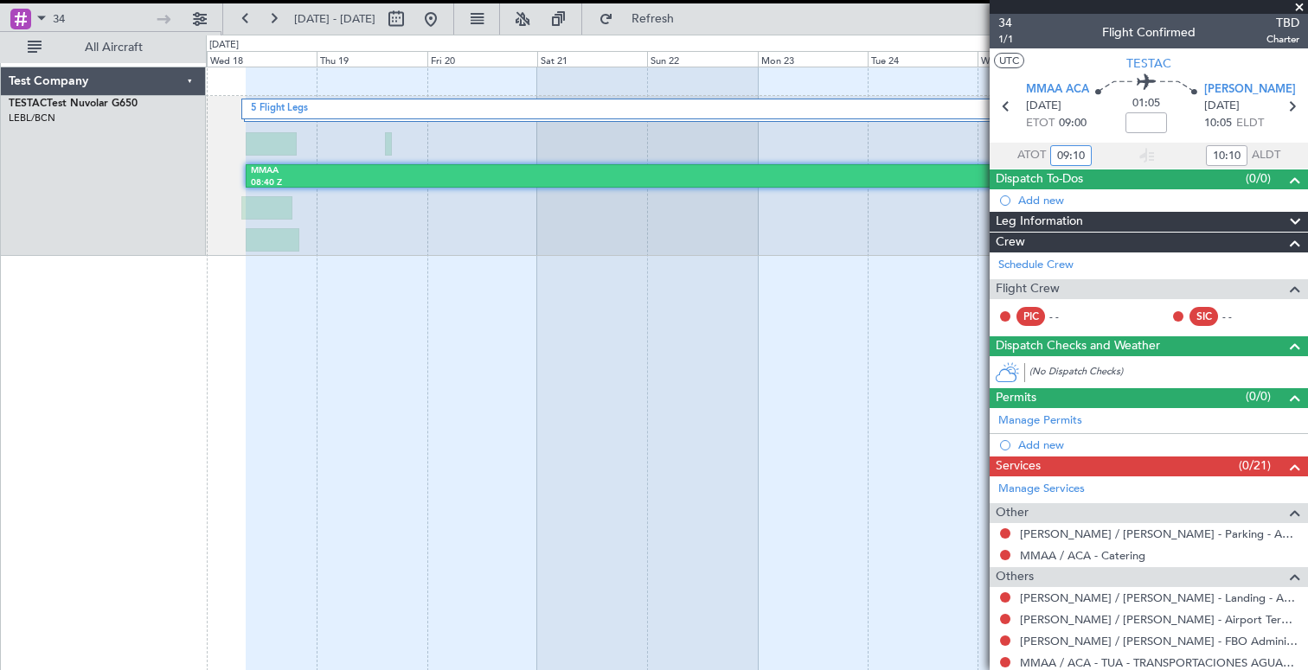
click at [1075, 157] on input "09:10" at bounding box center [1071, 155] width 42 height 21
click at [690, 22] on span "Refresh" at bounding box center [653, 19] width 73 height 12
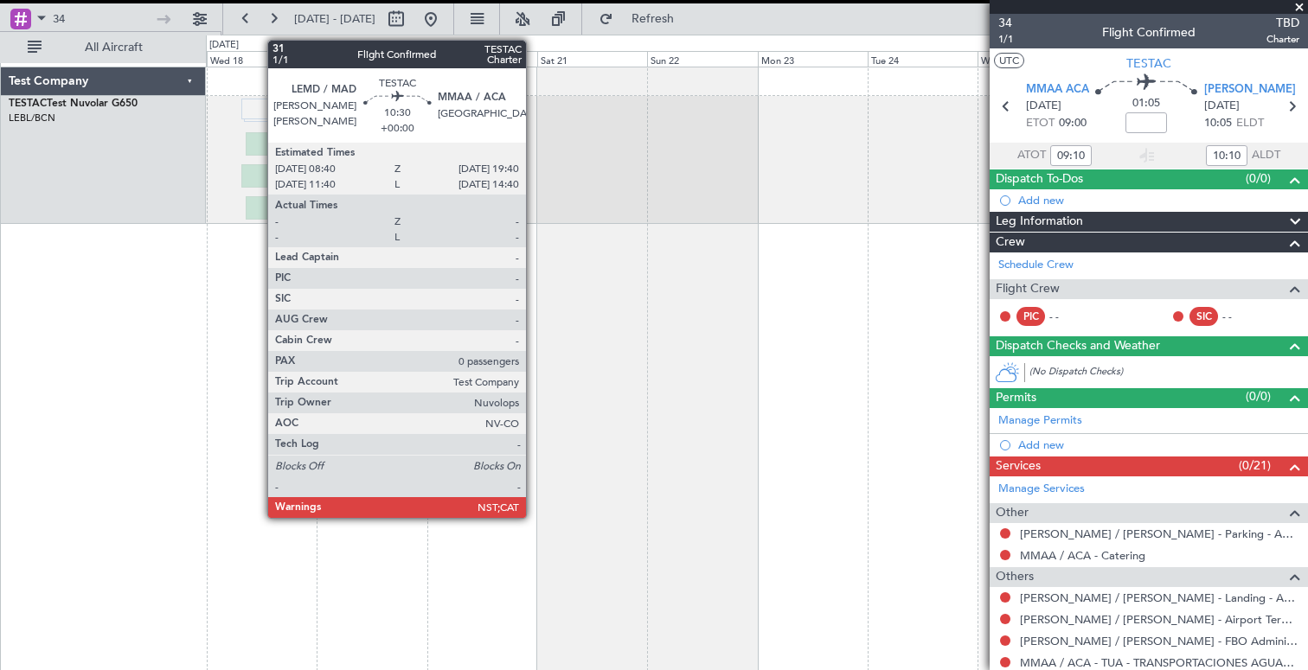
click at [262, 145] on div at bounding box center [271, 143] width 51 height 23
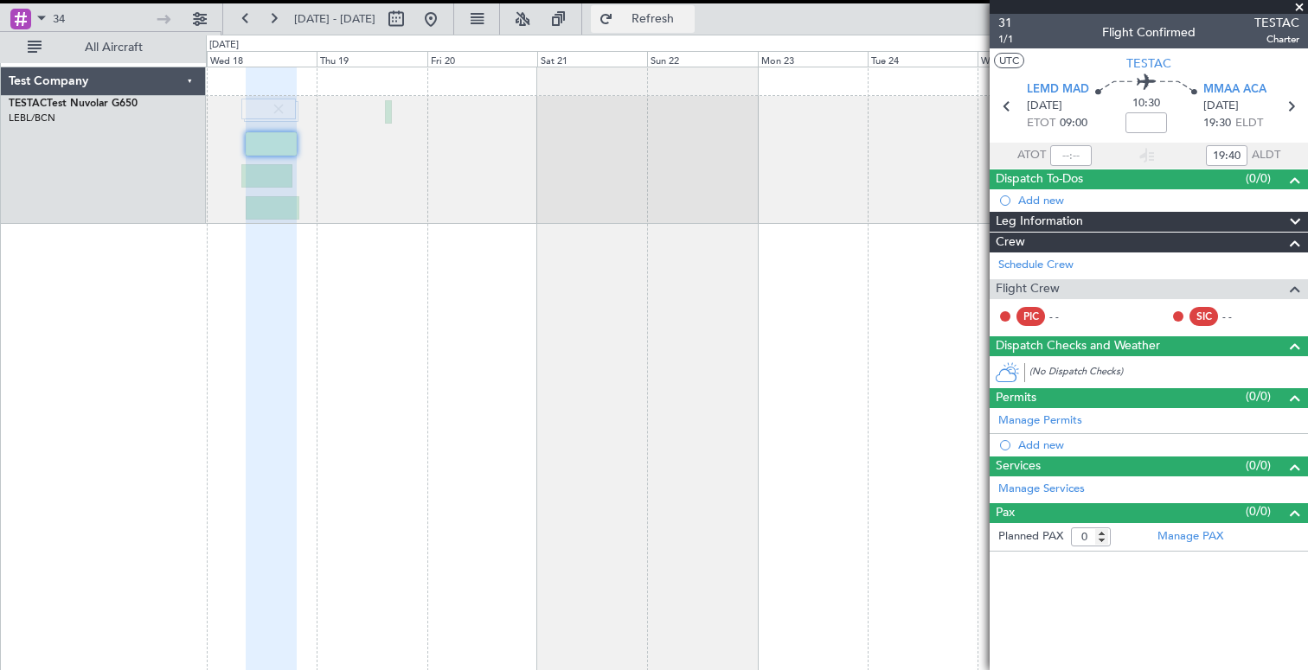
click at [690, 24] on span "Refresh" at bounding box center [653, 19] width 73 height 12
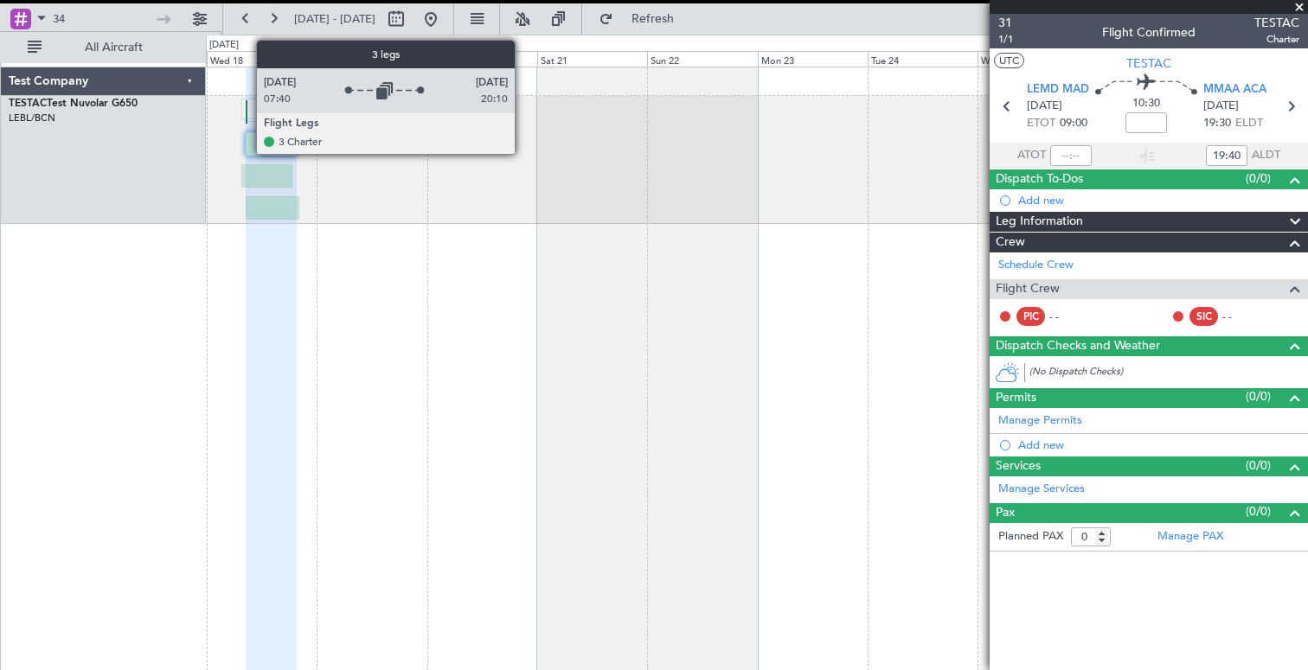
click at [247, 116] on div at bounding box center [268, 109] width 55 height 21
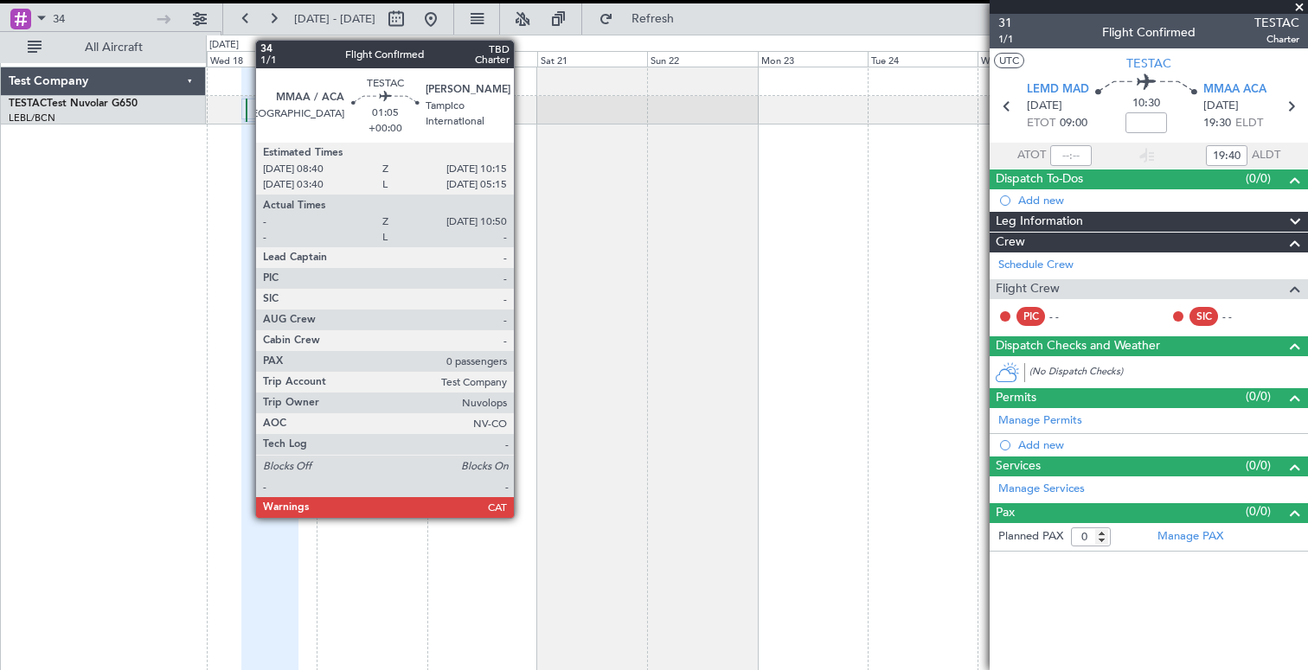
click at [247, 99] on div at bounding box center [247, 110] width 2 height 23
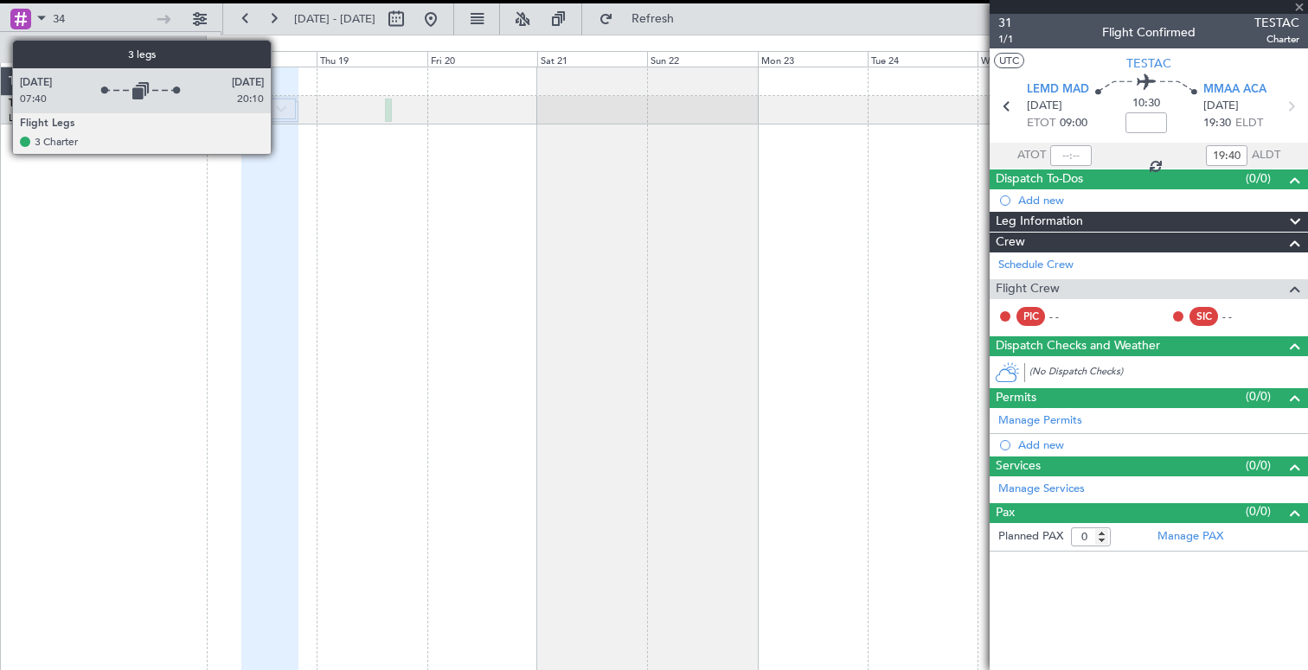
click at [279, 108] on img at bounding box center [281, 109] width 10 height 7
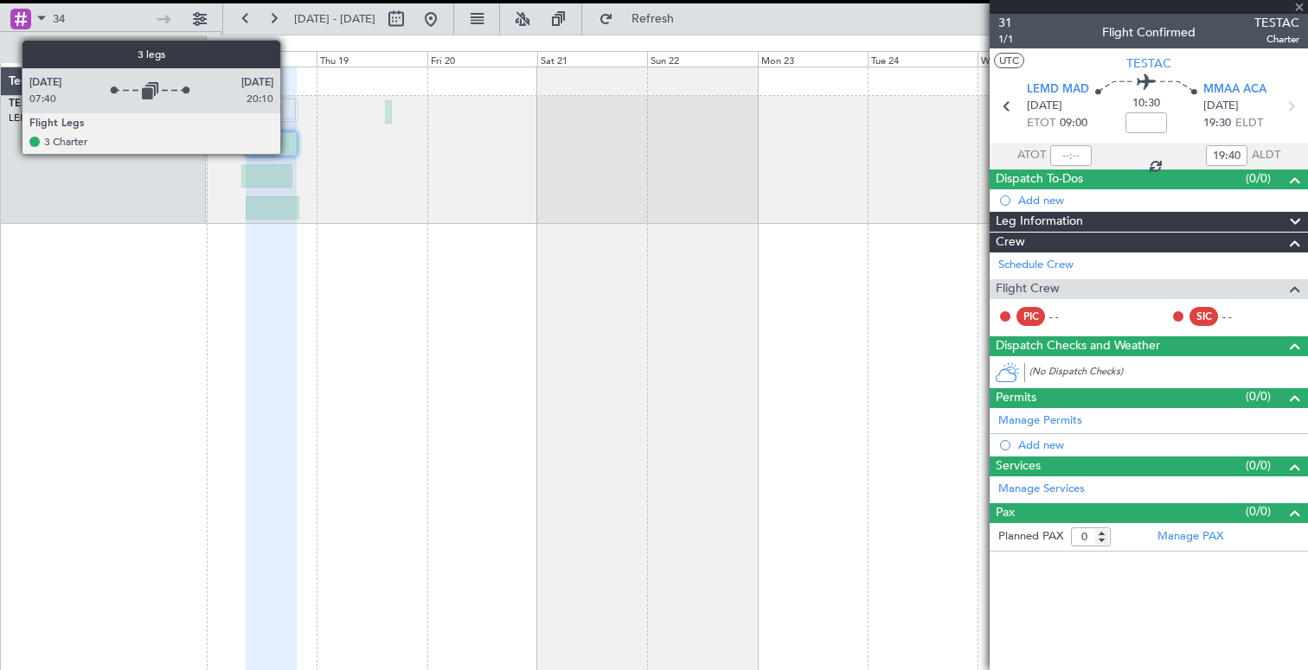
type input "10:10"
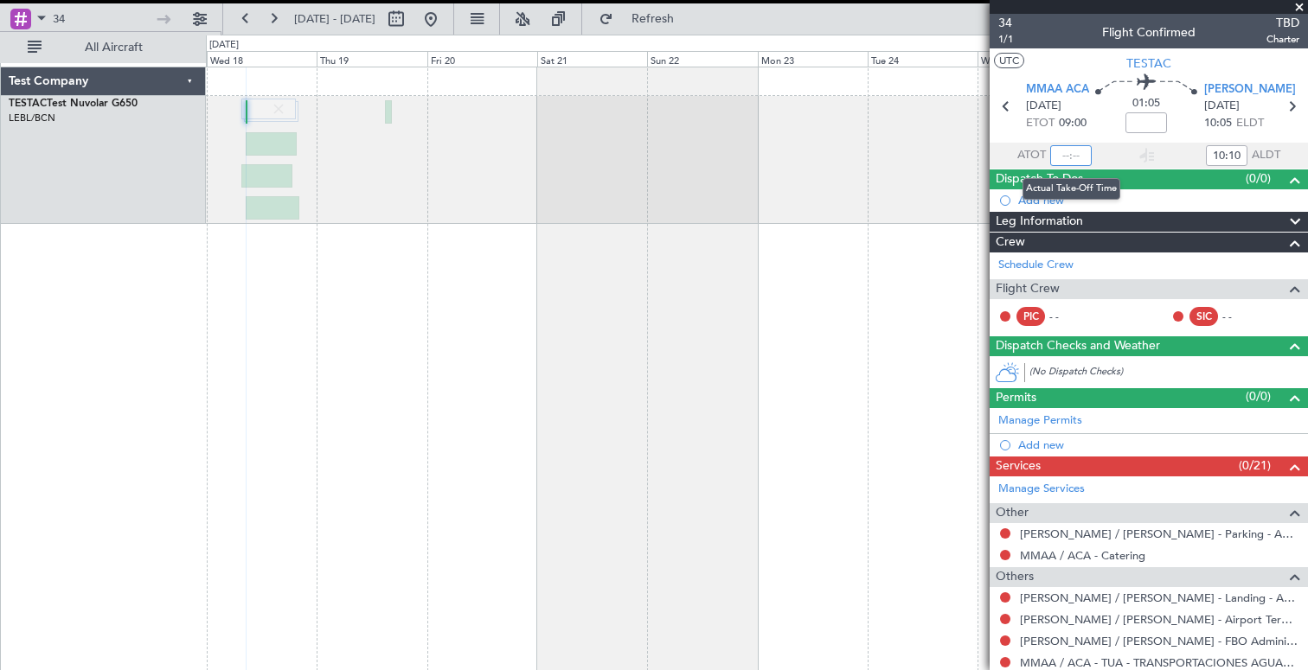
click at [1068, 154] on input "text" at bounding box center [1071, 155] width 42 height 21
type input "09:10"
click at [1228, 150] on input "10:10" at bounding box center [1227, 155] width 42 height 21
click at [1237, 151] on div "10:10" at bounding box center [1227, 155] width 42 height 21
click at [1236, 153] on input "10:10" at bounding box center [1227, 155] width 42 height 21
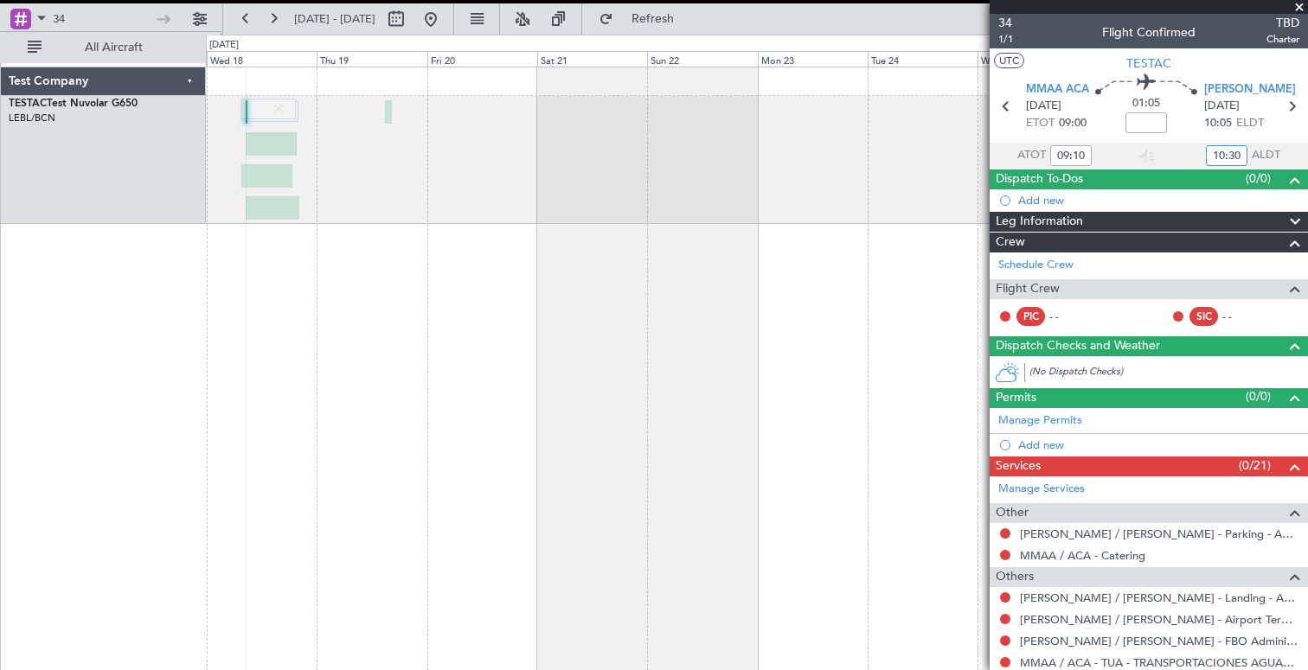
type input "10:30"
click at [1183, 154] on section "ATOT 09:10 10:30 ALDT" at bounding box center [1149, 156] width 318 height 26
